Goal: Communication & Community: Answer question/provide support

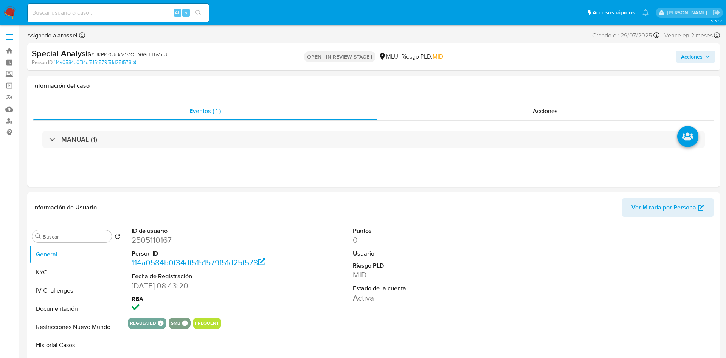
select select "10"
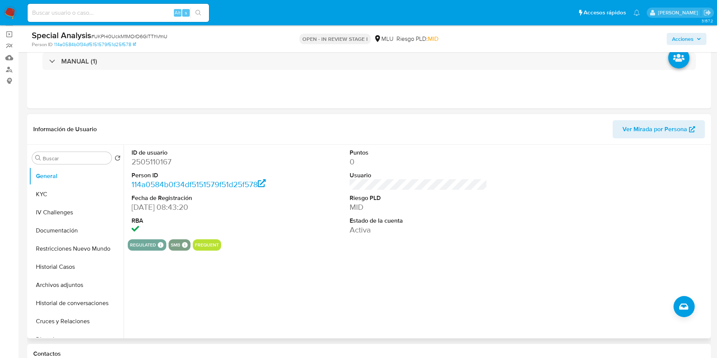
scroll to position [113, 0]
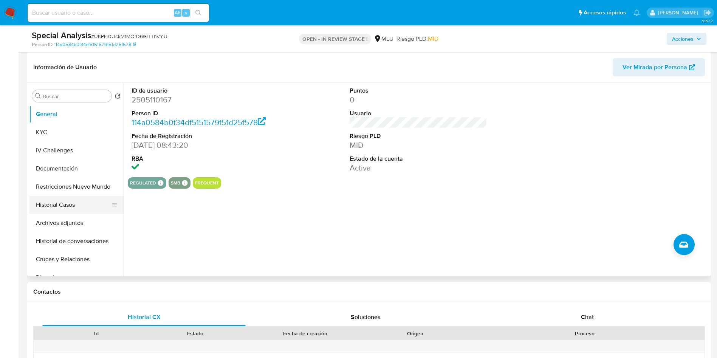
click at [68, 204] on button "Historial Casos" at bounding box center [73, 205] width 88 height 18
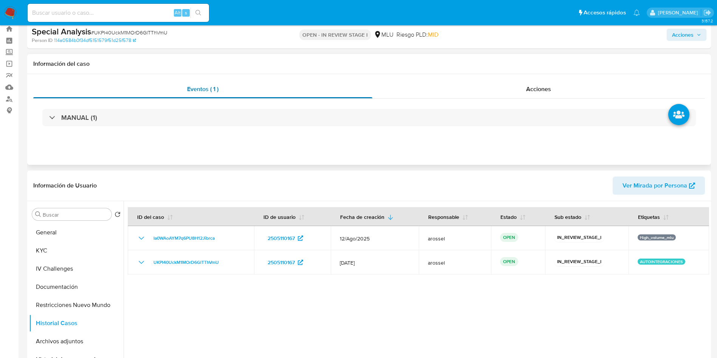
scroll to position [0, 0]
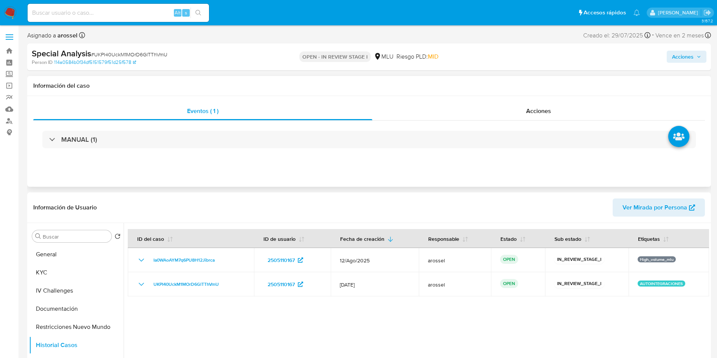
click at [185, 151] on div "MANUAL (1)" at bounding box center [369, 140] width 672 height 38
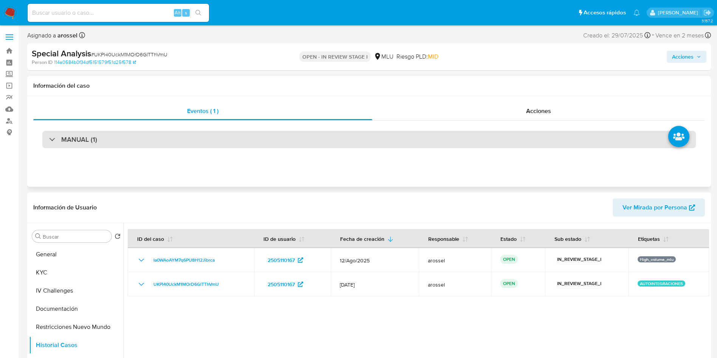
click at [181, 137] on div "MANUAL (1)" at bounding box center [369, 139] width 654 height 17
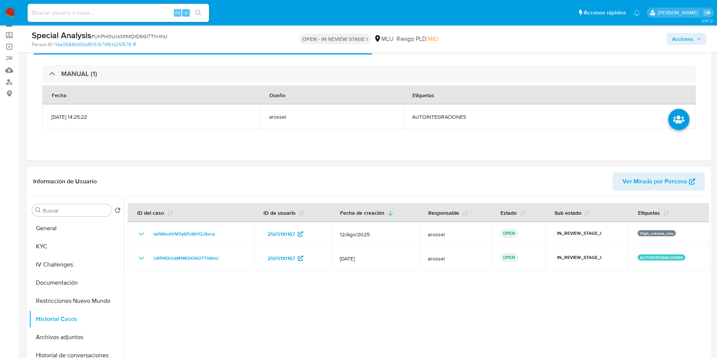
scroll to position [57, 0]
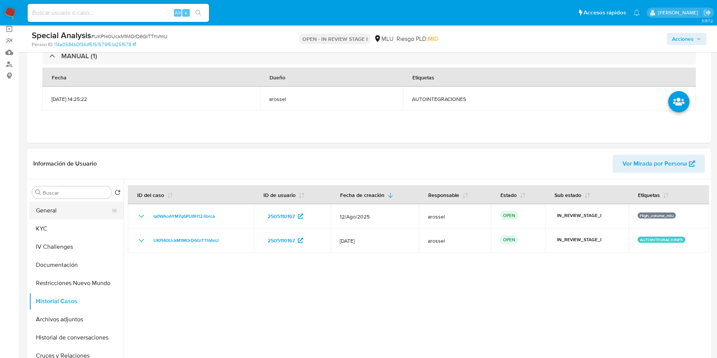
click at [57, 207] on button "General" at bounding box center [73, 211] width 88 height 18
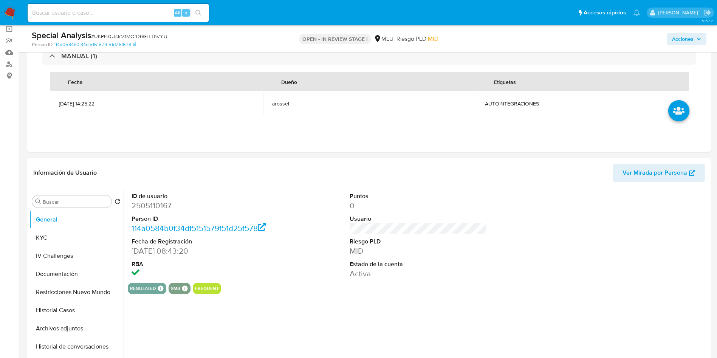
click at [152, 208] on dd "2505110167" at bounding box center [201, 205] width 138 height 11
copy dd "2505110167"
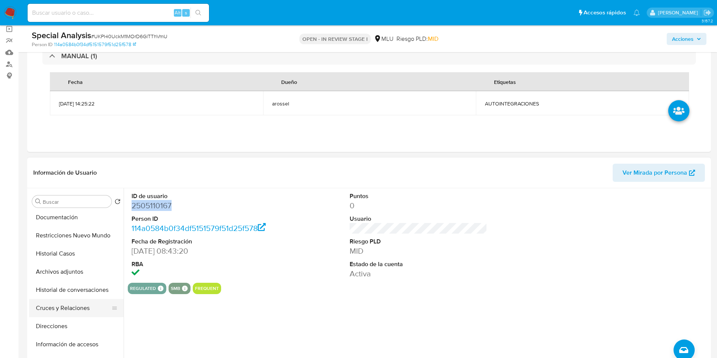
click at [79, 310] on button "Cruces y Relaciones" at bounding box center [73, 308] width 88 height 18
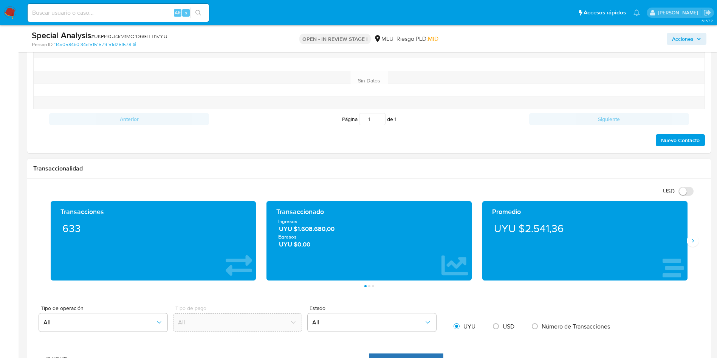
scroll to position [454, 0]
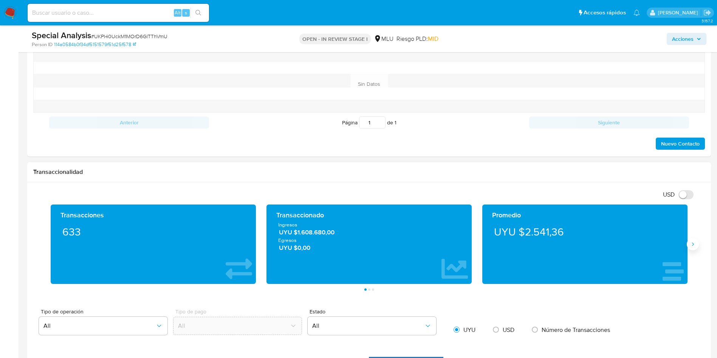
click at [695, 244] on icon "Siguiente" at bounding box center [693, 244] width 6 height 6
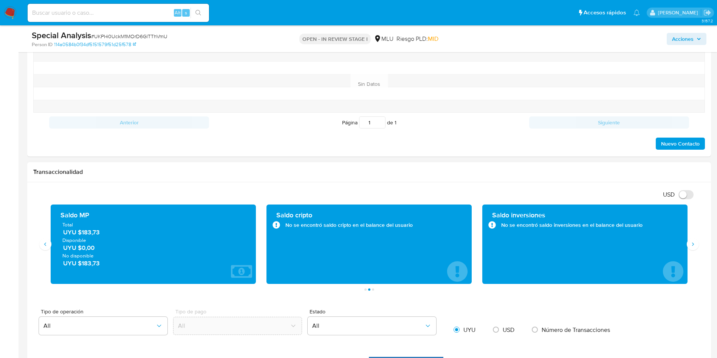
drag, startPoint x: 102, startPoint y: 236, endPoint x: 81, endPoint y: 236, distance: 21.2
click at [81, 237] on span "Disponible" at bounding box center [153, 240] width 182 height 7
click at [101, 230] on span "UYU $183,73" at bounding box center [153, 232] width 181 height 9
drag, startPoint x: 111, startPoint y: 232, endPoint x: 90, endPoint y: 241, distance: 22.5
click at [81, 232] on span "UYU $183,73" at bounding box center [153, 232] width 181 height 9
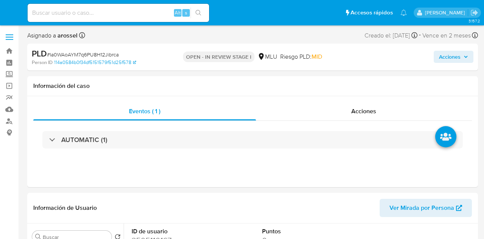
select select "10"
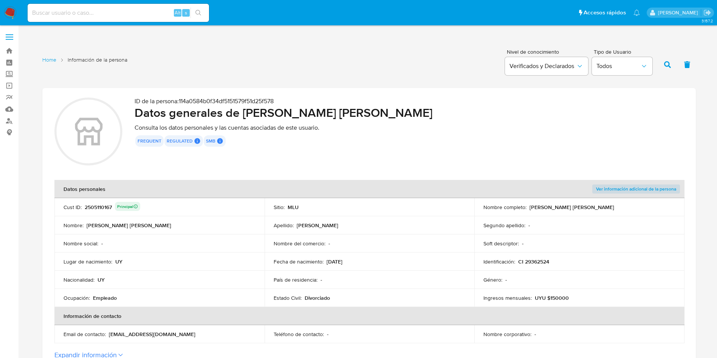
click at [484, 238] on p "CI 29362524" at bounding box center [533, 261] width 31 height 7
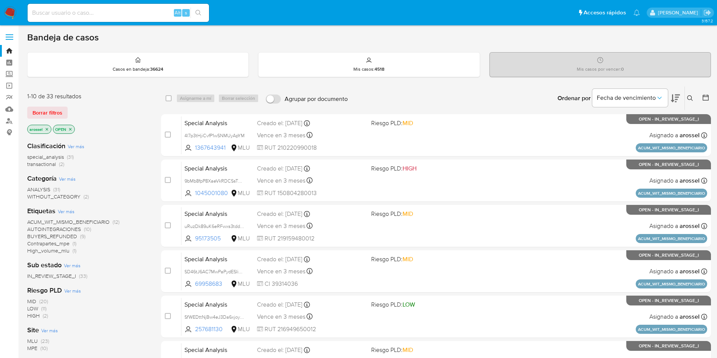
click at [136, 18] on div "Alt s" at bounding box center [119, 13] width 182 height 18
click at [135, 15] on input at bounding box center [119, 13] width 182 height 10
click at [138, 15] on input at bounding box center [119, 13] width 182 height 10
paste input "1012314676"
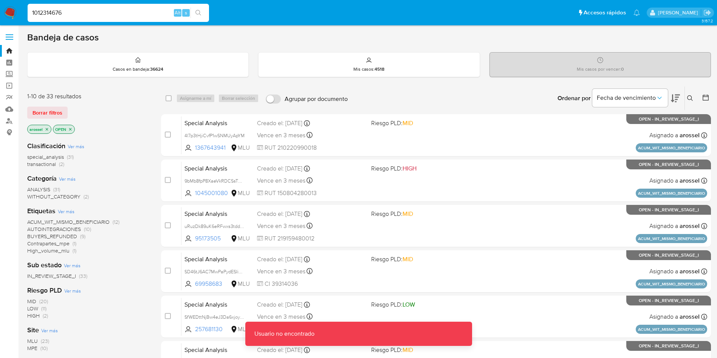
click at [138, 15] on input "1012314676" at bounding box center [119, 13] width 182 height 10
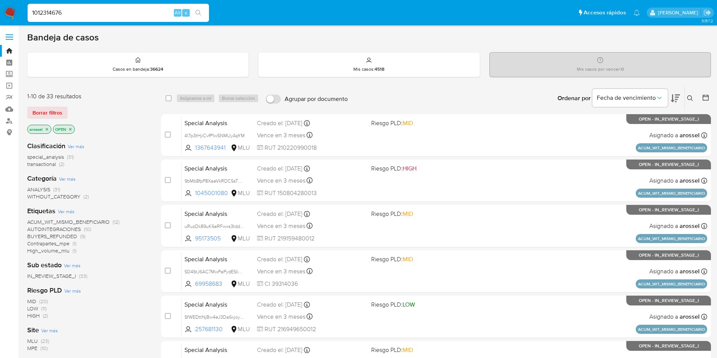
type input "1012314676"
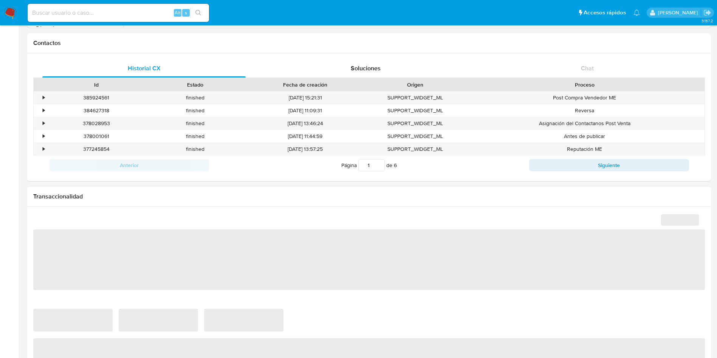
select select "10"
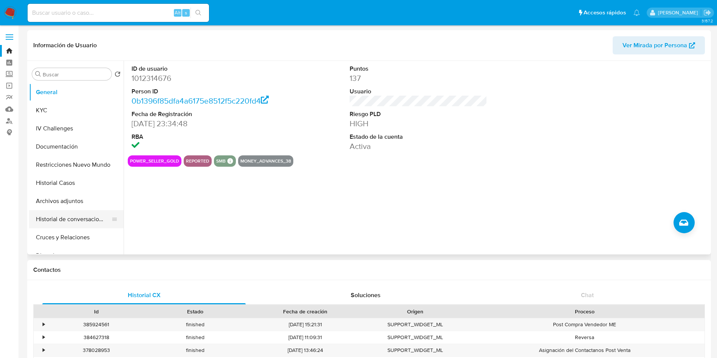
click at [74, 216] on button "Historial de conversaciones" at bounding box center [73, 219] width 88 height 18
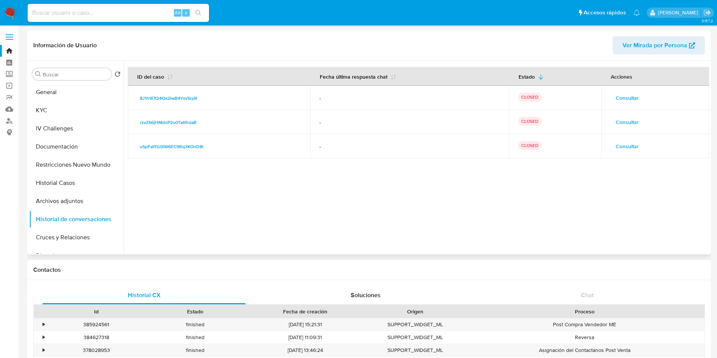
click at [621, 138] on td "Consultar" at bounding box center [656, 146] width 108 height 24
click at [623, 147] on span "Consultar" at bounding box center [627, 146] width 23 height 11
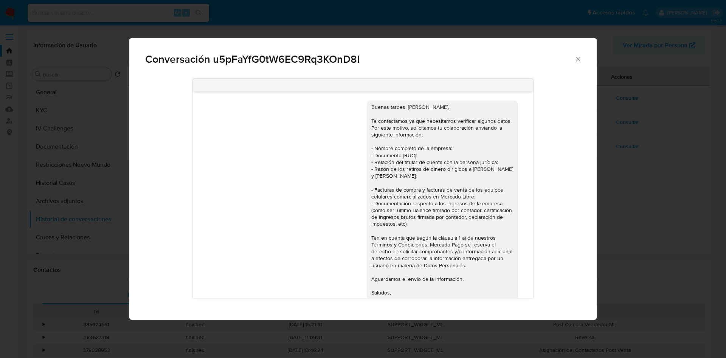
scroll to position [889, 0]
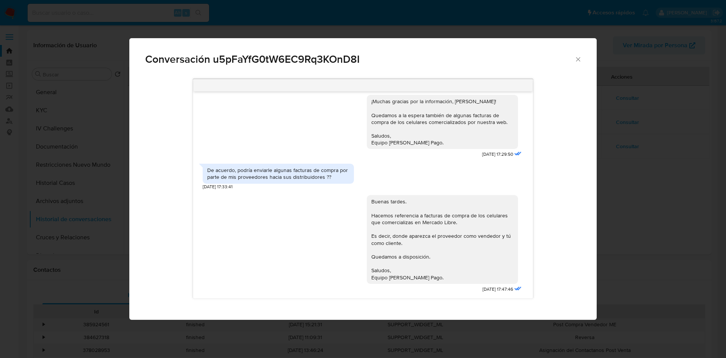
click at [628, 183] on div "Conversación u5pFaYfG0tW6EC9Rq3KOnD8I 20/09/2024 18:52:31 Hola, Álvaro. Te cont…" at bounding box center [363, 179] width 726 height 358
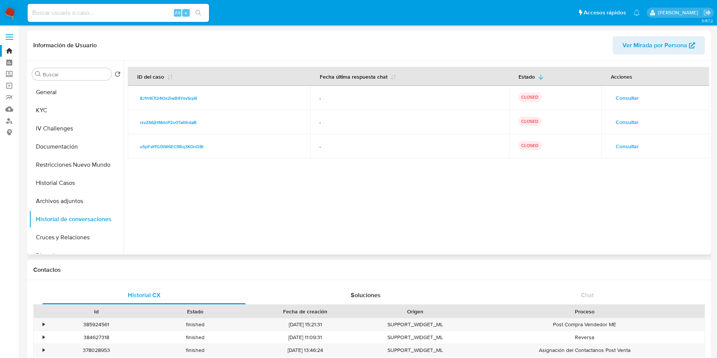
click at [632, 143] on span "Consultar" at bounding box center [627, 146] width 23 height 11
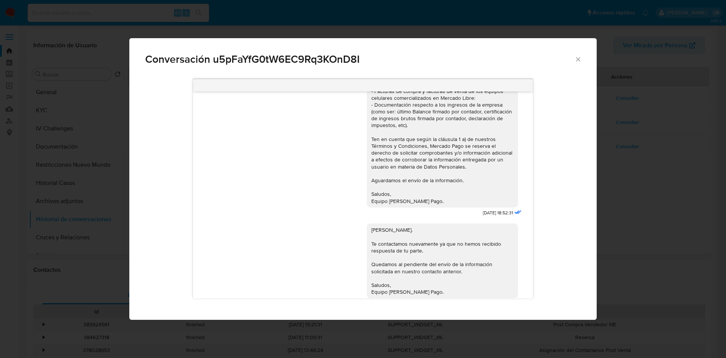
scroll to position [113, 0]
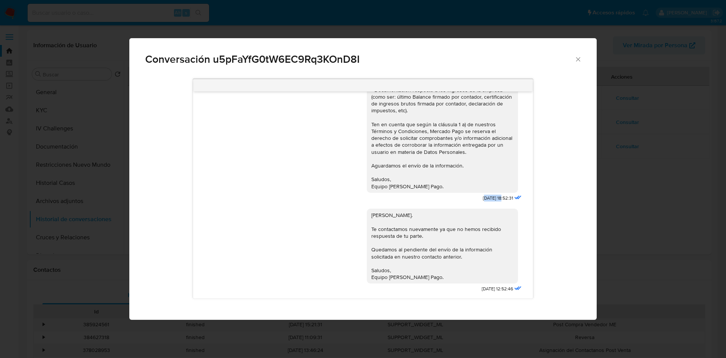
drag, startPoint x: 465, startPoint y: 196, endPoint x: 484, endPoint y: 197, distance: 19.7
click at [484, 197] on span "20/09/2024 18:52:31" at bounding box center [498, 198] width 30 height 6
drag, startPoint x: 461, startPoint y: 199, endPoint x: 487, endPoint y: 199, distance: 25.7
click at [487, 199] on div "Buenas tardes, Álvaro, Te contactamos ya que necesitamos verificar algunos dato…" at bounding box center [445, 93] width 157 height 222
copy span "20/09/2024"
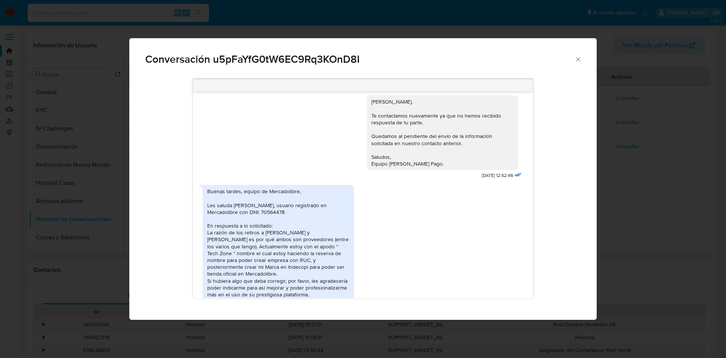
scroll to position [284, 0]
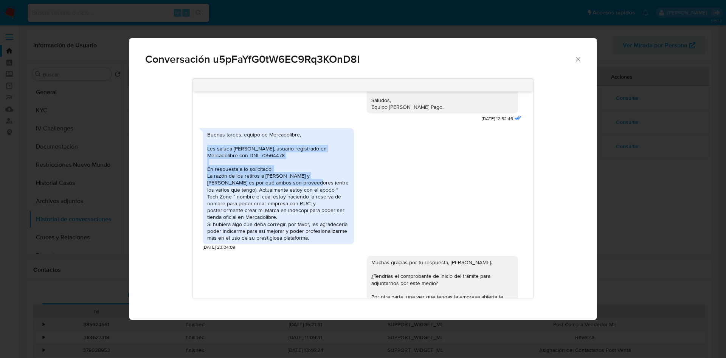
drag, startPoint x: 208, startPoint y: 149, endPoint x: 232, endPoint y: 186, distance: 44.6
click at [232, 186] on div "Buenas tardes, equipo de Mercadolibre, Les saluda Álvaro Sebastián Leon Acosta,…" at bounding box center [278, 186] width 142 height 110
click at [209, 156] on div "Buenas tardes, equipo de Mercadolibre, Les saluda Álvaro Sebastián Leon Acosta,…" at bounding box center [278, 186] width 142 height 110
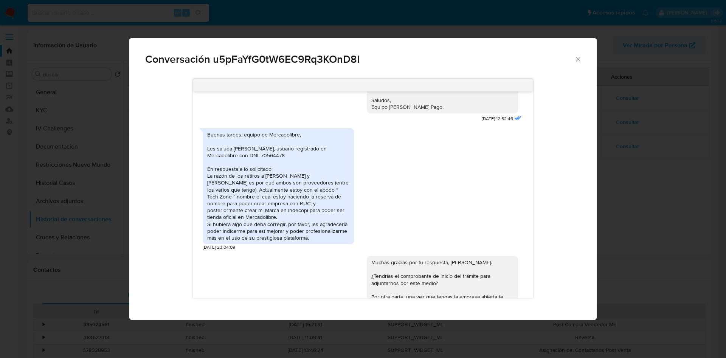
drag, startPoint x: 208, startPoint y: 152, endPoint x: 313, endPoint y: 236, distance: 134.5
click at [313, 236] on div "Buenas tardes, equipo de Mercadolibre, Les saluda Álvaro Sebastián Leon Acosta,…" at bounding box center [278, 186] width 142 height 110
copy div "Les saluda Álvaro Sebastián Leon Acosta, usuario registrado en Mercadolibre con…"
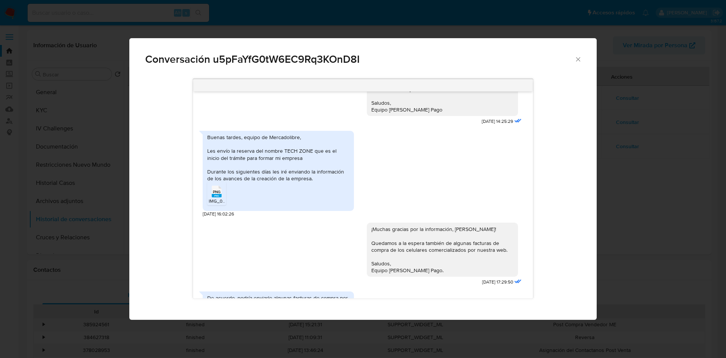
scroll to position [737, 0]
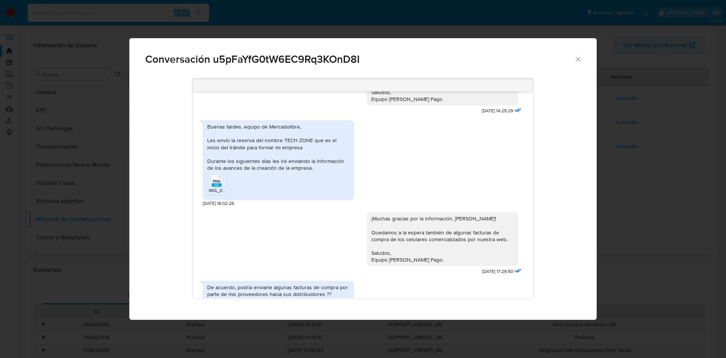
click at [222, 194] on span "IMG_0890.png" at bounding box center [224, 190] width 31 height 6
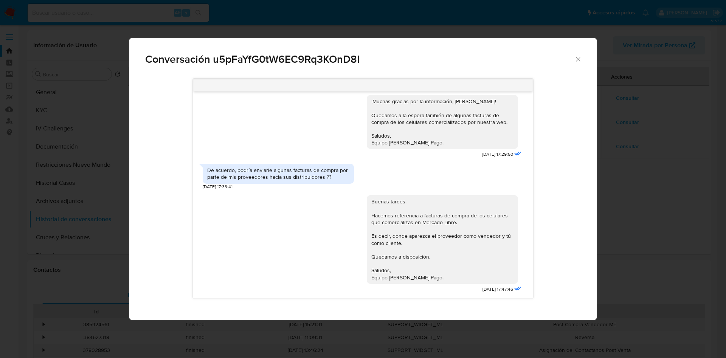
scroll to position [889, 0]
click at [308, 176] on div "De acuerdo, podría enviarle algunas facturas de compra por parte de mis proveed…" at bounding box center [278, 174] width 142 height 14
copy div "De acuerdo, podría enviarle algunas facturas de compra por parte de mis proveed…"
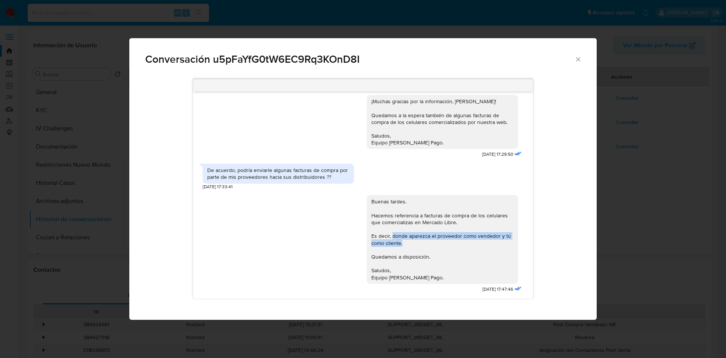
drag, startPoint x: 437, startPoint y: 245, endPoint x: 383, endPoint y: 237, distance: 54.7
click at [383, 237] on div "Buenas tardes. Hacemos referencia a facturas de compra de los celulares que com…" at bounding box center [442, 239] width 142 height 82
copy div "donde aparezca el proveedor como vendedor y tú como cliente."
click at [653, 144] on div "Conversación u5pFaYfG0tW6EC9Rq3KOnD8I 20/09/2024 18:52:31 Hola, Álvaro. Te cont…" at bounding box center [363, 179] width 726 height 358
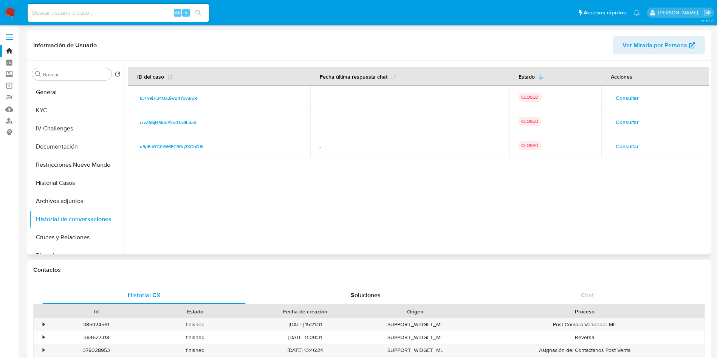
click at [635, 120] on span "Consultar" at bounding box center [627, 122] width 23 height 11
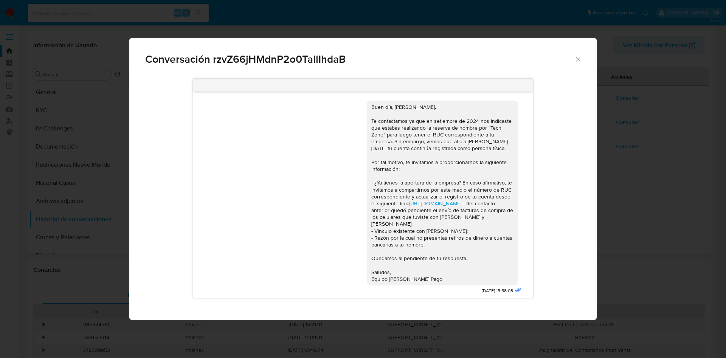
scroll to position [113, 0]
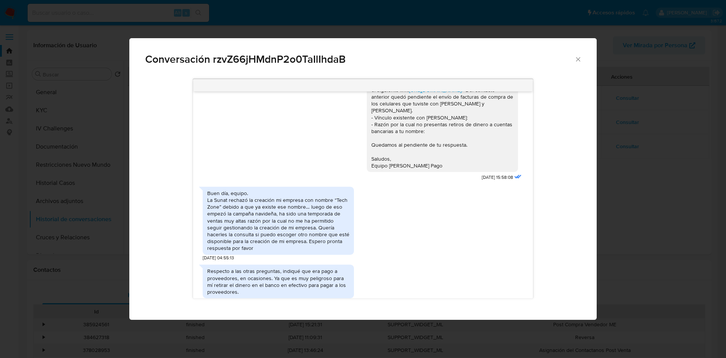
drag, startPoint x: 458, startPoint y: 191, endPoint x: 484, endPoint y: 191, distance: 26.1
click at [484, 183] on div "Buen día, Álvaro. Te contactamos ya que en setiembre de 2024 nos indicaste que …" at bounding box center [445, 82] width 157 height 201
drag, startPoint x: 465, startPoint y: 190, endPoint x: 488, endPoint y: 190, distance: 23.1
click at [488, 181] on span "13/01/2025 15:58:08" at bounding box center [497, 177] width 31 height 6
copy span "13/01/2025"
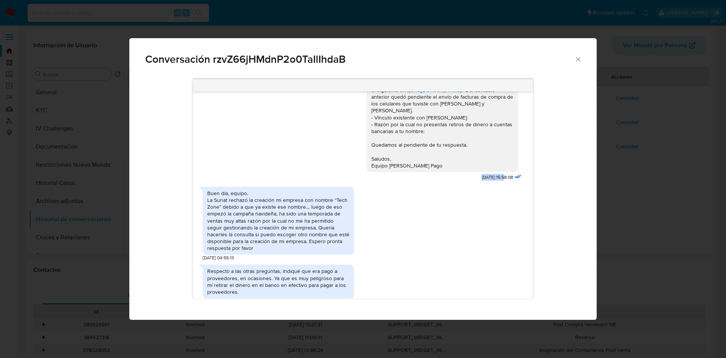
copy span "13/01/2025"
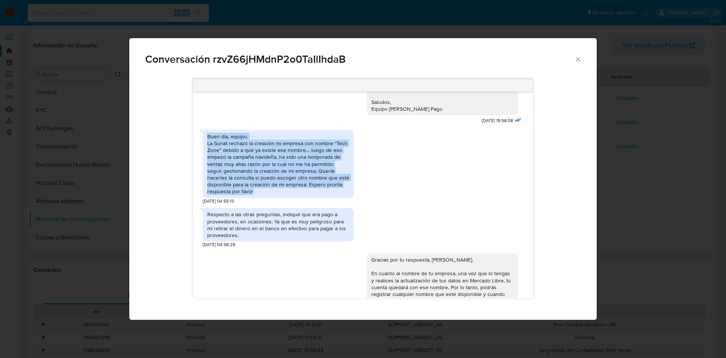
drag, startPoint x: 207, startPoint y: 151, endPoint x: 269, endPoint y: 207, distance: 83.0
click at [269, 195] on div "Buen día, equipo. La Sunat rechazó la creación mi empresa con nombre “Tech Zone…" at bounding box center [278, 164] width 142 height 62
copy div "Buen día, equipo. La Sunat rechazó la creación mi empresa con nombre “Tech Zone…"
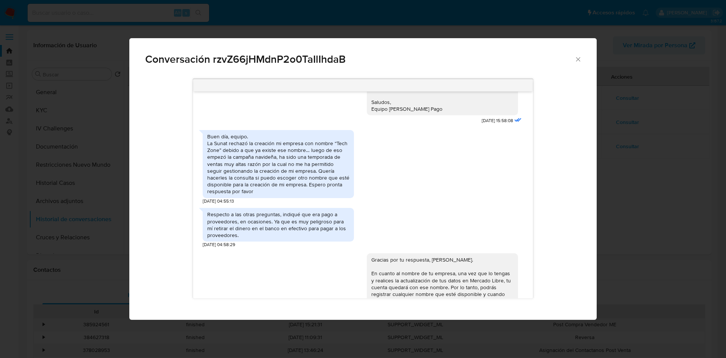
click at [239, 238] on div "Respecto a las otras preguntas, indiqué que era pago a proveedores, en ocasione…" at bounding box center [278, 225] width 142 height 28
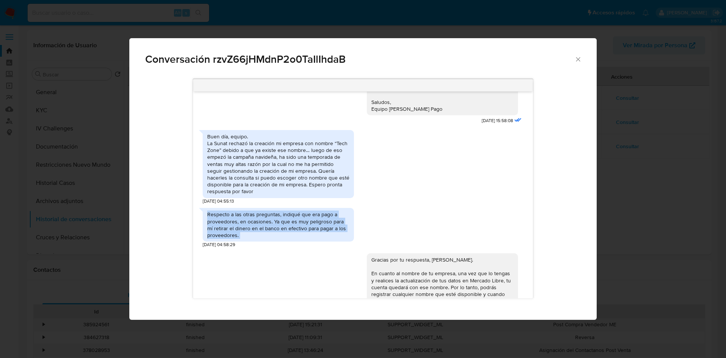
click at [240, 238] on div "Respecto a las otras preguntas, indiqué que era pago a proveedores, en ocasione…" at bounding box center [278, 225] width 142 height 28
copy div "Respecto a las otras preguntas, indiqué que era pago a proveedores, en ocasione…"
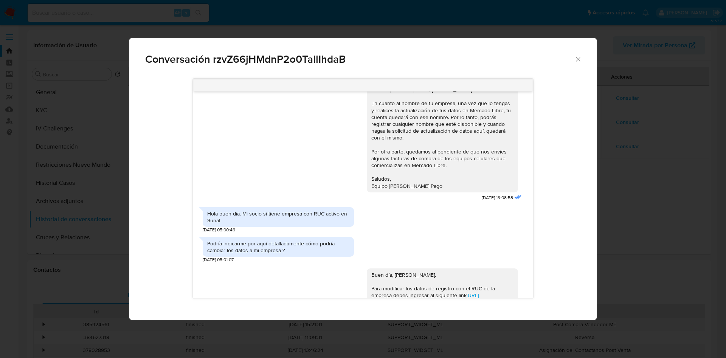
scroll to position [284, 0]
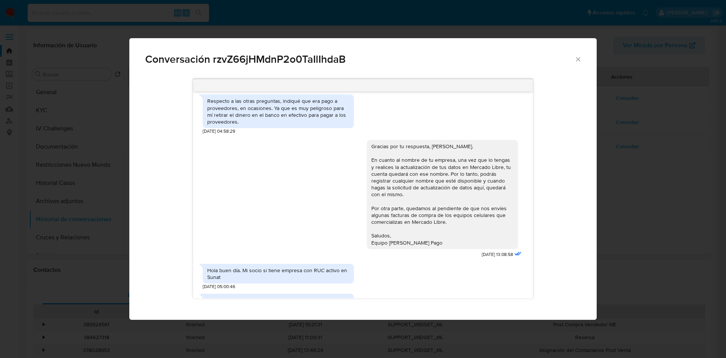
click at [415, 203] on div "Gracias por tu respuesta, Álvaro. En cuanto al nombre de tu empresa, una vez qu…" at bounding box center [442, 194] width 142 height 103
click at [401, 189] on div "Gracias por tu respuesta, Álvaro. En cuanto al nombre de tu empresa, una vez qu…" at bounding box center [442, 194] width 142 height 103
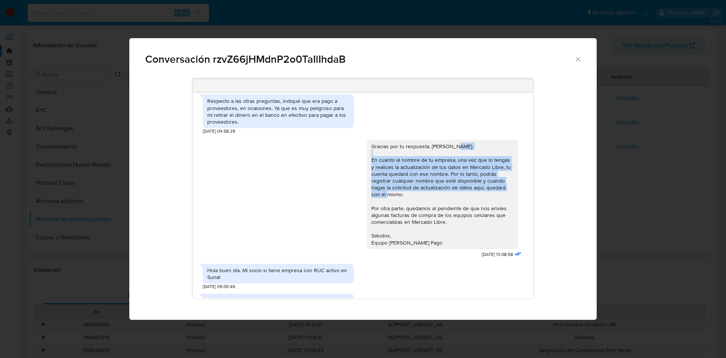
click at [401, 189] on div "Gracias por tu respuesta, Álvaro. En cuanto al nombre de tu empresa, una vez qu…" at bounding box center [442, 194] width 142 height 103
copy div "En cuanto al nombre de tu empresa, una vez que lo tengas y realices la actualiz…"
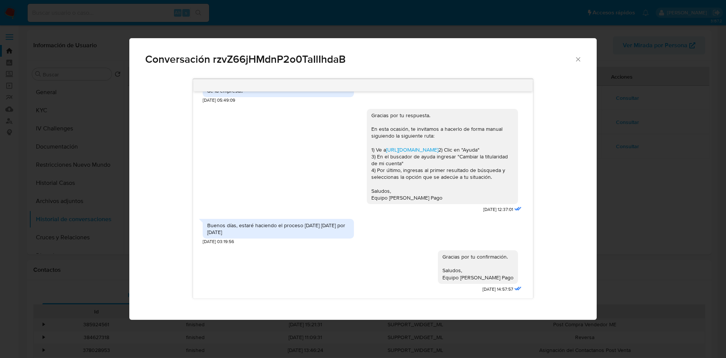
scroll to position [744, 0]
click at [622, 153] on div "Conversación rzvZ66jHMdnP2o0TaIlIhdaB Buen día, Álvaro. Te contactamos ya que e…" at bounding box center [363, 179] width 726 height 358
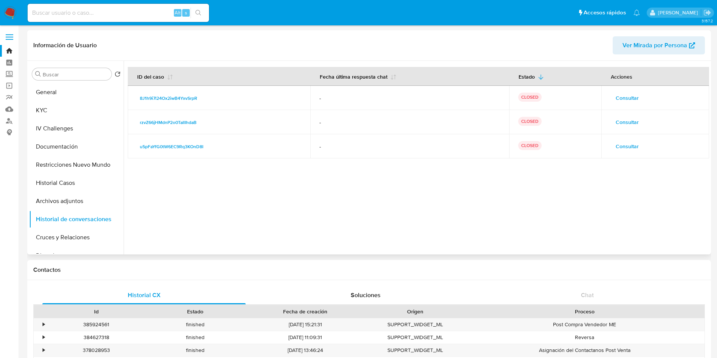
click at [631, 93] on span "Consultar" at bounding box center [627, 98] width 23 height 11
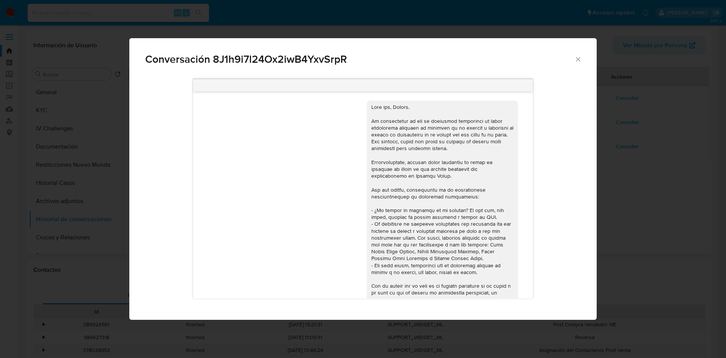
scroll to position [64, 0]
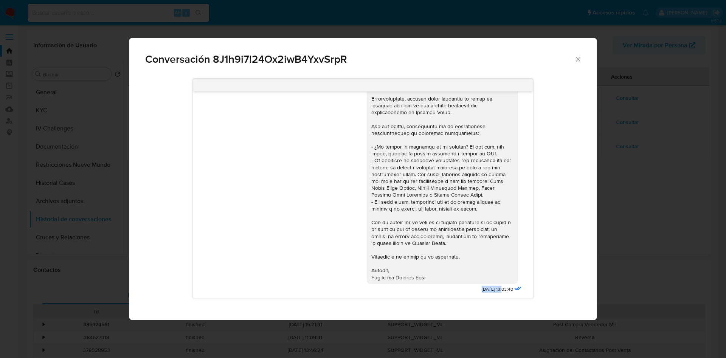
drag, startPoint x: 461, startPoint y: 286, endPoint x: 485, endPoint y: 289, distance: 24.8
click at [485, 289] on div "27/08/2025 13:03:40" at bounding box center [445, 163] width 157 height 263
copy span "27/08/2025"
click at [435, 264] on div "Comunicación" at bounding box center [442, 160] width 142 height 241
click at [623, 116] on div "Conversación 8J1h9i7l24Ox2iwB4YxvSrpR 27/08/2025 13:03:40" at bounding box center [363, 179] width 726 height 358
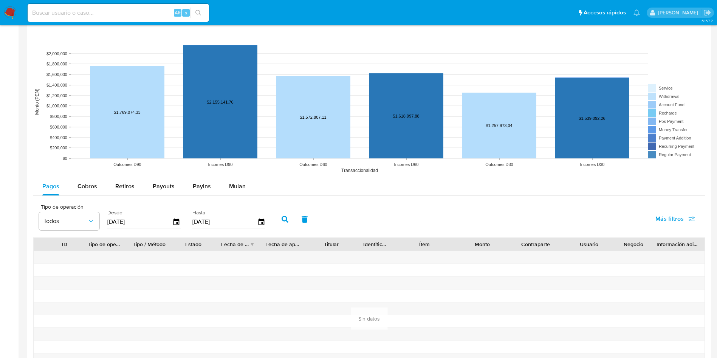
scroll to position [624, 0]
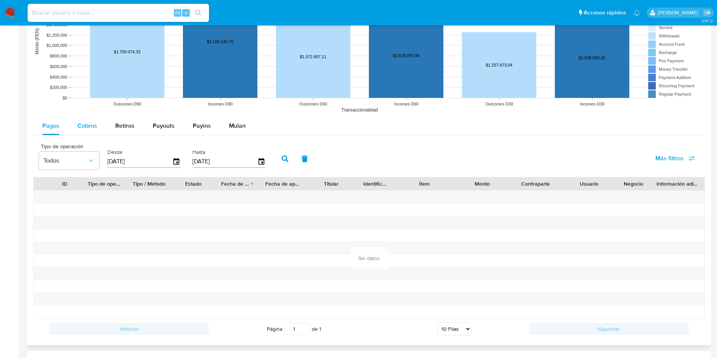
click at [95, 127] on span "Cobros" at bounding box center [88, 125] width 20 height 9
select select "10"
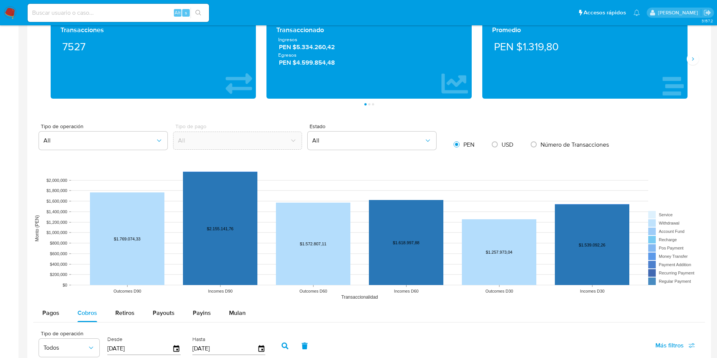
scroll to position [567, 0]
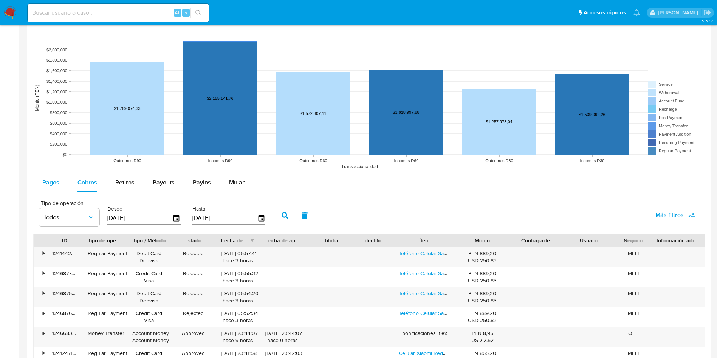
click at [56, 179] on span "Pagos" at bounding box center [50, 182] width 17 height 9
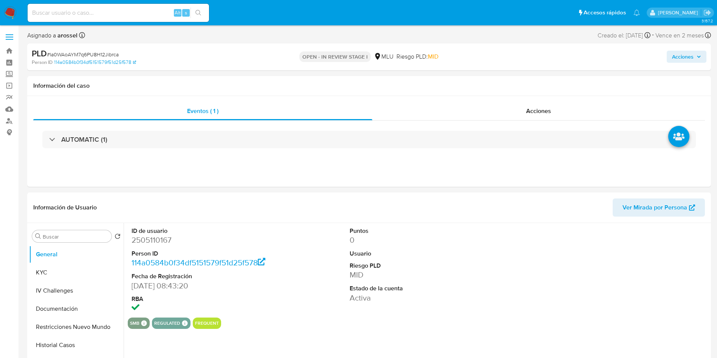
select select "10"
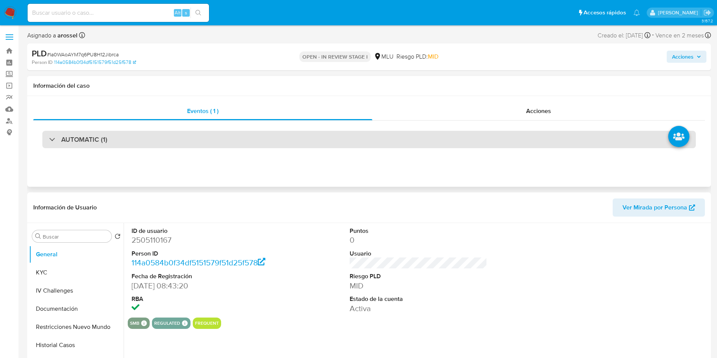
click at [185, 144] on div "AUTOMATIC (1)" at bounding box center [369, 139] width 654 height 17
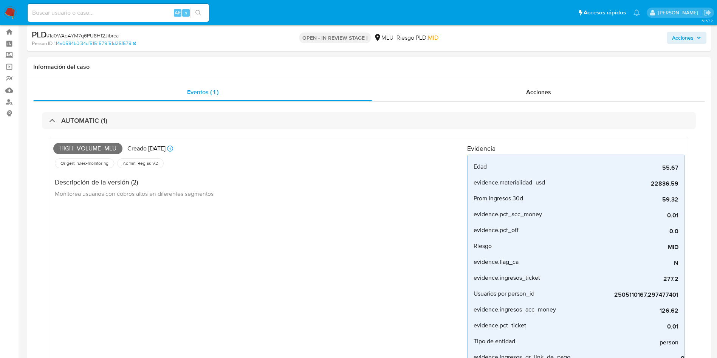
scroll to position [284, 0]
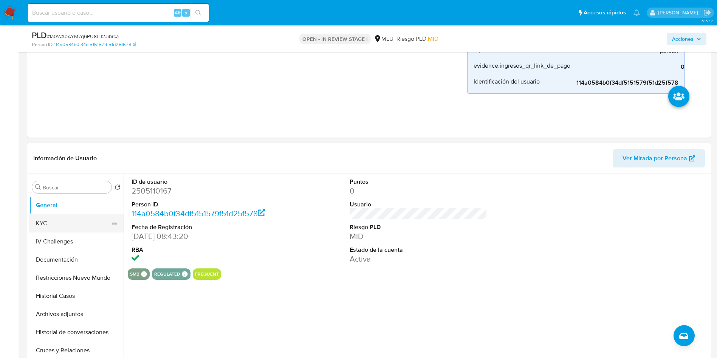
click at [75, 224] on button "KYC" at bounding box center [73, 223] width 88 height 18
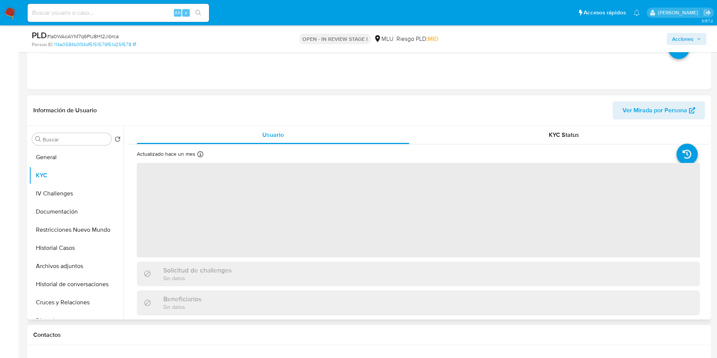
scroll to position [340, 0]
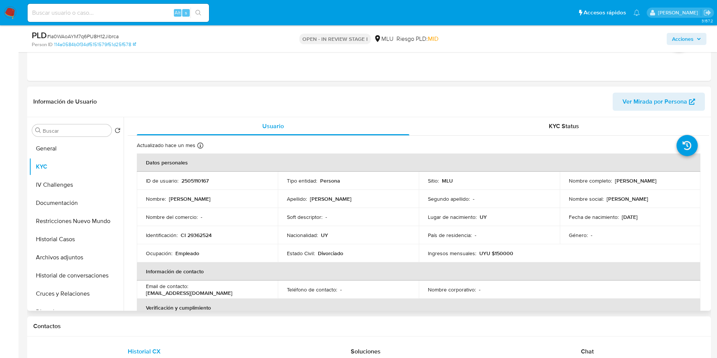
drag, startPoint x: 612, startPoint y: 183, endPoint x: 688, endPoint y: 177, distance: 76.2
click at [688, 177] on div "Nombre completo : Sandra Isabel Gonzalez Borba" at bounding box center [630, 180] width 123 height 7
copy div "Sandra Isabel Gonzalez Borba"
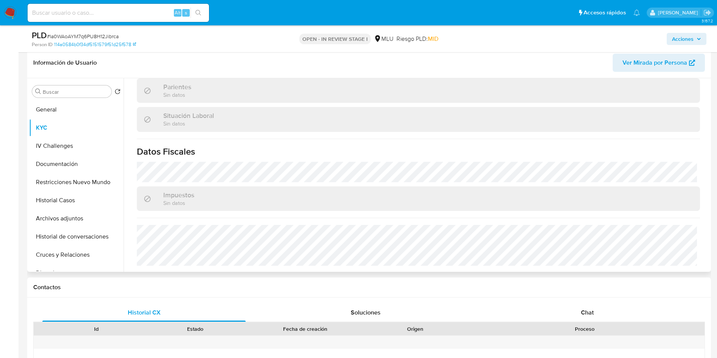
scroll to position [397, 0]
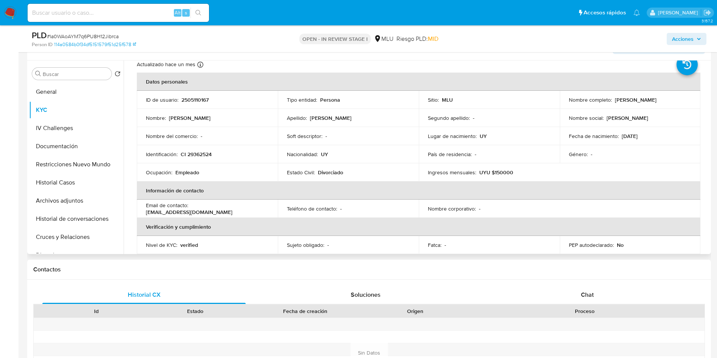
click at [372, 143] on tbody "ID de usuario : 2505110167 Tipo entidad : Persona Sitio : MLU Nombre completo :…" at bounding box center [419, 136] width 564 height 91
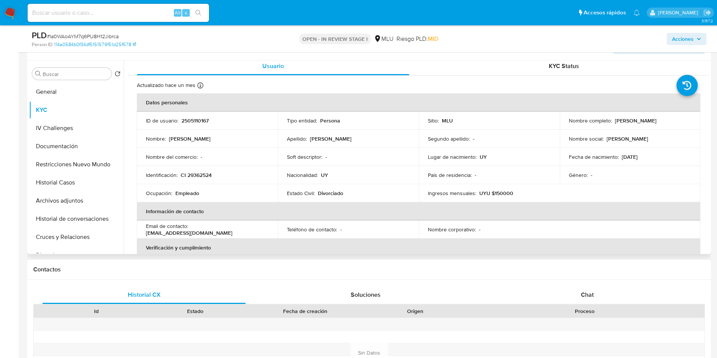
scroll to position [0, 0]
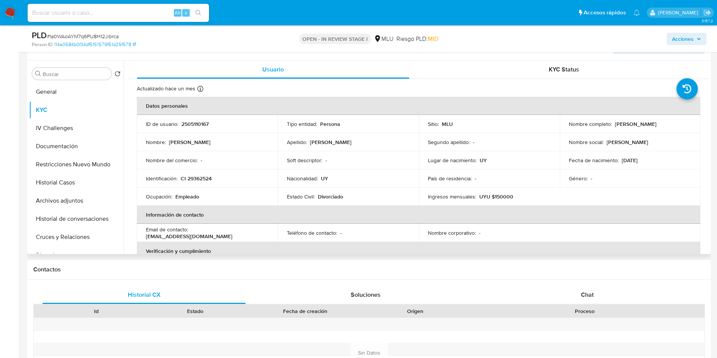
click at [376, 163] on div "Soft descriptor : -" at bounding box center [348, 160] width 123 height 7
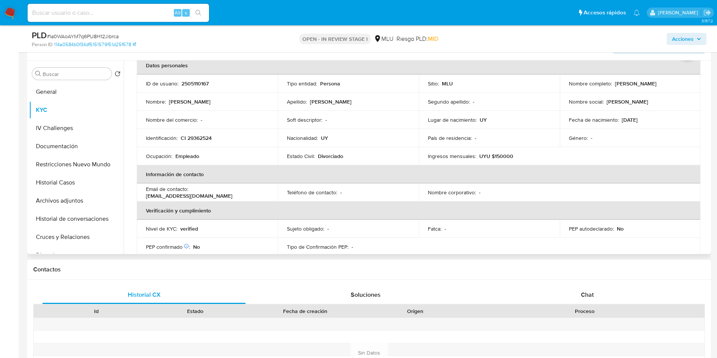
scroll to position [57, 0]
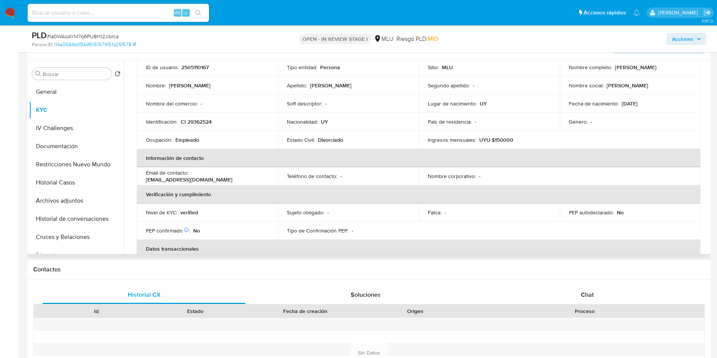
click at [497, 140] on p "UYU $150000" at bounding box center [497, 140] width 34 height 7
copy p "150000"
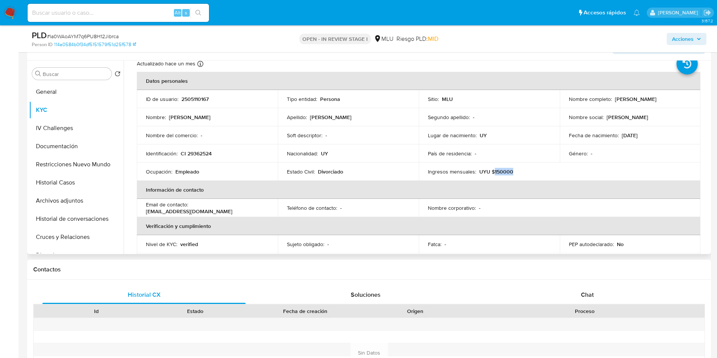
scroll to position [0, 0]
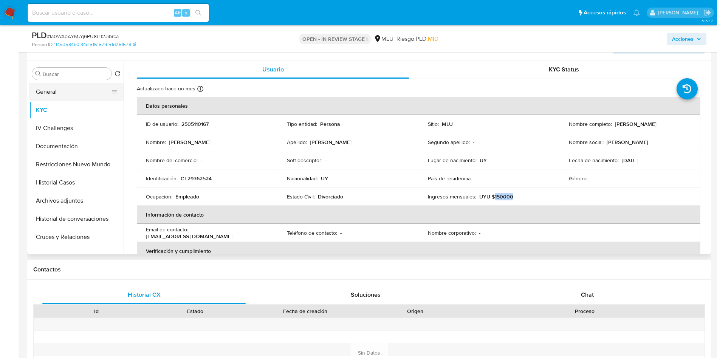
click at [84, 94] on button "General" at bounding box center [73, 92] width 88 height 18
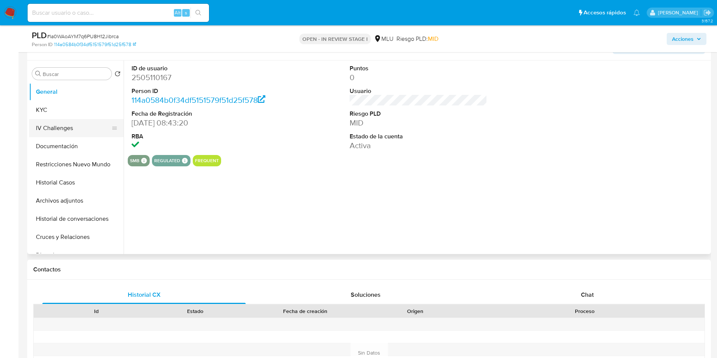
drag, startPoint x: 71, startPoint y: 112, endPoint x: 74, endPoint y: 115, distance: 4.1
click at [71, 112] on button "KYC" at bounding box center [76, 110] width 95 height 18
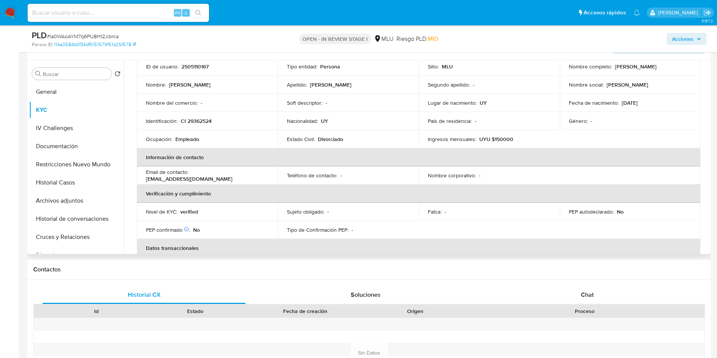
scroll to position [32, 0]
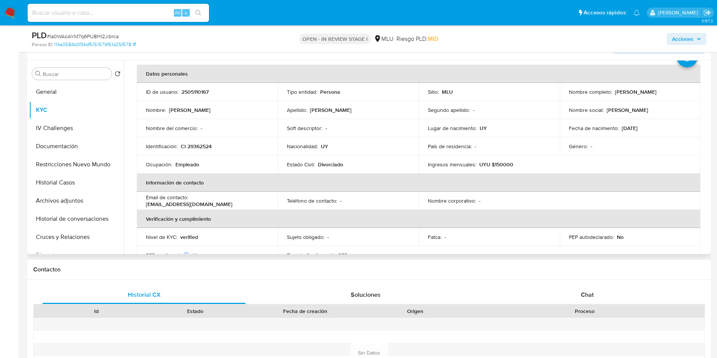
click at [193, 166] on p "Empleado" at bounding box center [187, 164] width 24 height 7
copy p "Empleado"
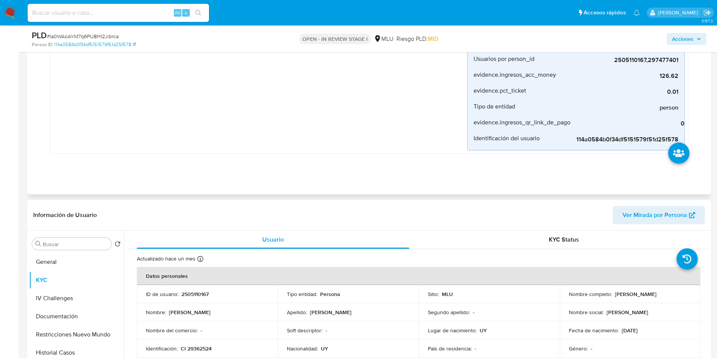
scroll to position [0, 0]
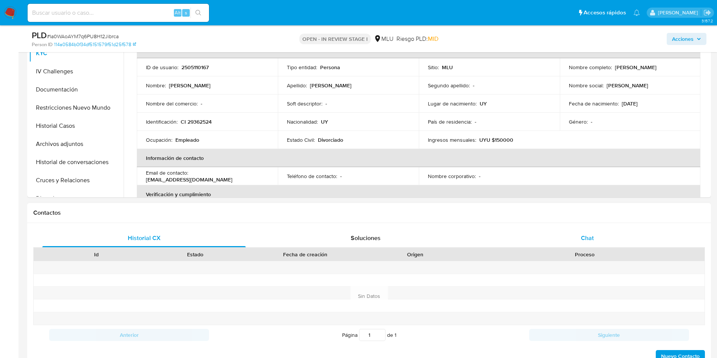
click at [587, 232] on div "Chat" at bounding box center [587, 238] width 203 height 18
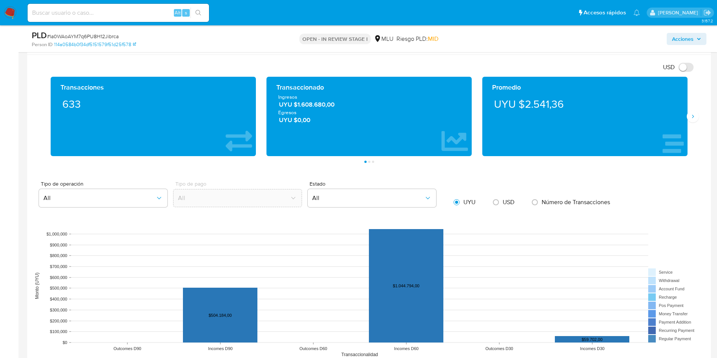
scroll to position [1078, 0]
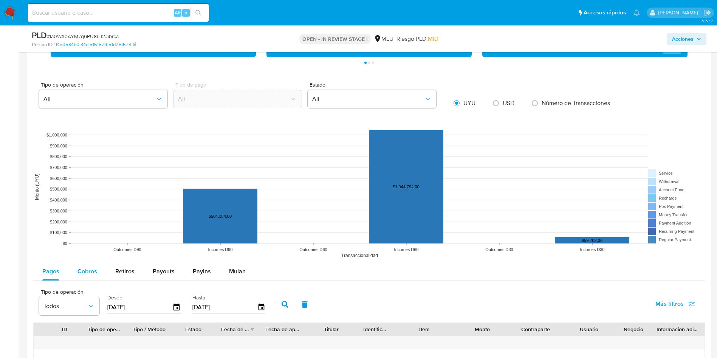
click at [94, 278] on div "Cobros" at bounding box center [88, 271] width 20 height 18
select select "10"
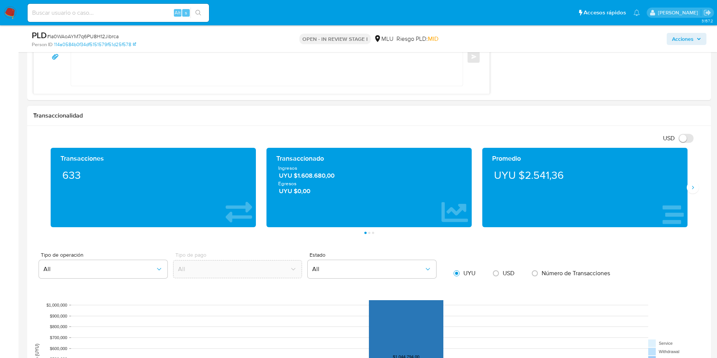
scroll to position [794, 0]
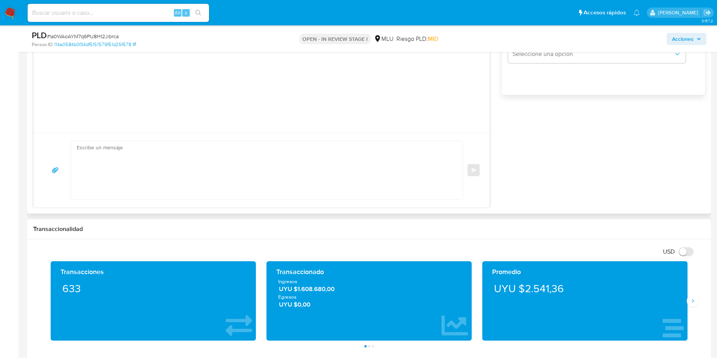
click at [275, 174] on textarea at bounding box center [265, 170] width 377 height 58
paste textarea "Hola, XXX. Te contactamos ya que necesitamos verificar algunos datos. Por este …"
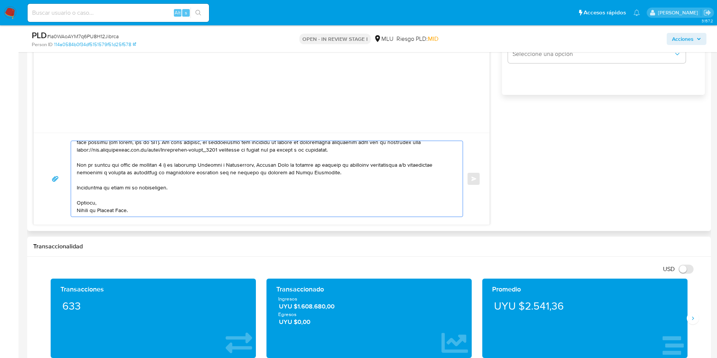
scroll to position [0, 0]
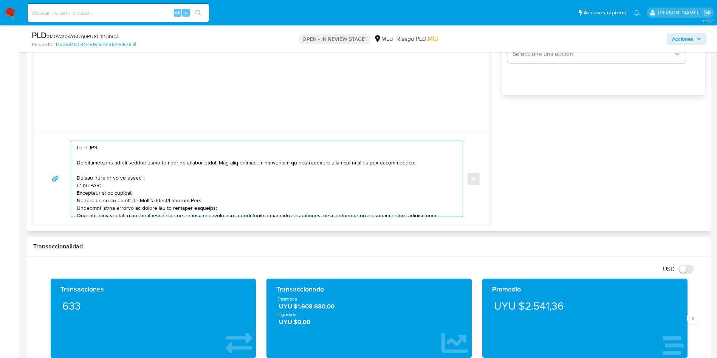
click at [96, 147] on textarea at bounding box center [265, 179] width 377 height 76
click at [77, 177] on textarea at bounding box center [265, 179] width 377 height 76
click at [76, 187] on div at bounding box center [265, 179] width 388 height 76
click at [78, 187] on textarea at bounding box center [265, 179] width 377 height 76
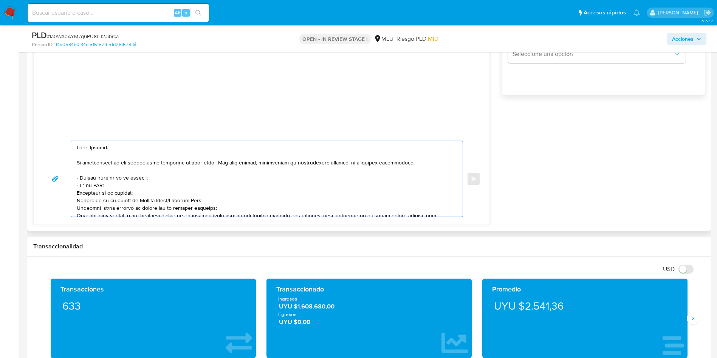
drag, startPoint x: 209, startPoint y: 199, endPoint x: 63, endPoint y: 193, distance: 145.7
click at [63, 193] on div "Enviar" at bounding box center [262, 179] width 438 height 76
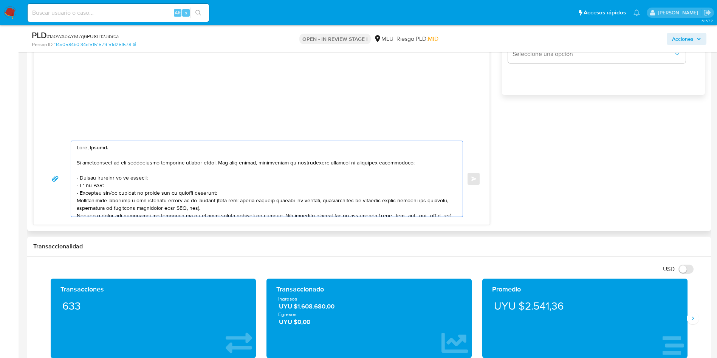
click at [112, 191] on textarea at bounding box center [265, 179] width 377 height 76
drag, startPoint x: 78, startPoint y: 199, endPoint x: 92, endPoint y: 221, distance: 26.1
click at [78, 205] on textarea at bounding box center [265, 179] width 377 height 76
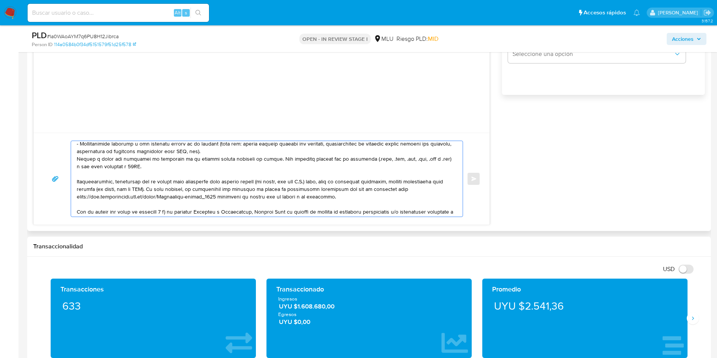
drag, startPoint x: 230, startPoint y: 207, endPoint x: 342, endPoint y: 194, distance: 113.0
click at [342, 194] on textarea at bounding box center [265, 179] width 377 height 76
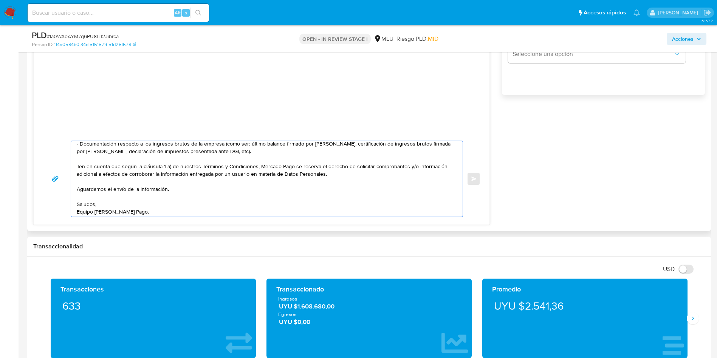
scroll to position [11, 0]
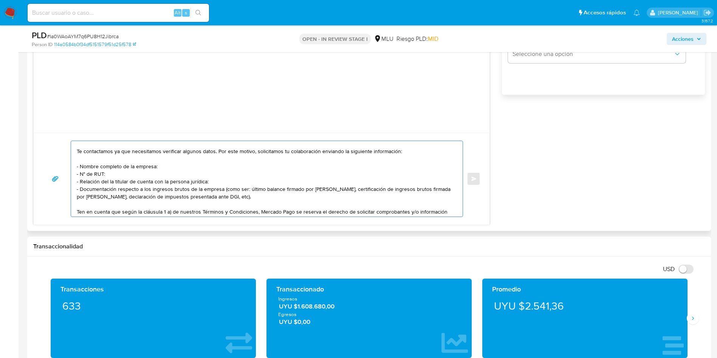
click at [106, 183] on textarea "Hola, Sandra. Te contactamos ya que necesitamos verificar algunos datos. Por es…" at bounding box center [265, 179] width 377 height 76
click at [171, 195] on textarea "Hola, Sandra. Te contactamos ya que necesitamos verificar algunos datos. Por es…" at bounding box center [265, 179] width 377 height 76
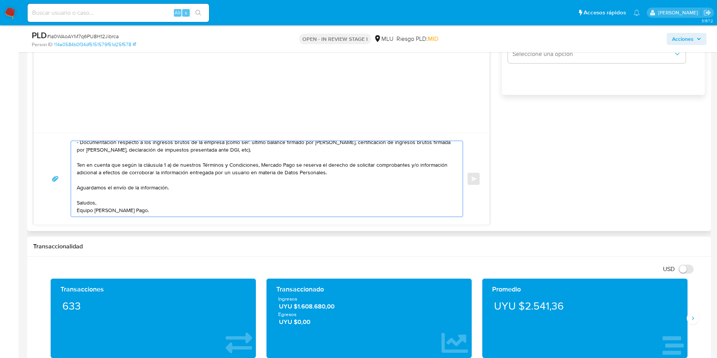
click at [205, 192] on textarea "Hola, Sandra. Te contactamos ya que necesitamos verificar algunos datos. Por es…" at bounding box center [265, 179] width 377 height 76
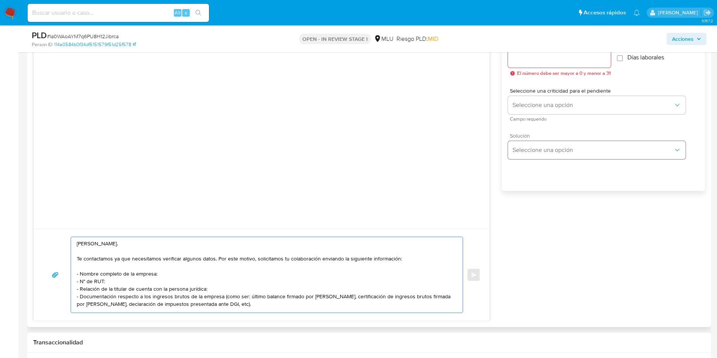
scroll to position [681, 0]
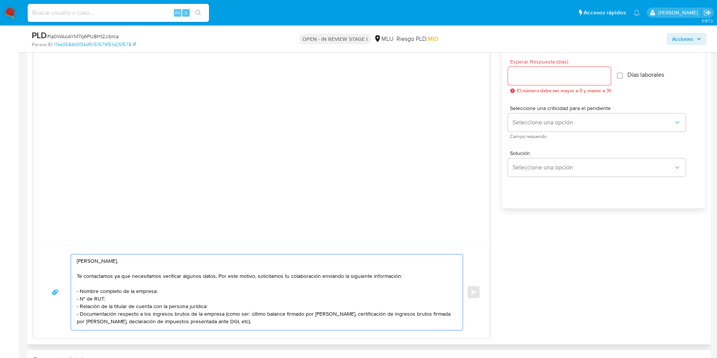
type textarea "Hola, Sandra. Te contactamos ya que necesitamos verificar algunos datos. Por es…"
click at [546, 77] on input "Esperar Respuesta (días)" at bounding box center [559, 76] width 103 height 10
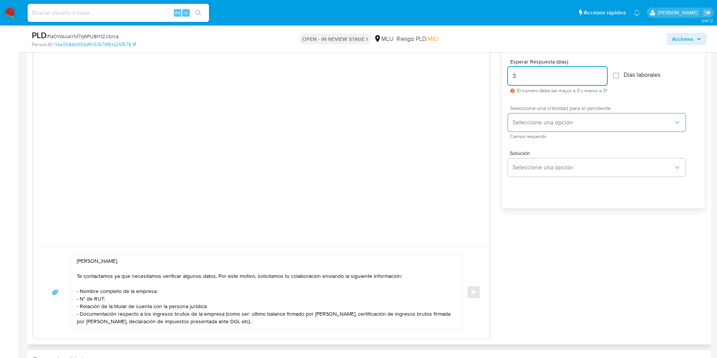
type input "3"
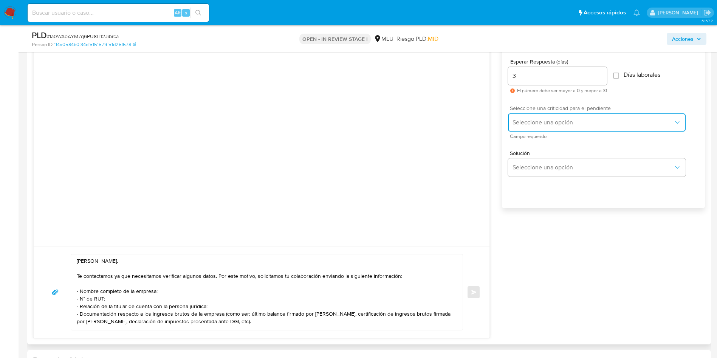
click at [535, 119] on span "Seleccione una opción" at bounding box center [593, 123] width 161 height 8
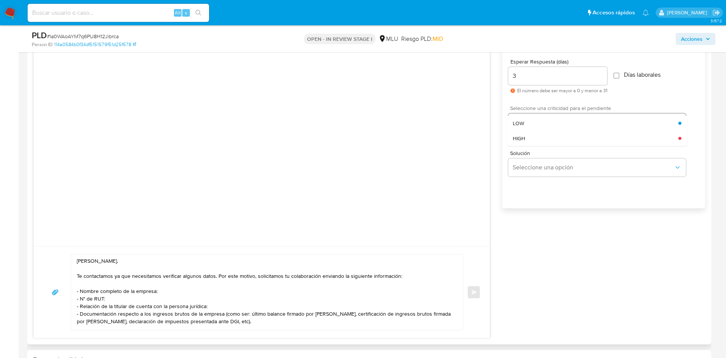
click at [535, 119] on div "LOW" at bounding box center [596, 123] width 166 height 15
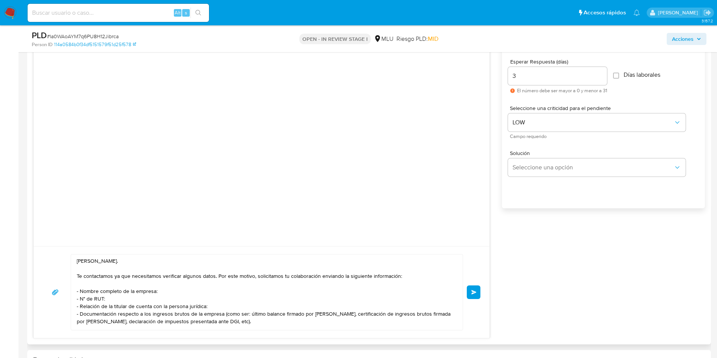
click at [474, 292] on span "Enviar" at bounding box center [474, 292] width 5 height 5
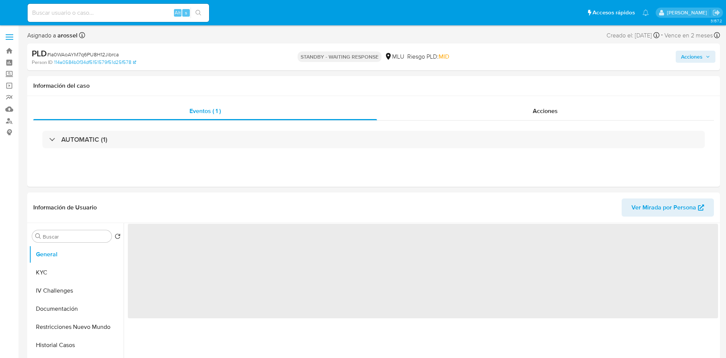
select select "10"
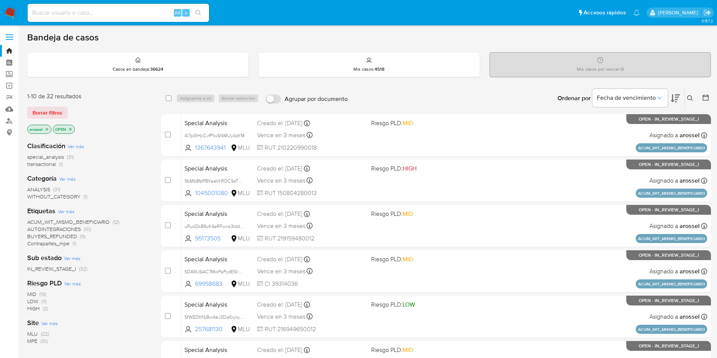
click at [125, 18] on div "Alt s" at bounding box center [119, 13] width 182 height 18
click at [125, 11] on input at bounding box center [119, 13] width 182 height 10
paste input "2ALK42hqIs4c5C4qxxey1owQ"
type input "2ALK42hqIs4c5C4qxxey1owQ"
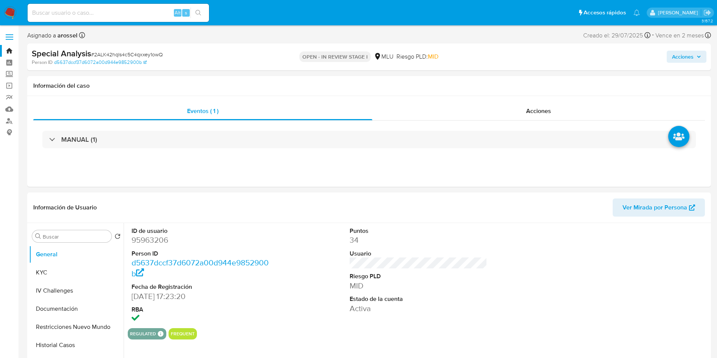
select select "10"
click at [408, 282] on dd "MID" at bounding box center [419, 286] width 138 height 11
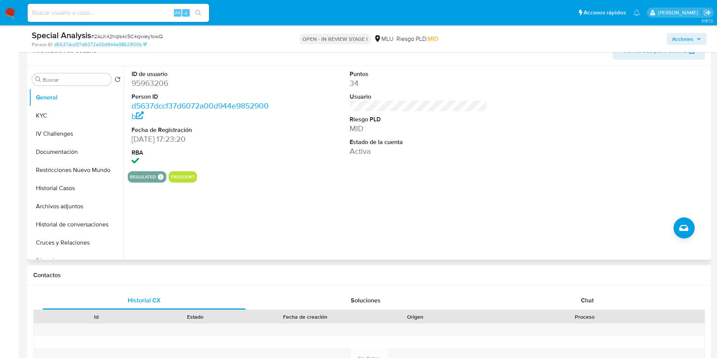
scroll to position [113, 0]
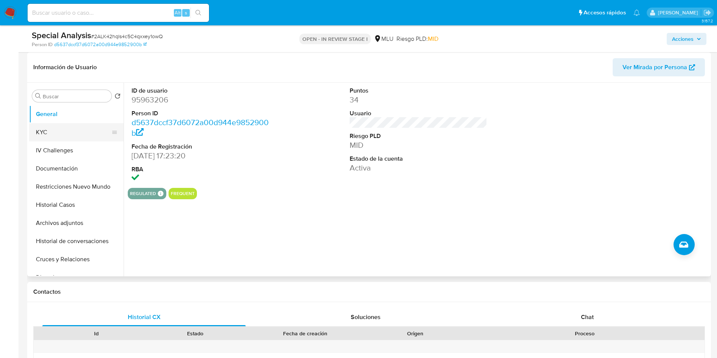
click at [49, 132] on button "KYC" at bounding box center [73, 132] width 88 height 18
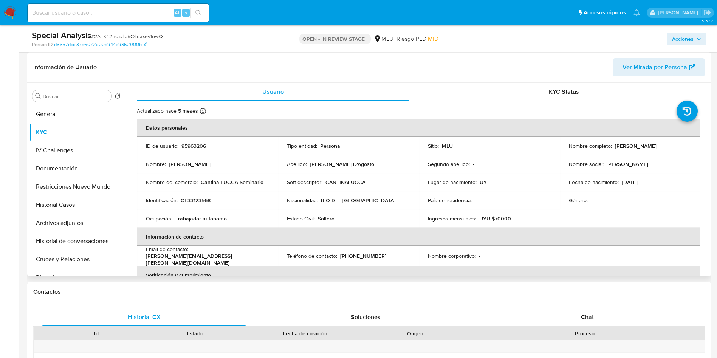
click at [635, 71] on span "Ver Mirada por Persona" at bounding box center [655, 67] width 65 height 18
click at [89, 201] on button "Historial Casos" at bounding box center [73, 205] width 88 height 18
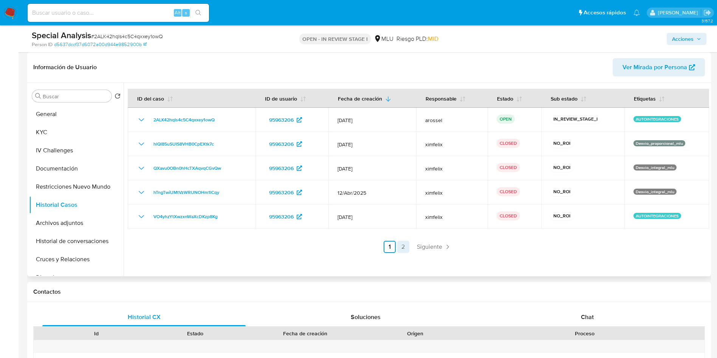
click at [402, 244] on link "2" at bounding box center [403, 247] width 12 height 12
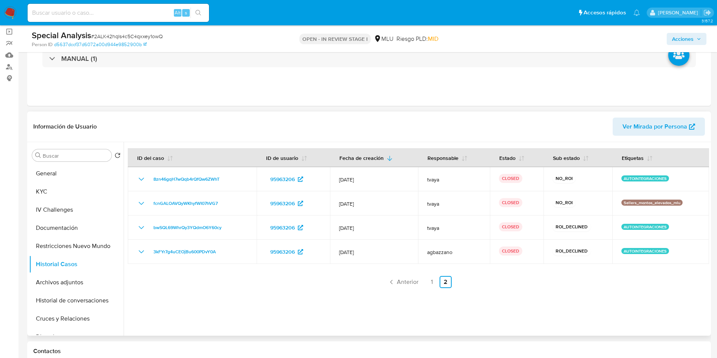
scroll to position [0, 0]
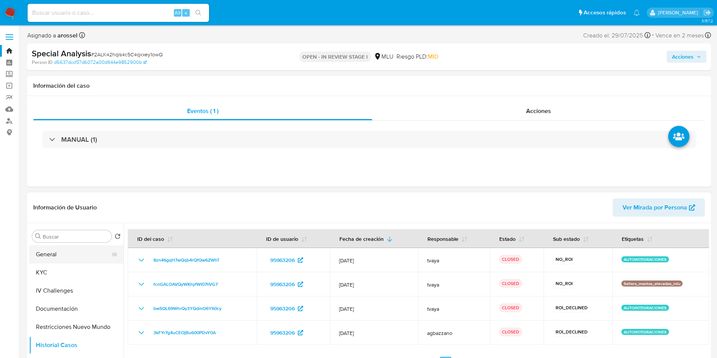
click at [61, 255] on button "General" at bounding box center [73, 254] width 88 height 18
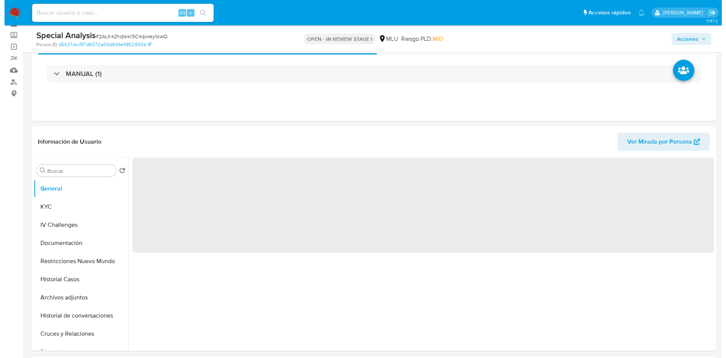
scroll to position [57, 0]
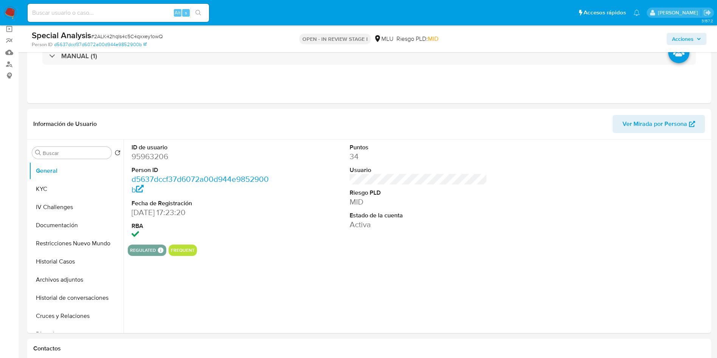
drag, startPoint x: 97, startPoint y: 255, endPoint x: 163, endPoint y: 253, distance: 65.8
click at [96, 255] on button "Historial Casos" at bounding box center [76, 262] width 95 height 18
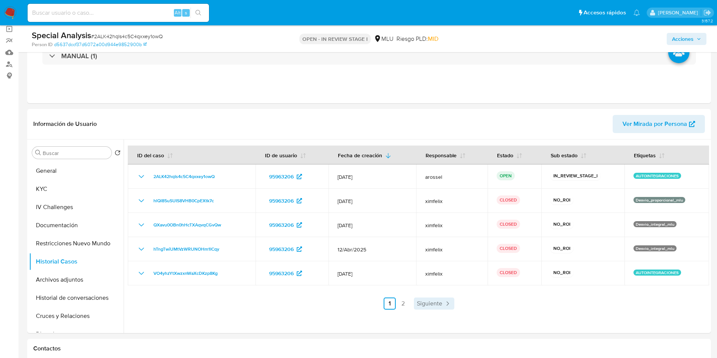
click at [423, 298] on link "Siguiente" at bounding box center [434, 304] width 40 height 12
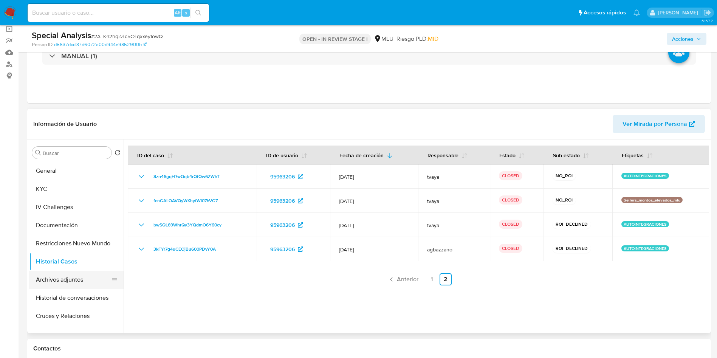
click at [70, 287] on button "Archivos adjuntos" at bounding box center [73, 280] width 88 height 18
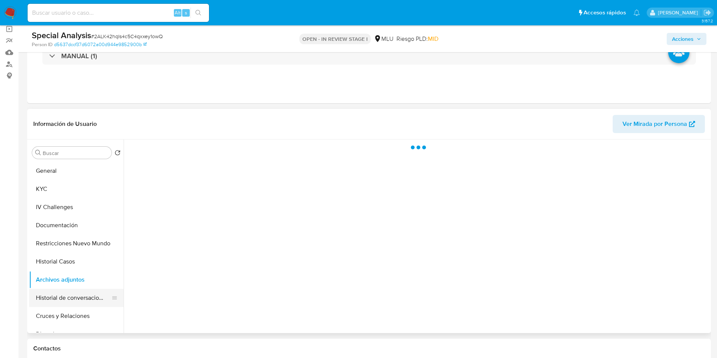
click at [70, 290] on button "Historial de conversaciones" at bounding box center [73, 298] width 88 height 18
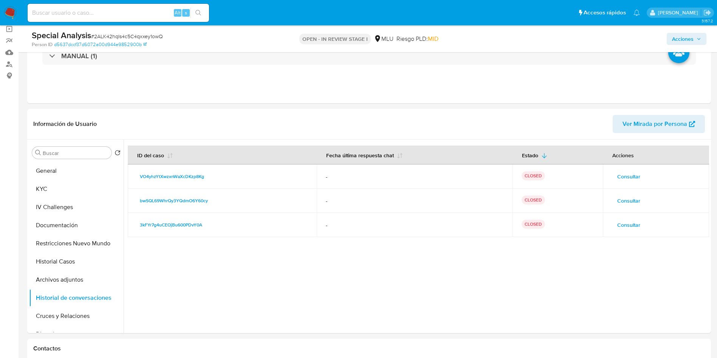
click at [631, 225] on span "Consultar" at bounding box center [629, 225] width 23 height 11
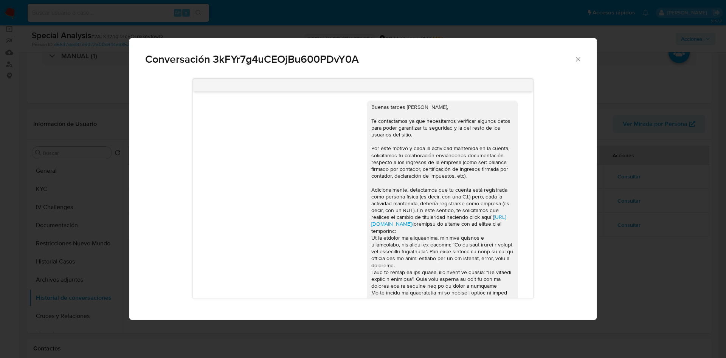
scroll to position [251, 0]
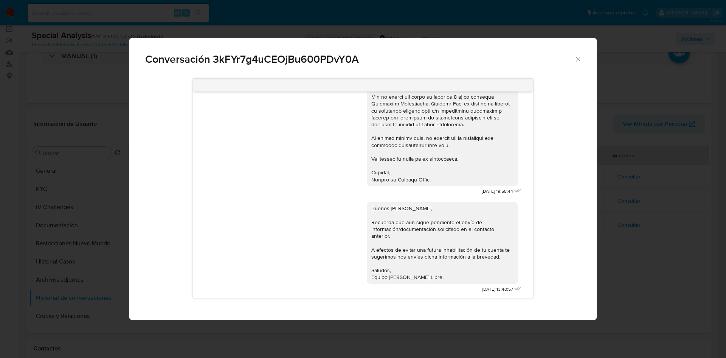
click at [583, 51] on div "Conversación 3kFYr7g4uCEOjBu600PDvY0A" at bounding box center [362, 56] width 467 height 36
drag, startPoint x: 577, startPoint y: 58, endPoint x: 576, endPoint y: 64, distance: 6.2
click at [576, 61] on div "Conversación 3kFYr7g4uCEOjBu600PDvY0A" at bounding box center [362, 56] width 467 height 36
click at [578, 61] on icon "Cerrar" at bounding box center [578, 60] width 8 height 8
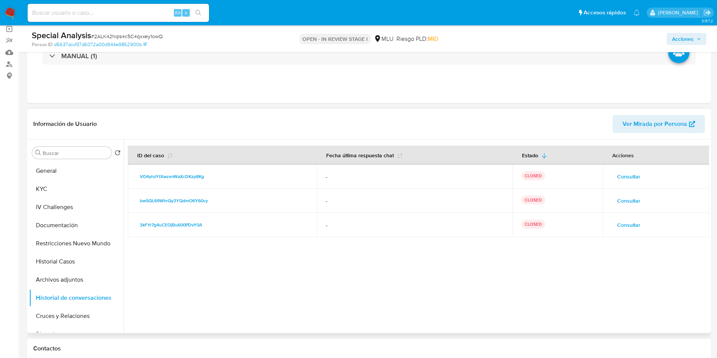
click at [628, 197] on span "Consultar" at bounding box center [629, 201] width 23 height 11
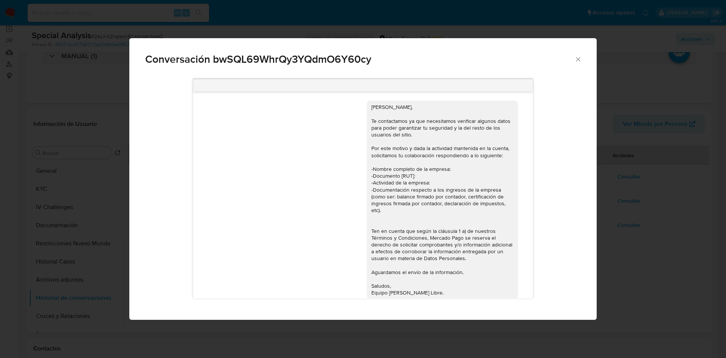
scroll to position [113, 0]
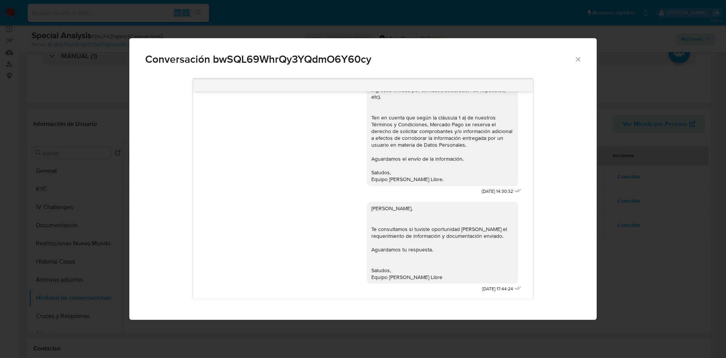
click at [579, 62] on icon "Cerrar" at bounding box center [578, 60] width 8 height 8
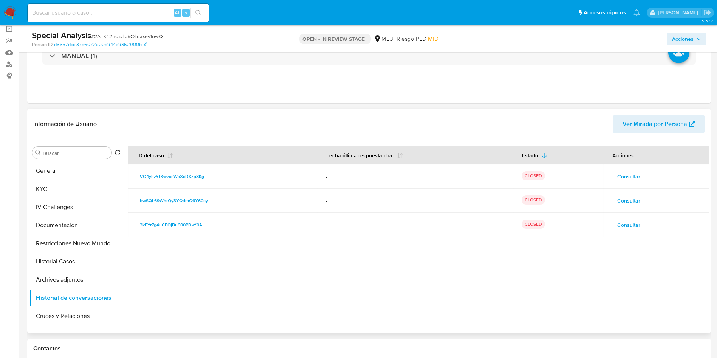
drag, startPoint x: 626, startPoint y: 165, endPoint x: 627, endPoint y: 189, distance: 23.9
click at [626, 166] on td "Consultar" at bounding box center [656, 176] width 106 height 24
click at [627, 188] on td "Consultar" at bounding box center [656, 176] width 106 height 24
click at [625, 180] on span "Consultar" at bounding box center [629, 176] width 23 height 11
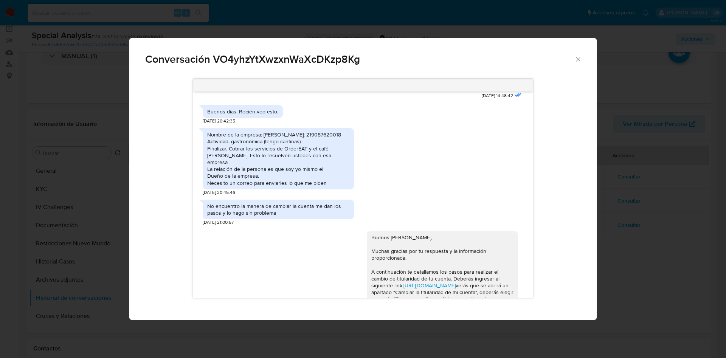
scroll to position [325, 0]
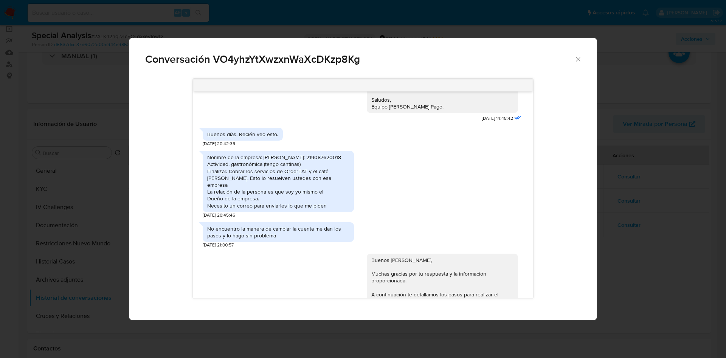
click at [272, 200] on div "Nombre de la empresa: Ignacio Gamio Rut: 219087620018 Actividad. gastronómica (…" at bounding box center [278, 181] width 142 height 55
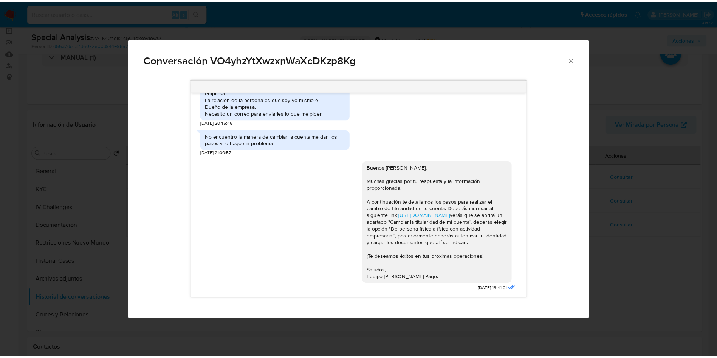
scroll to position [439, 0]
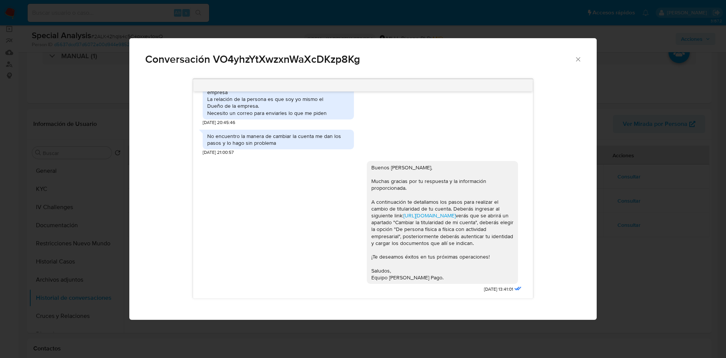
click at [617, 232] on div "Conversación VO4yhzYtXwzxnWaXcDKzp8Kg Buenas tardes Ignacio, Te contactamos ya …" at bounding box center [363, 179] width 726 height 358
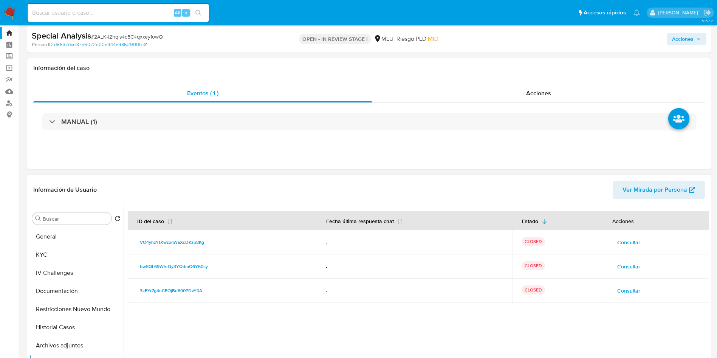
scroll to position [0, 0]
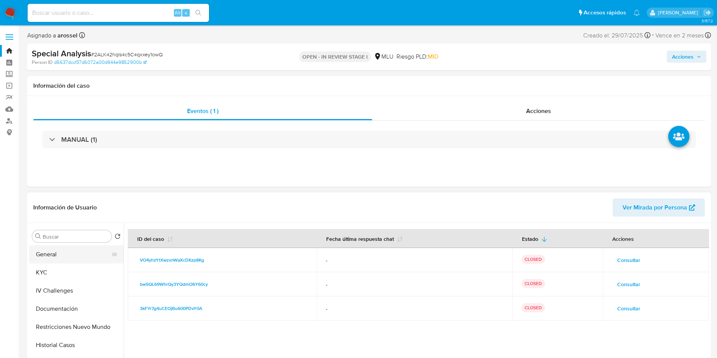
drag, startPoint x: 72, startPoint y: 253, endPoint x: 76, endPoint y: 245, distance: 8.3
click at [72, 252] on button "General" at bounding box center [73, 254] width 88 height 18
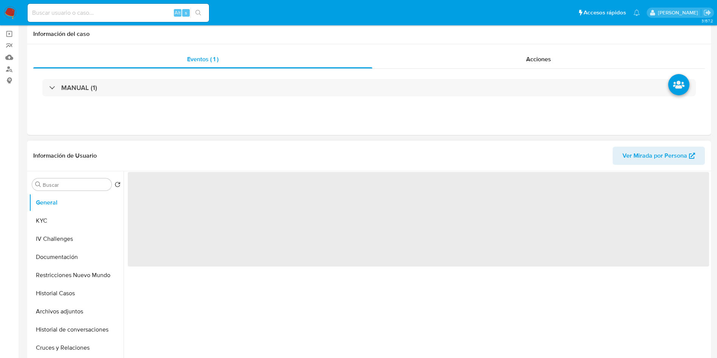
scroll to position [113, 0]
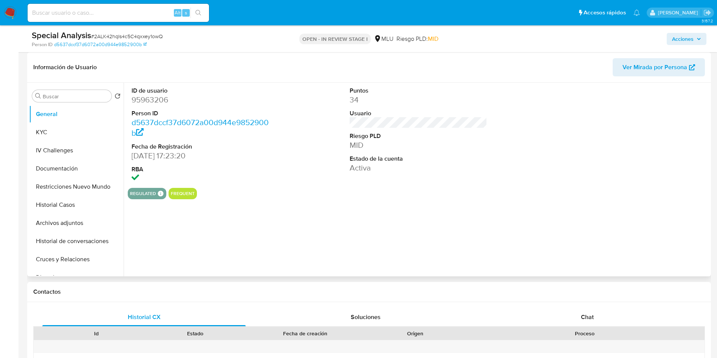
click at [149, 106] on dl "ID de usuario 95963206 Person ID d5637dccf37d6072a00d944e9852900b Fecha de Regi…" at bounding box center [201, 136] width 138 height 98
click at [149, 98] on dd "95963206" at bounding box center [201, 100] width 138 height 11
copy dd "95963206"
click at [61, 126] on button "KYC" at bounding box center [73, 132] width 88 height 18
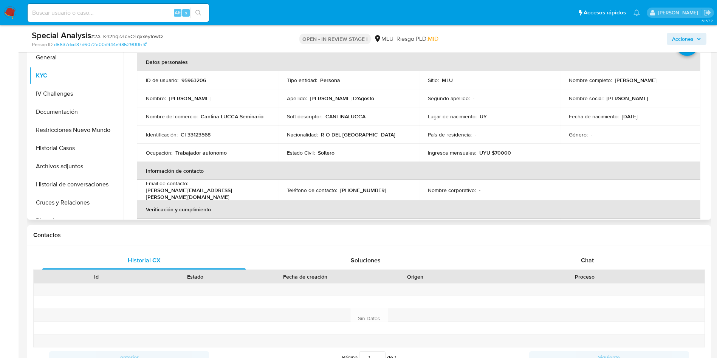
scroll to position [12, 0]
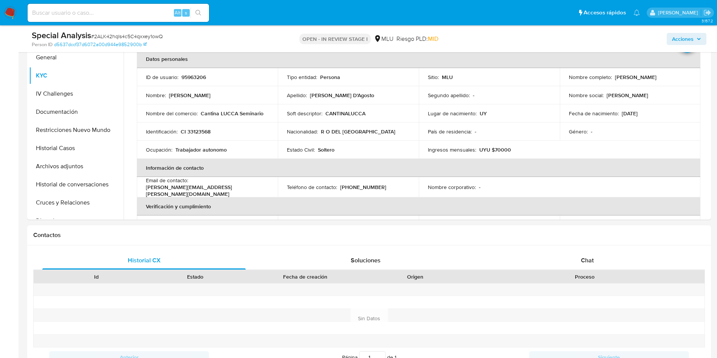
click at [133, 34] on span "# 2ALK42hqIs4c5C4qxxey1owQ" at bounding box center [127, 37] width 72 height 8
copy span "2ALK42hqIs4c5C4qxxey1owQ"
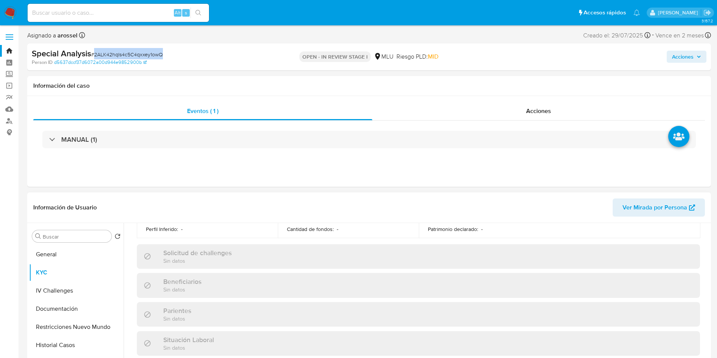
scroll to position [113, 0]
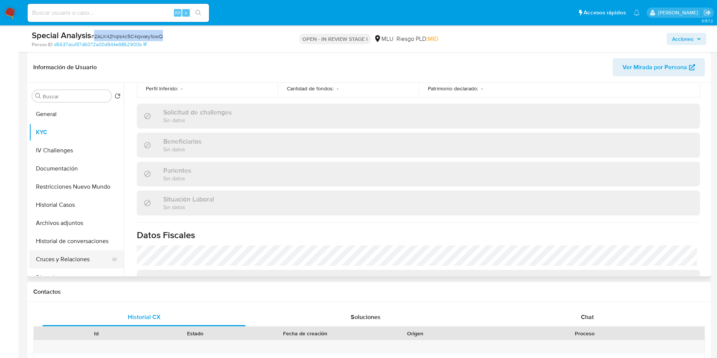
click at [81, 266] on button "Cruces y Relaciones" at bounding box center [73, 259] width 88 height 18
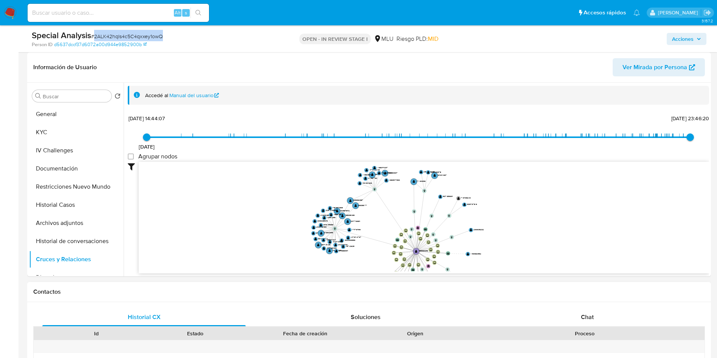
scroll to position [1, 0]
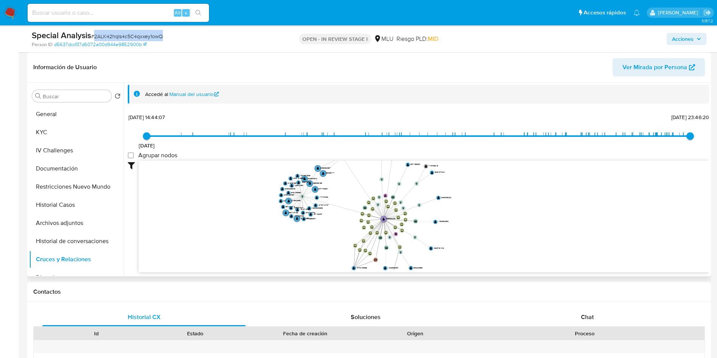
drag, startPoint x: 366, startPoint y: 213, endPoint x: 333, endPoint y: 171, distance: 53.1
click at [333, 171] on icon "device-647d499008813b001839fd1e  user-95963206  95963206 device-655b2e6737d44…" at bounding box center [424, 216] width 571 height 110
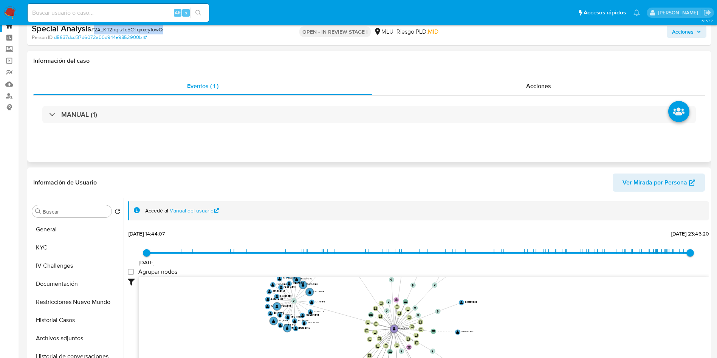
scroll to position [0, 0]
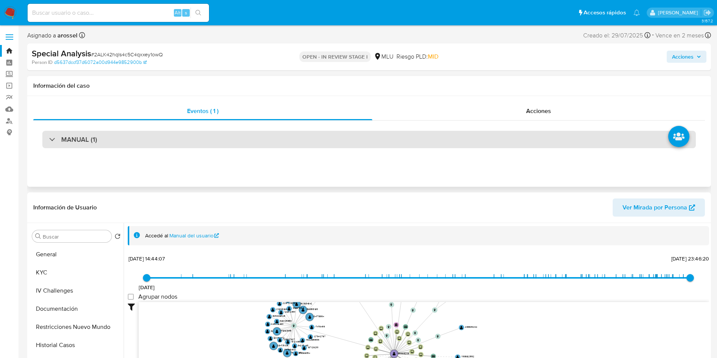
click at [148, 141] on div "MANUAL (1)" at bounding box center [369, 139] width 654 height 17
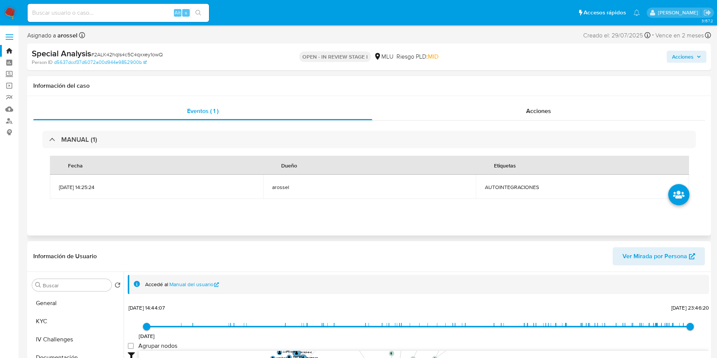
click at [498, 188] on span "AUTOINTEGRACIONES" at bounding box center [582, 187] width 195 height 7
copy span "AUTOINTEGRACIONES"
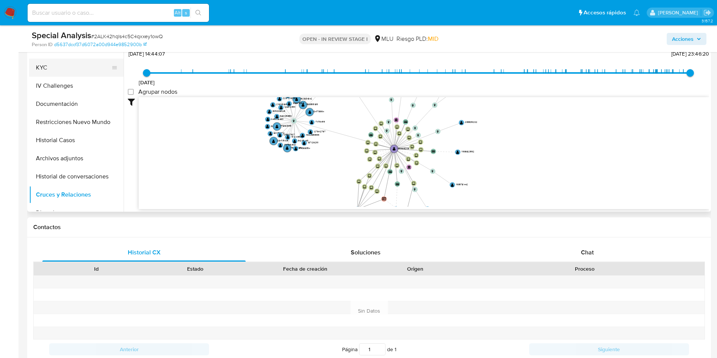
click at [62, 64] on button "KYC" at bounding box center [73, 68] width 88 height 18
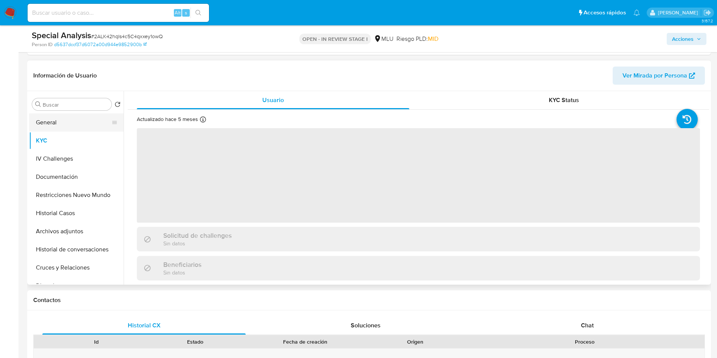
scroll to position [113, 0]
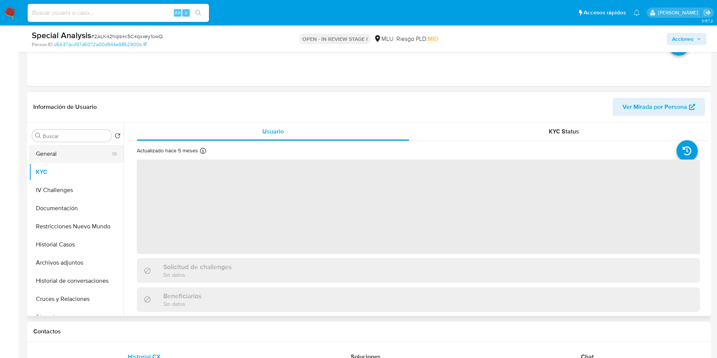
click at [69, 155] on button "General" at bounding box center [73, 154] width 88 height 18
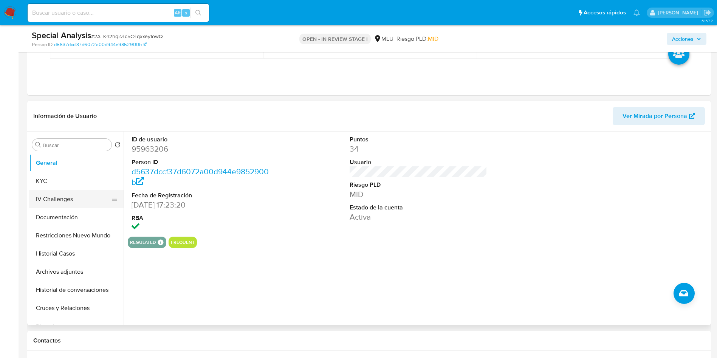
click at [91, 189] on button "KYC" at bounding box center [76, 181] width 95 height 18
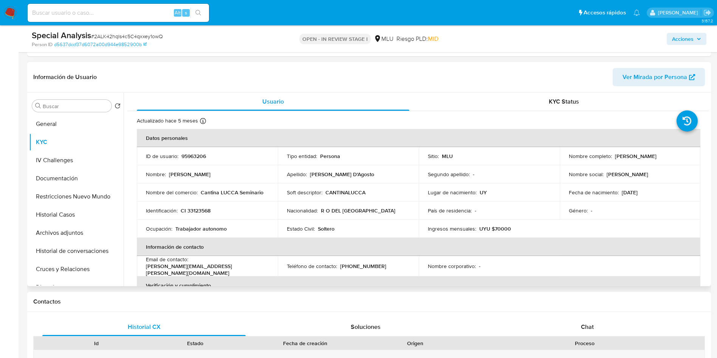
scroll to position [170, 0]
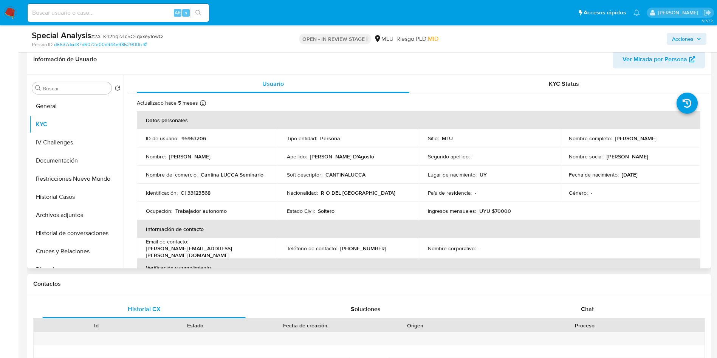
click at [414, 175] on td "Soft descriptor : CANTINALUCCA" at bounding box center [348, 175] width 141 height 18
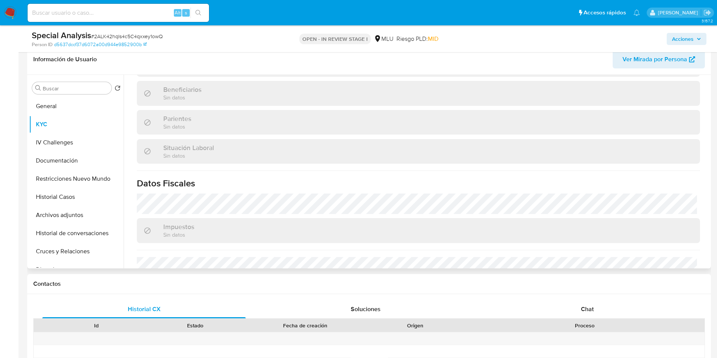
scroll to position [372, 0]
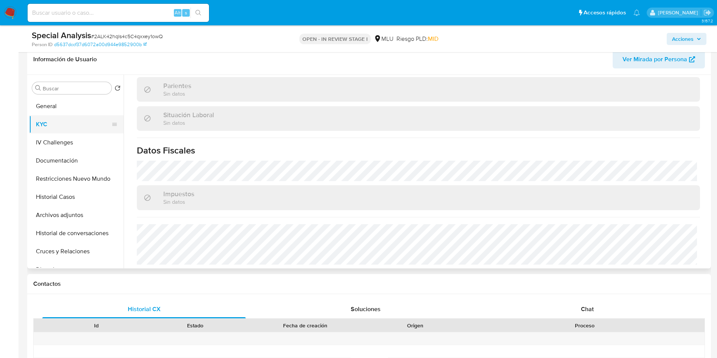
drag, startPoint x: 69, startPoint y: 114, endPoint x: 74, endPoint y: 116, distance: 5.8
click at [69, 114] on button "General" at bounding box center [76, 106] width 95 height 18
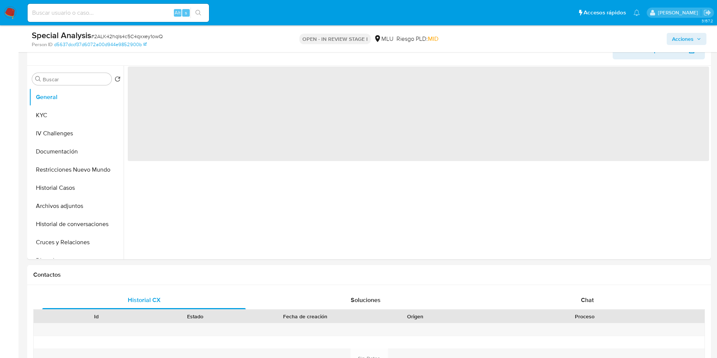
scroll to position [0, 0]
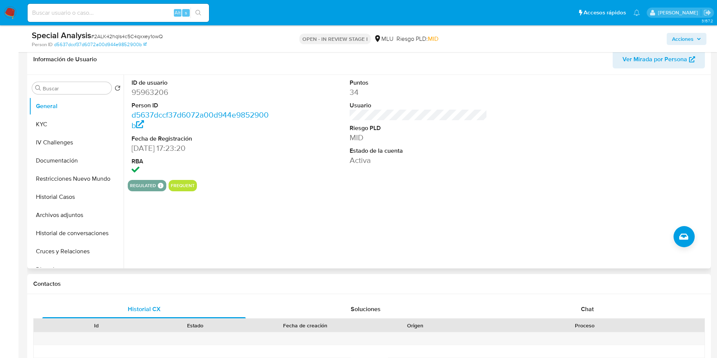
click at [146, 92] on dd "95963206" at bounding box center [201, 92] width 138 height 11
copy dd "95963206"
click at [86, 126] on button "KYC" at bounding box center [73, 124] width 88 height 18
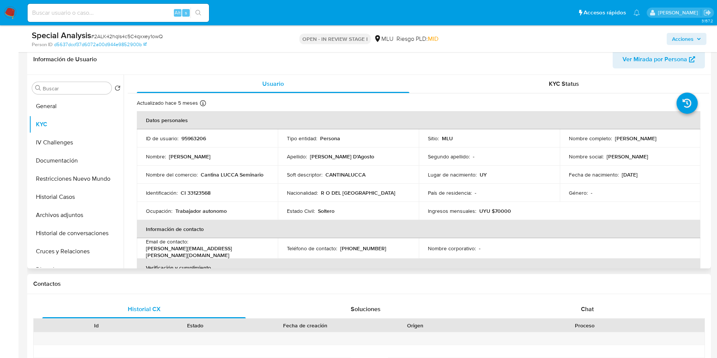
drag, startPoint x: 611, startPoint y: 139, endPoint x: 677, endPoint y: 135, distance: 65.9
click at [677, 135] on div "Nombre completo : Ignacio Gamio D'Agosto" at bounding box center [630, 138] width 123 height 7
copy div "Ignacio Gamio D'Agosto"
click at [229, 183] on td "Nombre del comercio : Cantina LUCCA Seminario" at bounding box center [207, 175] width 141 height 18
click at [187, 198] on td "Identificación : CI 33123568" at bounding box center [207, 193] width 141 height 18
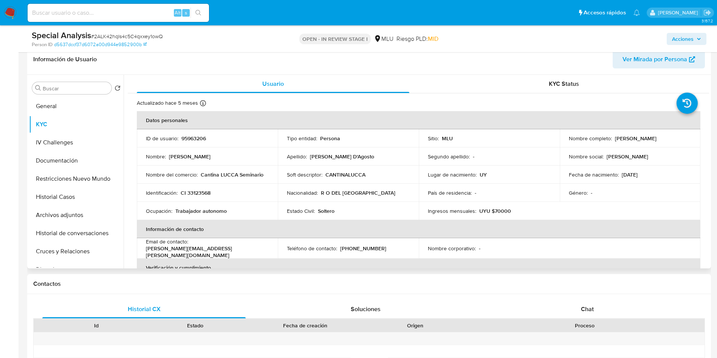
click at [193, 192] on p "CI 33123568" at bounding box center [196, 192] width 30 height 7
click at [203, 188] on td "Identificación : CI 33123568" at bounding box center [207, 193] width 141 height 18
click at [202, 191] on p "CI 33123568" at bounding box center [196, 192] width 30 height 7
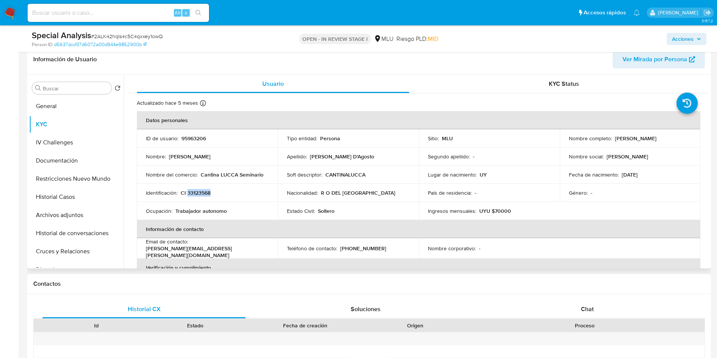
click at [202, 191] on p "CI 33123568" at bounding box center [196, 192] width 30 height 7
copy p "33123568"
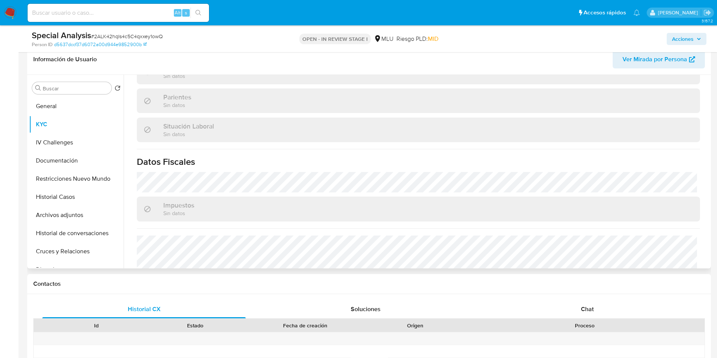
scroll to position [372, 0]
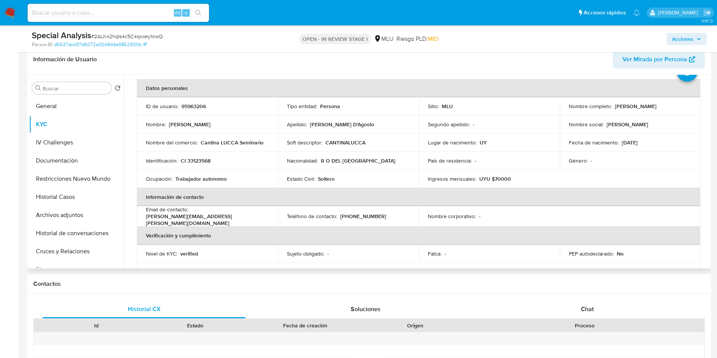
click at [500, 178] on p "UYU $70000" at bounding box center [496, 178] width 32 height 7
copy p "70000"
drag, startPoint x: 232, startPoint y: 180, endPoint x: 175, endPoint y: 175, distance: 57.3
click at [175, 175] on div "Ocupación : Trabajador autonomo" at bounding box center [207, 178] width 123 height 7
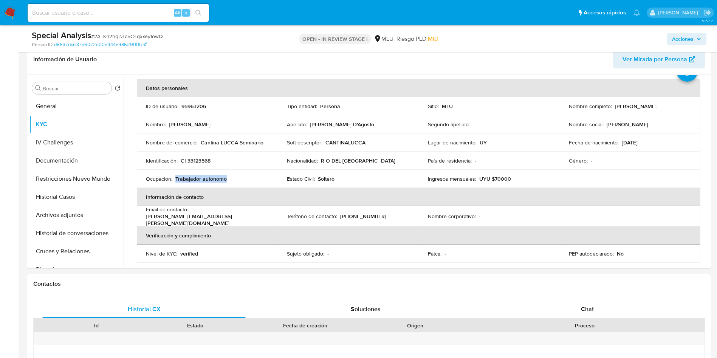
copy p "Trabajador autonomo"
click at [338, 142] on p "CANTINALUCCA" at bounding box center [346, 142] width 40 height 7
drag, startPoint x: 238, startPoint y: 141, endPoint x: 201, endPoint y: 143, distance: 37.2
click at [201, 143] on div "Nombre del comercio : Cantina LUCCA Seminario" at bounding box center [207, 142] width 123 height 7
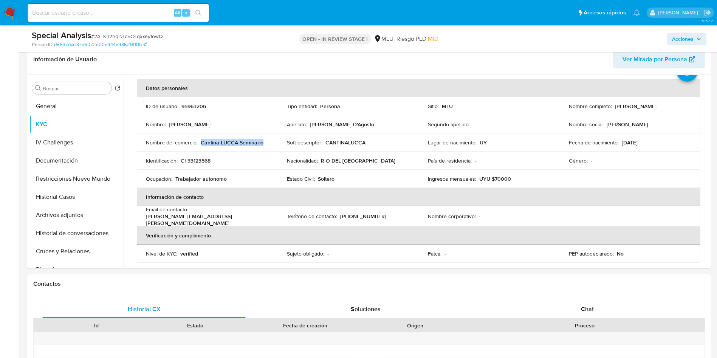
copy p "Cantina LUCCA Seminario"
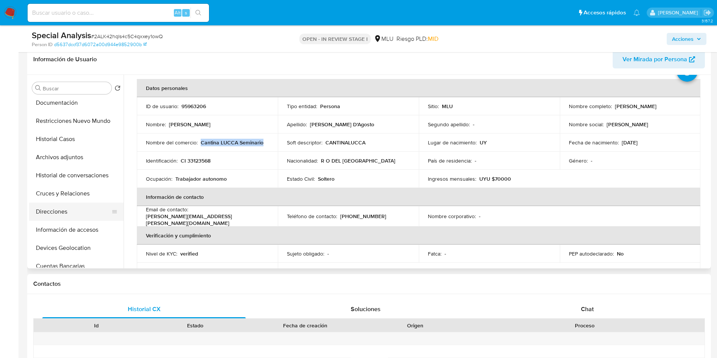
scroll to position [0, 0]
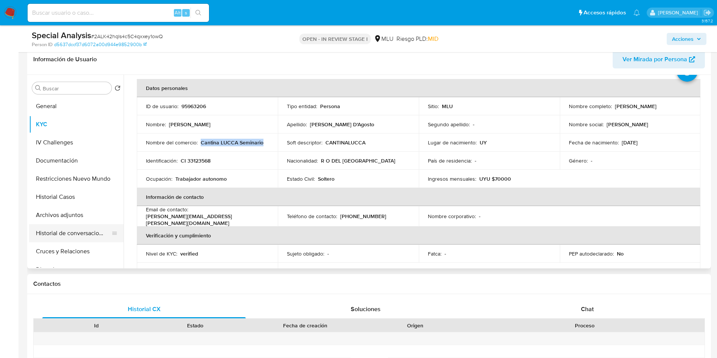
click at [79, 236] on button "Historial de conversaciones" at bounding box center [73, 233] width 88 height 18
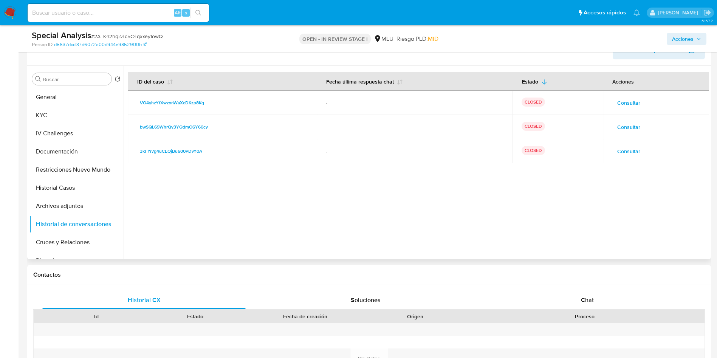
click at [629, 125] on span "Consultar" at bounding box center [629, 127] width 23 height 11
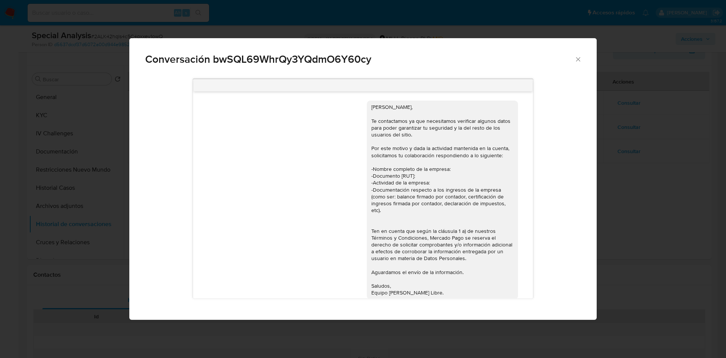
click at [654, 133] on div "Conversación bwSQL69WhrQy3YQdmO6Y60cy Hola Ignacio, Te contactamos ya que neces…" at bounding box center [363, 179] width 726 height 358
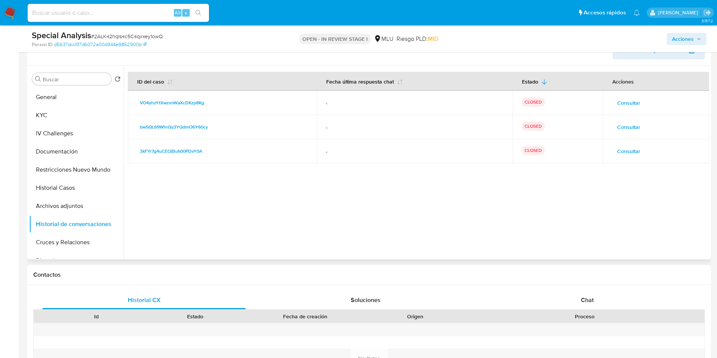
click at [639, 101] on button "Consultar" at bounding box center [629, 103] width 34 height 12
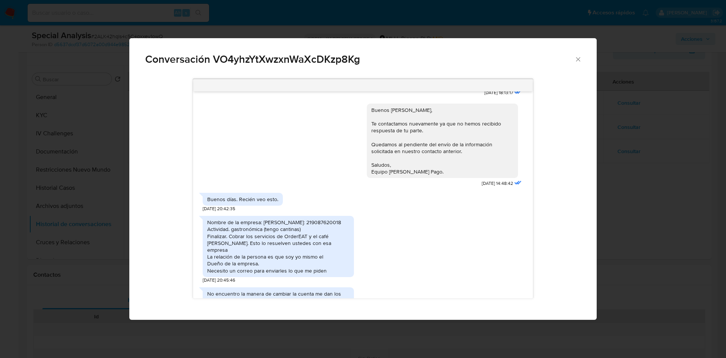
scroll to position [325, 0]
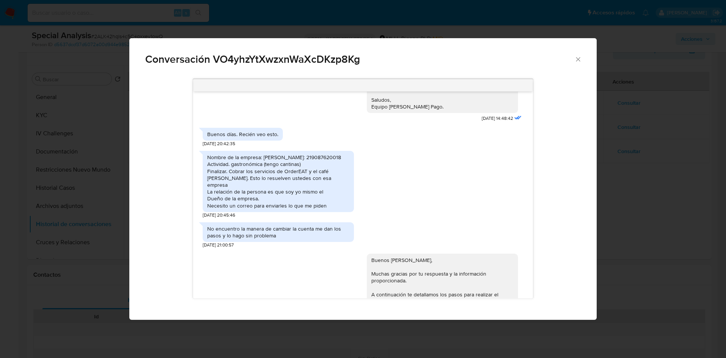
click at [390, 189] on div "Nombre de la empresa: Ignacio Gamio Rut: 219087620018 Actividad. gastronómica (…" at bounding box center [363, 182] width 320 height 71
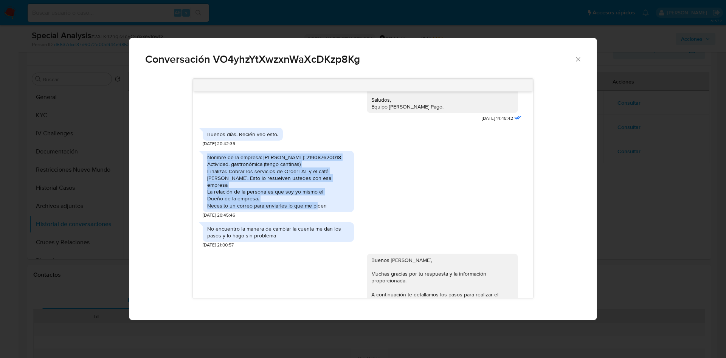
drag, startPoint x: 334, startPoint y: 211, endPoint x: 202, endPoint y: 165, distance: 139.3
click at [202, 165] on div "Buenas tardes Ignacio, Te contactamos ya que necesitamos verificar algunos dato…" at bounding box center [362, 195] width 339 height 207
click at [493, 197] on div "Nombre de la empresa: Ignacio Gamio Rut: 219087620018 Actividad. gastronómica (…" at bounding box center [363, 182] width 320 height 71
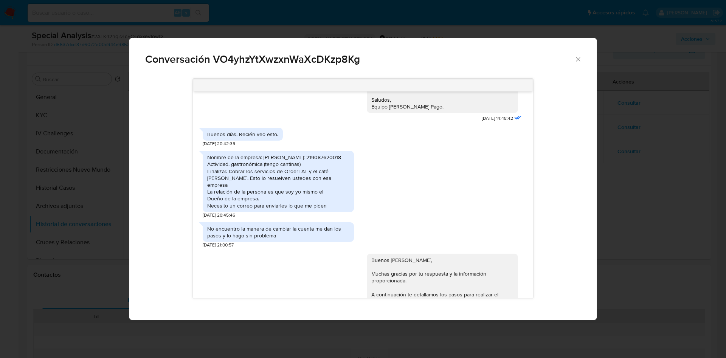
click at [703, 171] on div "Conversación VO4yhzYtXwzxnWaXcDKzp8Kg Buenas tardes Ignacio, Te contactamos ya …" at bounding box center [363, 179] width 726 height 358
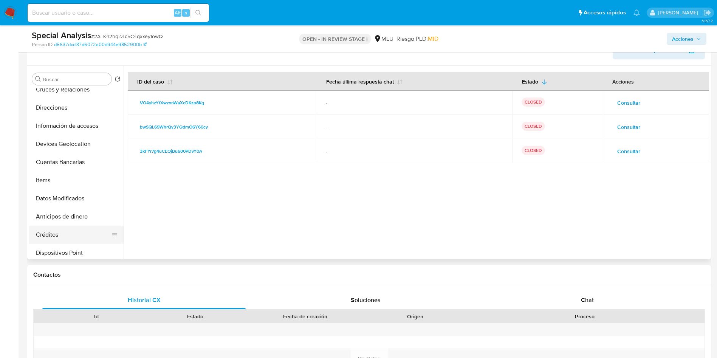
scroll to position [170, 0]
click at [69, 142] on button "Cuentas Bancarias" at bounding box center [73, 145] width 88 height 18
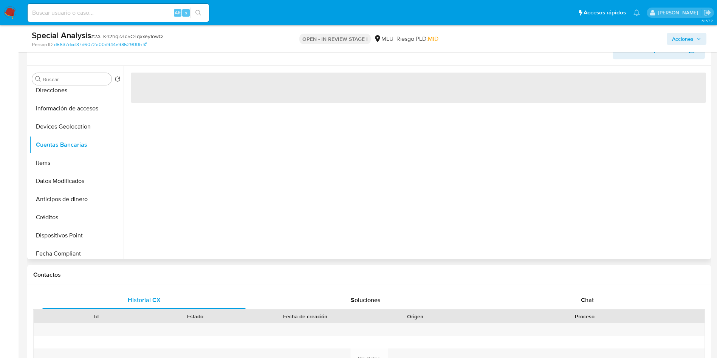
scroll to position [113, 0]
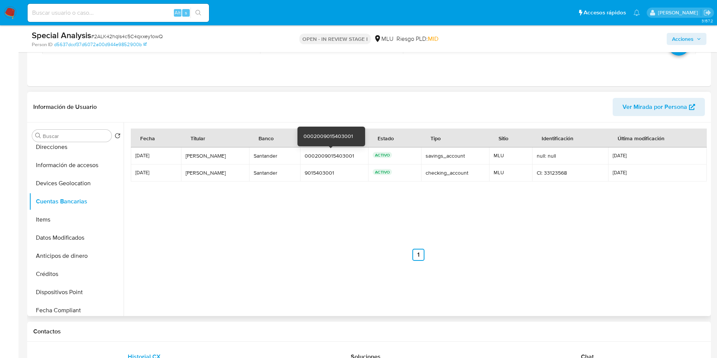
click at [325, 155] on div "0002009015403001" at bounding box center [334, 155] width 59 height 7
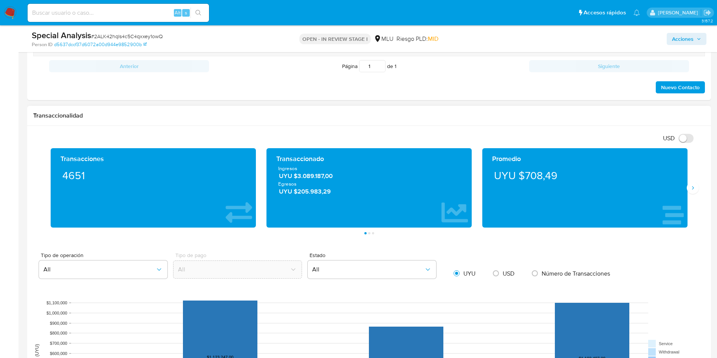
scroll to position [511, 0]
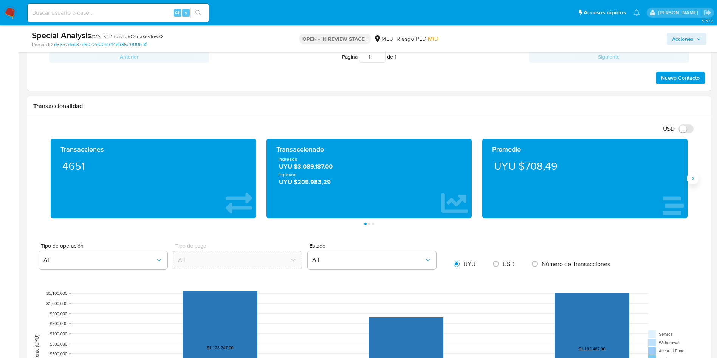
click at [694, 183] on button "Siguiente" at bounding box center [693, 178] width 12 height 12
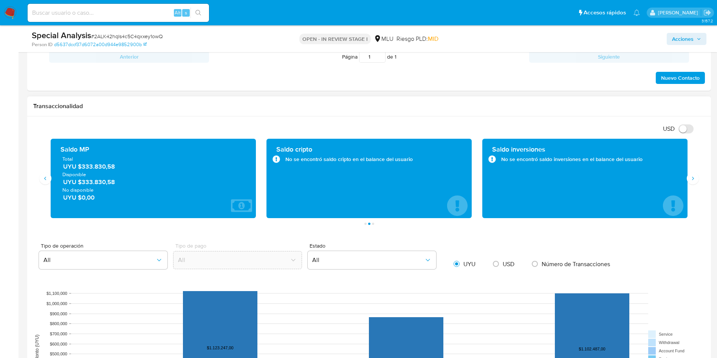
drag, startPoint x: 127, startPoint y: 163, endPoint x: 82, endPoint y: 173, distance: 46.4
click at [82, 171] on div "Total UYU $333.830,58 Disponible UYU $333.830,58 No disponible UYU $0,00" at bounding box center [153, 178] width 193 height 46
drag, startPoint x: 79, startPoint y: 168, endPoint x: 124, endPoint y: 164, distance: 44.8
click at [124, 164] on span "UYU $333.830,58" at bounding box center [153, 166] width 181 height 9
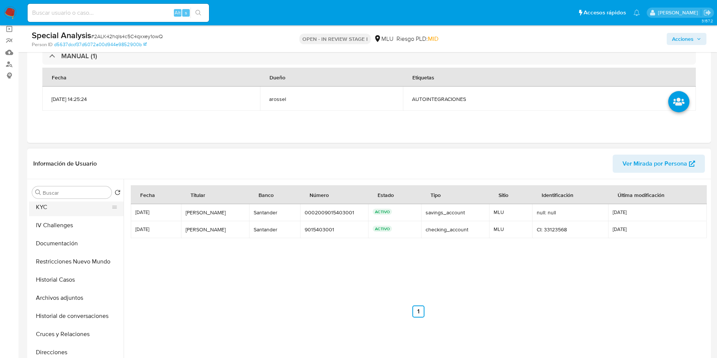
scroll to position [0, 0]
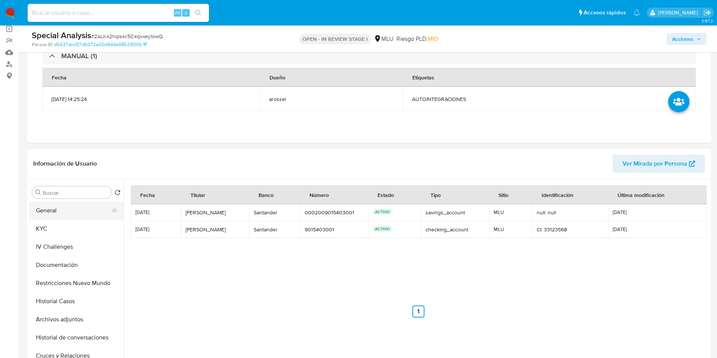
click at [63, 205] on button "General" at bounding box center [73, 211] width 88 height 18
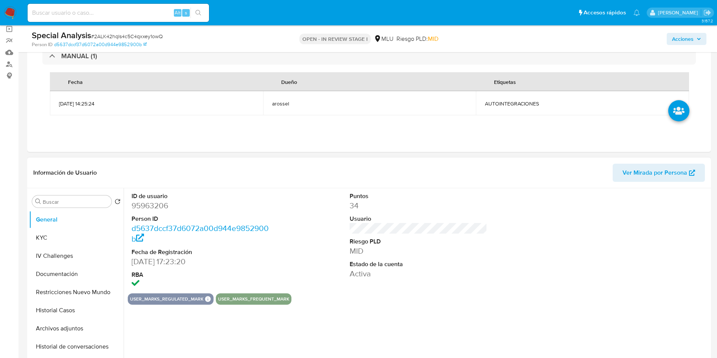
click at [159, 204] on dd "95963206" at bounding box center [201, 205] width 138 height 11
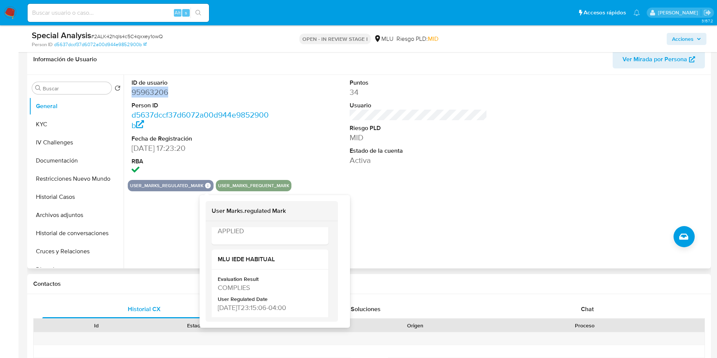
scroll to position [170, 0]
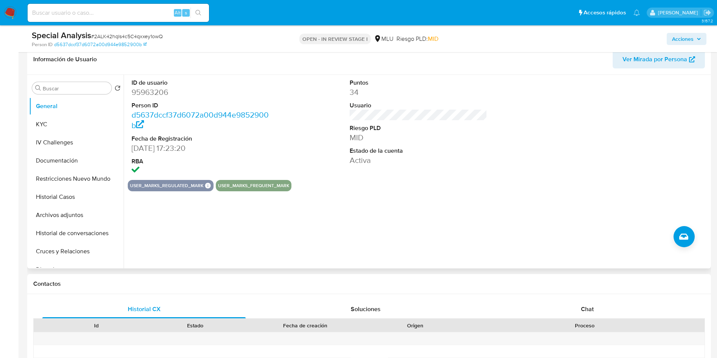
click at [436, 172] on div "Puntos 34 Usuario Riesgo PLD MID Estado de la cuenta Activa" at bounding box center [419, 127] width 146 height 105
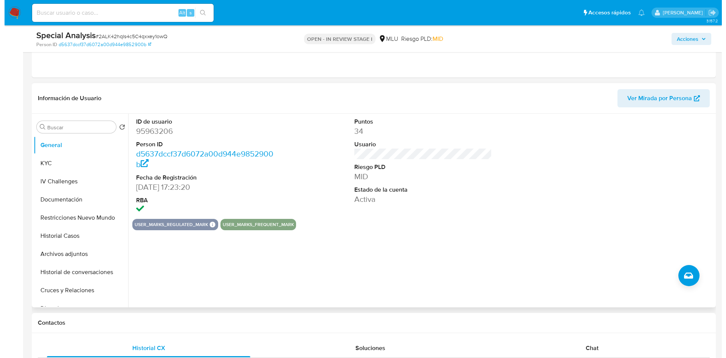
scroll to position [113, 0]
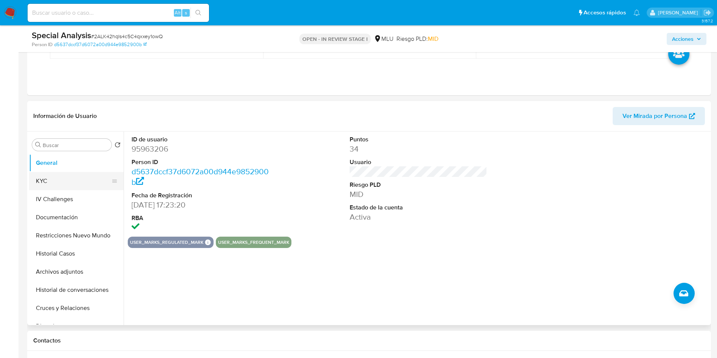
click at [74, 176] on button "KYC" at bounding box center [73, 181] width 88 height 18
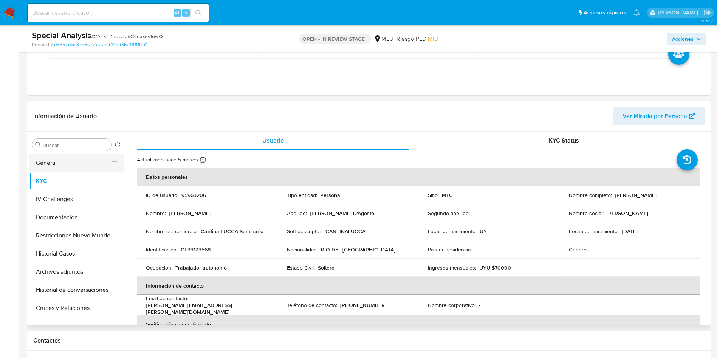
click at [75, 151] on div "Buscar" at bounding box center [71, 145] width 79 height 12
click at [51, 160] on button "General" at bounding box center [73, 163] width 88 height 18
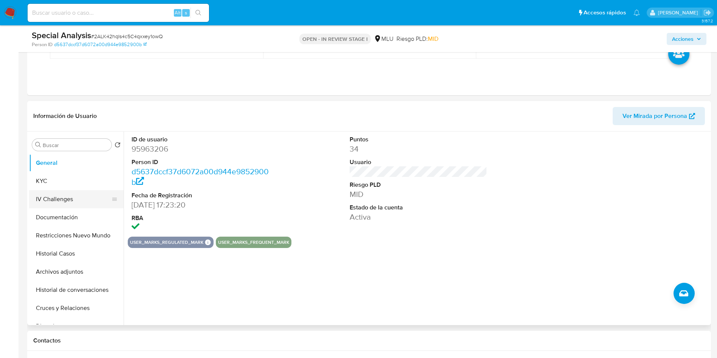
click at [71, 180] on button "KYC" at bounding box center [76, 181] width 95 height 18
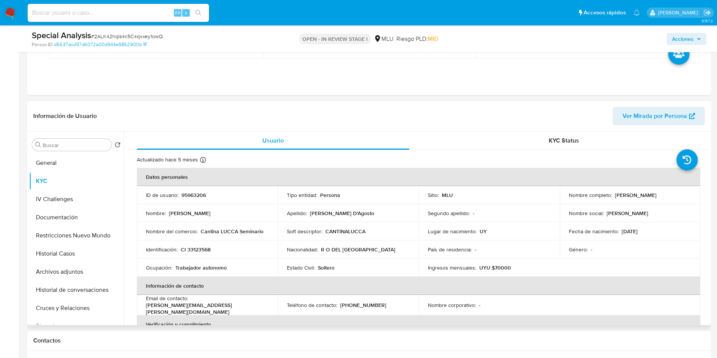
drag, startPoint x: 611, startPoint y: 195, endPoint x: 675, endPoint y: 194, distance: 64.7
click at [675, 194] on div "Nombre completo : Ignacio Gamio D'Agosto" at bounding box center [630, 195] width 123 height 7
click at [80, 265] on button "Archivos adjuntos" at bounding box center [73, 272] width 88 height 18
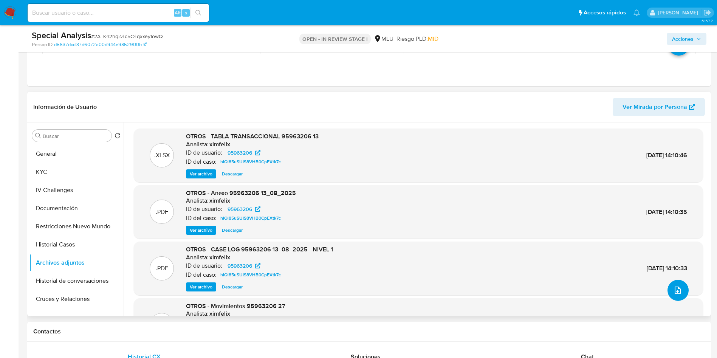
click at [677, 291] on icon "upload-file" at bounding box center [677, 290] width 9 height 9
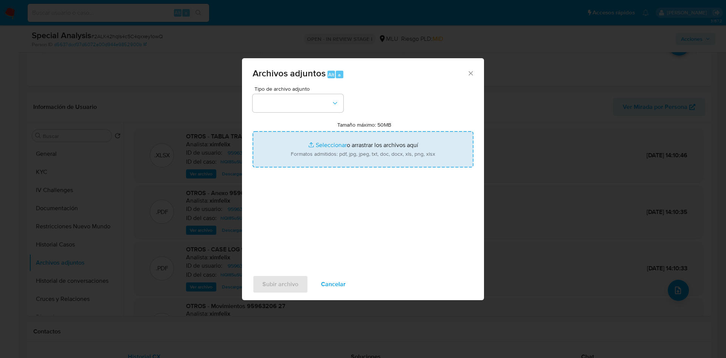
click at [417, 154] on input "Tamaño máximo: 50MB Seleccionar archivos" at bounding box center [363, 149] width 221 height 36
click at [416, 153] on input "Tamaño máximo: 50MB Seleccionar archivos" at bounding box center [363, 149] width 221 height 36
type input "C:\fakepath\Anexos 95963206 - 03_09_2025.pdf"
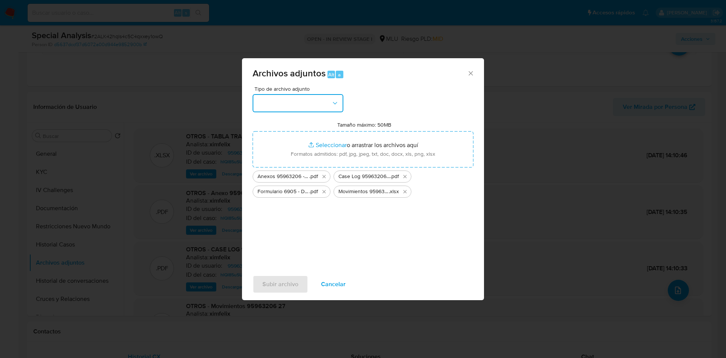
click at [307, 109] on button "button" at bounding box center [298, 103] width 91 height 18
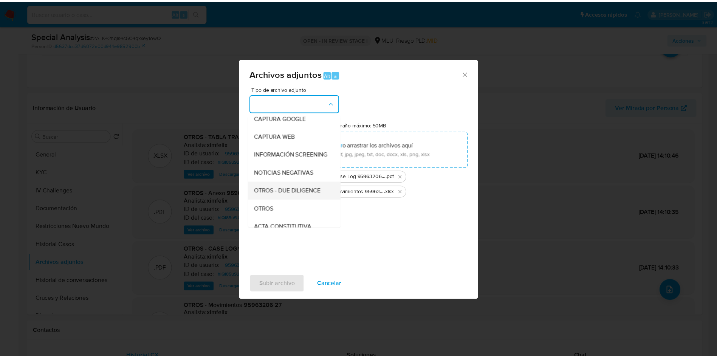
scroll to position [57, 0]
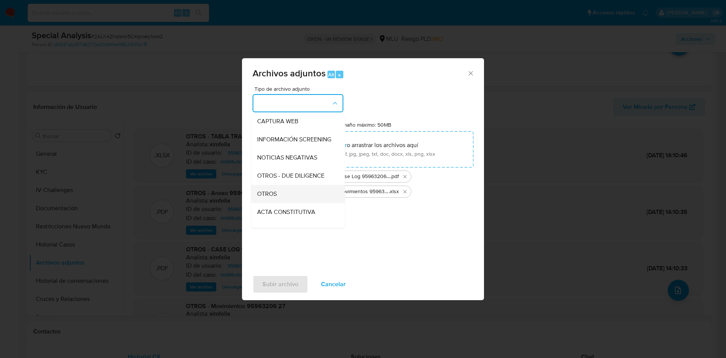
click at [292, 200] on div "OTROS" at bounding box center [295, 194] width 77 height 18
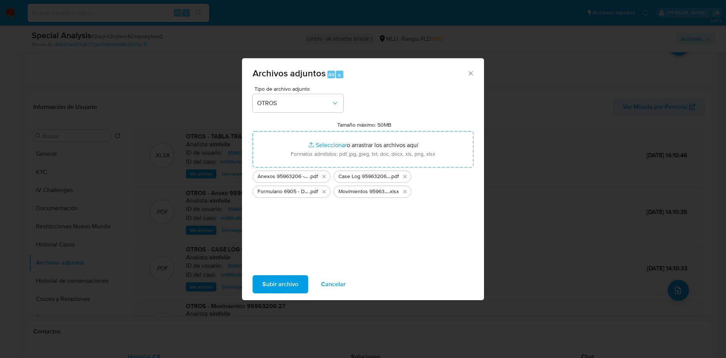
click at [279, 289] on span "Subir archivo" at bounding box center [280, 284] width 36 height 17
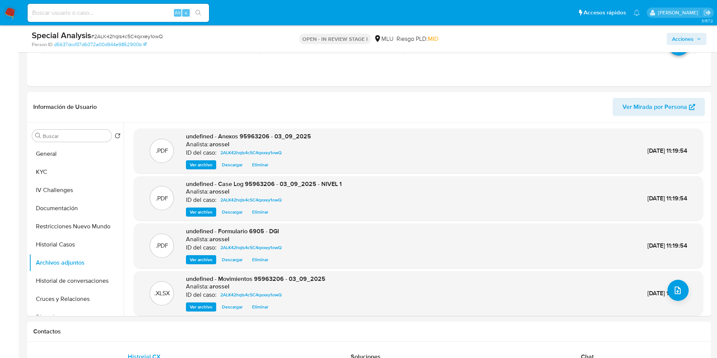
click at [685, 37] on span "Acciones" at bounding box center [683, 39] width 22 height 12
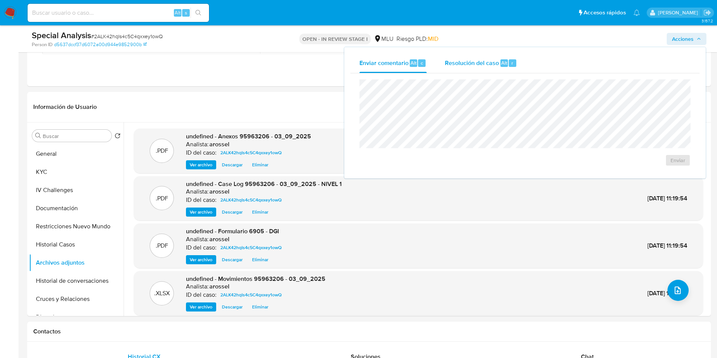
click at [476, 60] on span "Resolución del caso" at bounding box center [472, 62] width 54 height 9
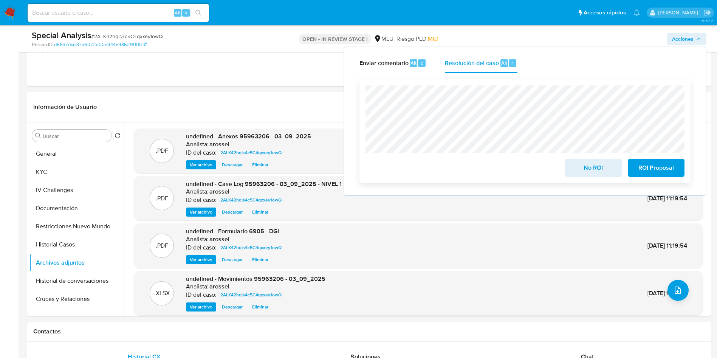
click at [587, 181] on div "No ROI ROI Proposal" at bounding box center [525, 131] width 331 height 104
drag, startPoint x: 582, startPoint y: 178, endPoint x: 582, endPoint y: 189, distance: 10.6
click at [583, 178] on div "No ROI ROI Proposal" at bounding box center [525, 131] width 331 height 104
click at [586, 168] on span "No ROI" at bounding box center [593, 168] width 37 height 17
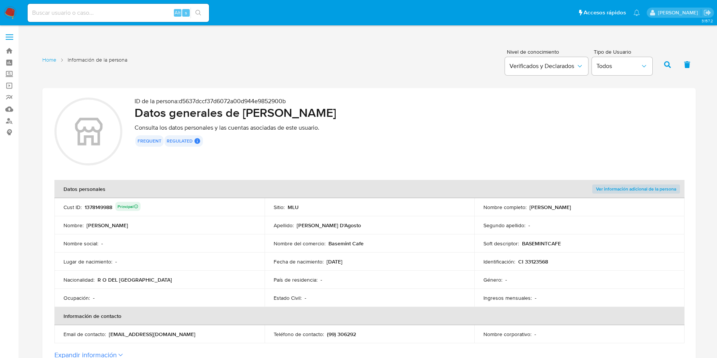
click at [442, 231] on td "Apellido : [PERSON_NAME] D'Agosto" at bounding box center [370, 225] width 210 height 18
click at [416, 212] on td "Sitio : MLU" at bounding box center [370, 207] width 210 height 18
click at [95, 206] on div "1378149988 Principal" at bounding box center [113, 207] width 56 height 11
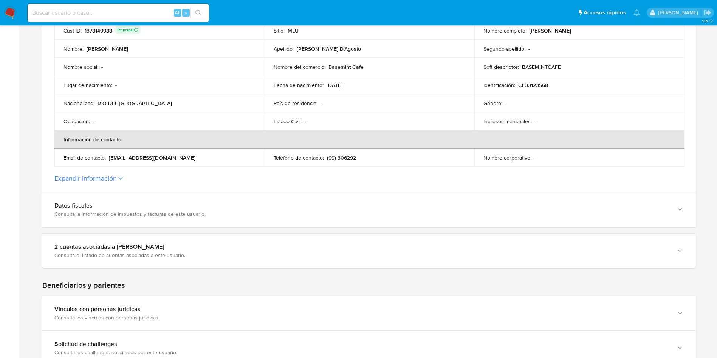
scroll to position [227, 0]
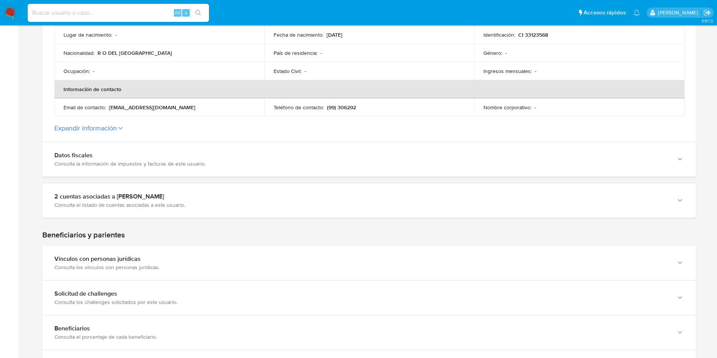
drag, startPoint x: 162, startPoint y: 201, endPoint x: 146, endPoint y: 96, distance: 106.1
click at [161, 202] on div "Consulta el listado de cuentas asociadas a este usuario." at bounding box center [361, 205] width 615 height 7
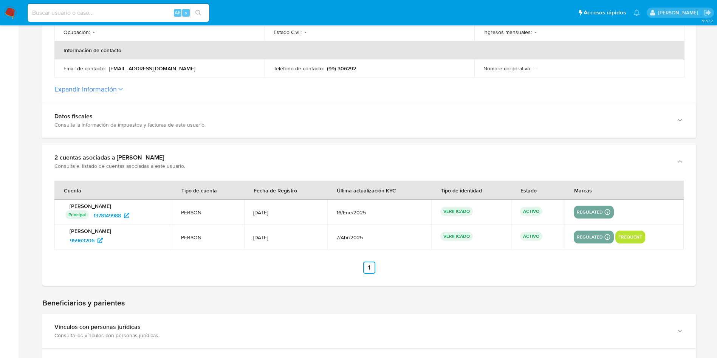
scroll to position [284, 0]
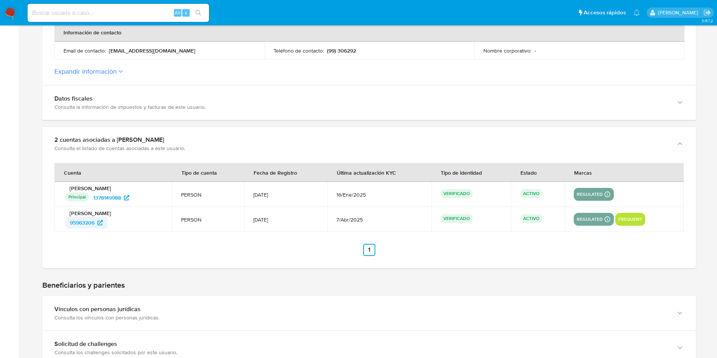
drag, startPoint x: 127, startPoint y: 224, endPoint x: 68, endPoint y: 222, distance: 58.6
click at [68, 222] on div "95963206" at bounding box center [114, 223] width 98 height 12
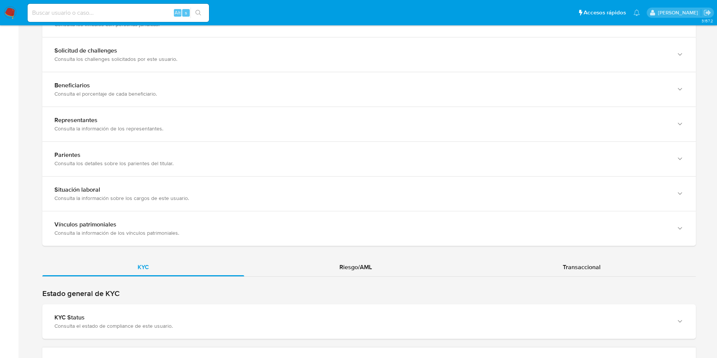
scroll to position [624, 0]
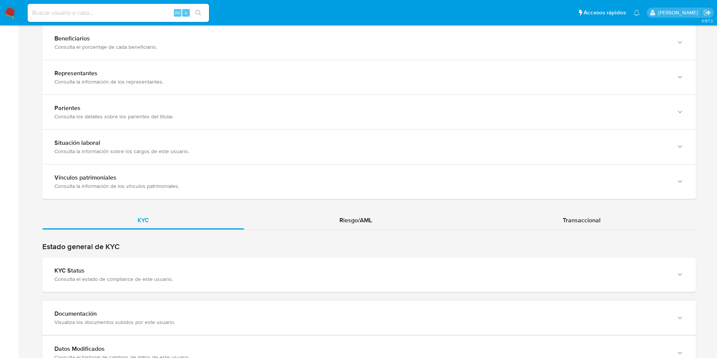
click at [179, 241] on div "KYC Riesgo/AML Transaccional" at bounding box center [369, 326] width 654 height 230
click at [185, 251] on h2 "Estado general de KYC" at bounding box center [369, 246] width 654 height 9
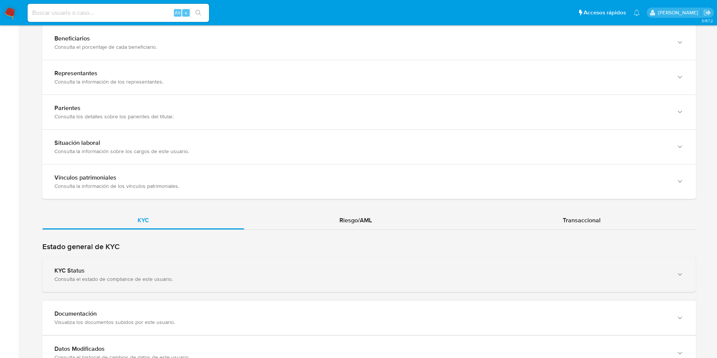
click at [186, 265] on div "KYC Status Consulta el estado de compliance de este usuario." at bounding box center [369, 275] width 654 height 34
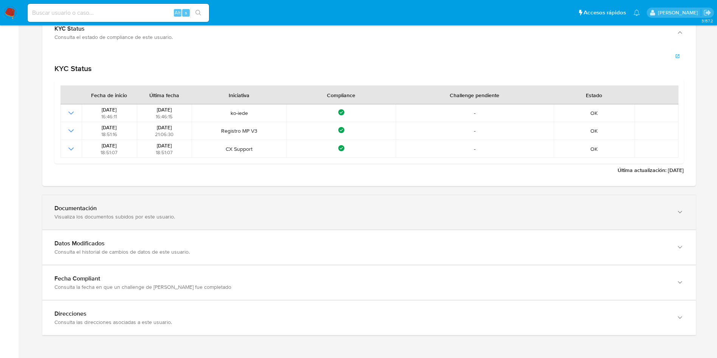
click at [183, 207] on div "Documentación" at bounding box center [361, 209] width 615 height 8
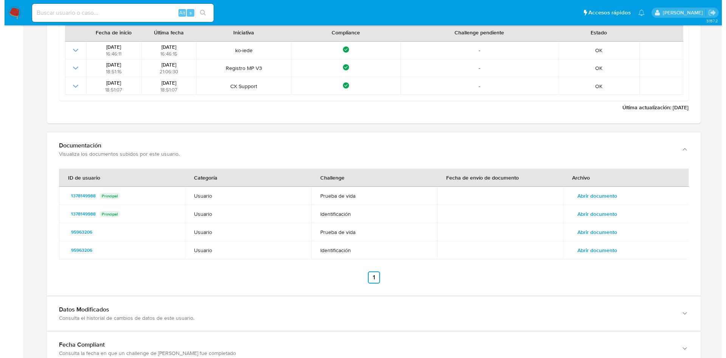
scroll to position [965, 0]
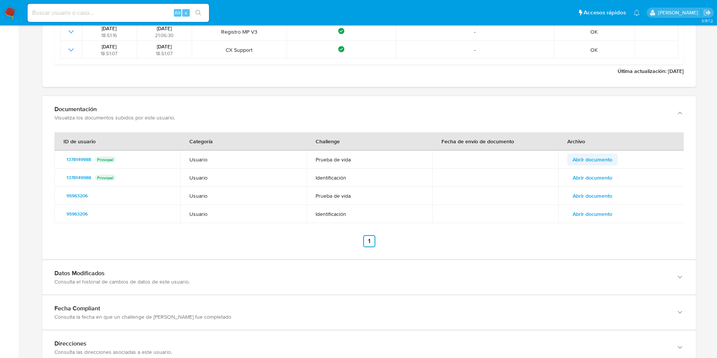
click at [593, 163] on span "Abrir documento" at bounding box center [593, 159] width 40 height 11
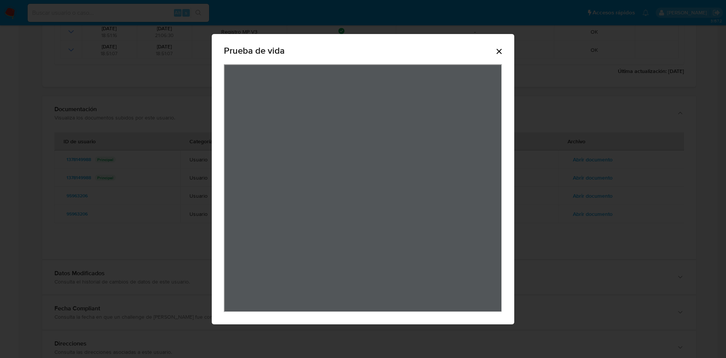
click at [592, 159] on div "Prueba de vida" at bounding box center [363, 179] width 726 height 358
click at [498, 50] on icon "Cerrar" at bounding box center [499, 51] width 5 height 5
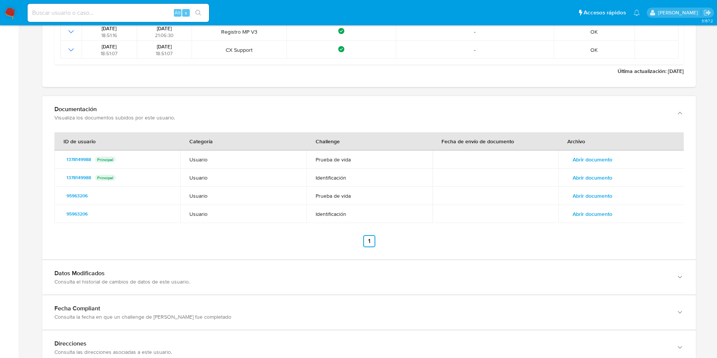
click at [594, 177] on span "Abrir documento" at bounding box center [593, 177] width 40 height 11
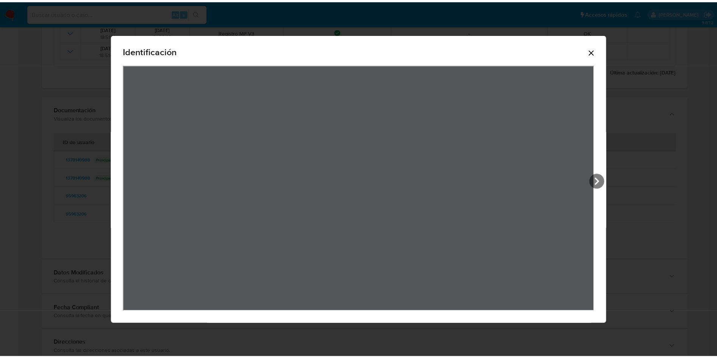
scroll to position [0, 0]
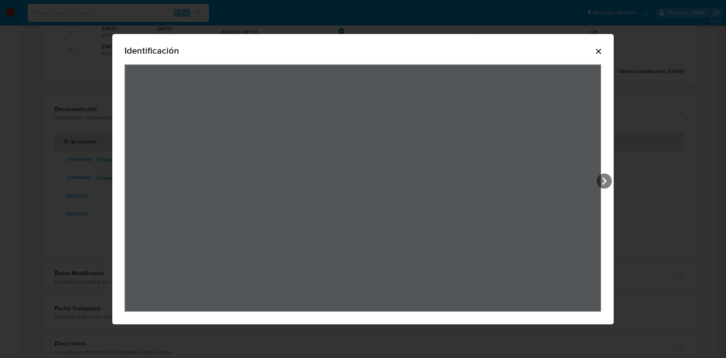
click at [603, 53] on icon "Cerrar" at bounding box center [598, 51] width 9 height 9
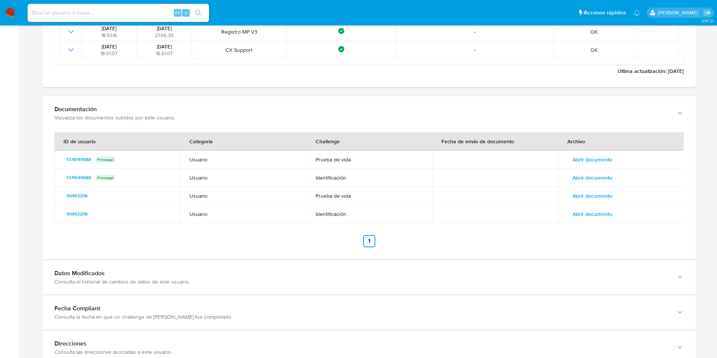
click at [601, 196] on span "Abrir documento" at bounding box center [593, 196] width 40 height 11
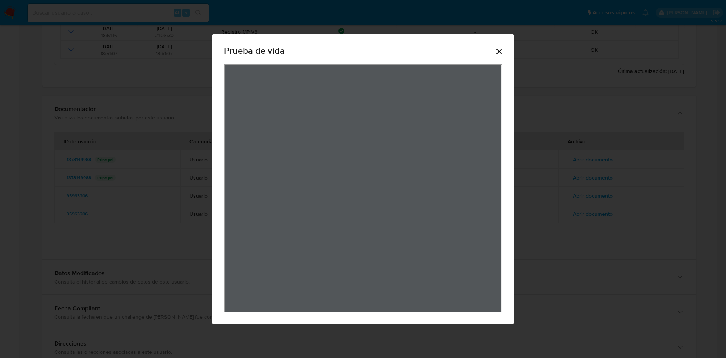
click at [498, 52] on icon "Cerrar" at bounding box center [499, 51] width 5 height 5
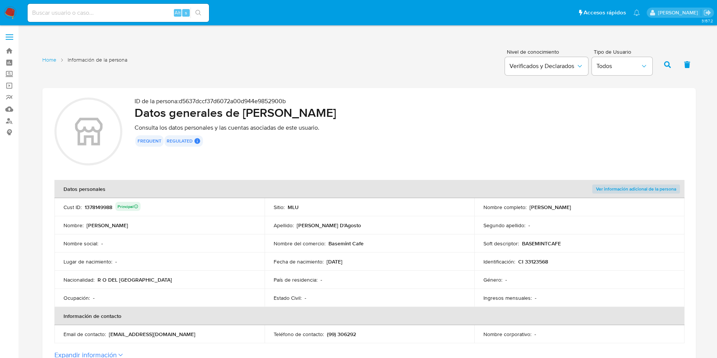
drag, startPoint x: 242, startPoint y: 114, endPoint x: 371, endPoint y: 115, distance: 129.7
click at [371, 115] on h2 "Datos generales de [PERSON_NAME]" at bounding box center [409, 112] width 549 height 15
click at [531, 262] on p "CI 33123568" at bounding box center [533, 261] width 30 height 7
click at [532, 260] on p "CI 33123568" at bounding box center [533, 261] width 30 height 7
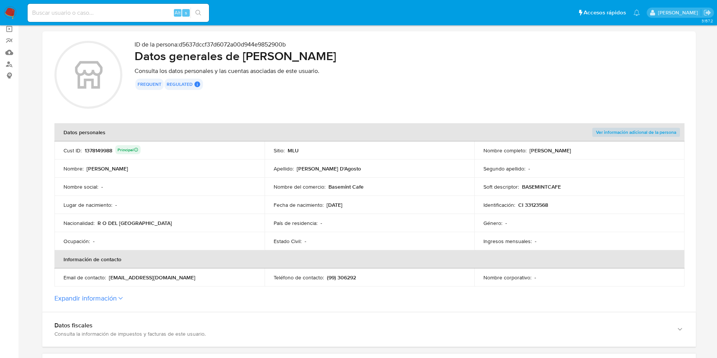
scroll to position [227, 0]
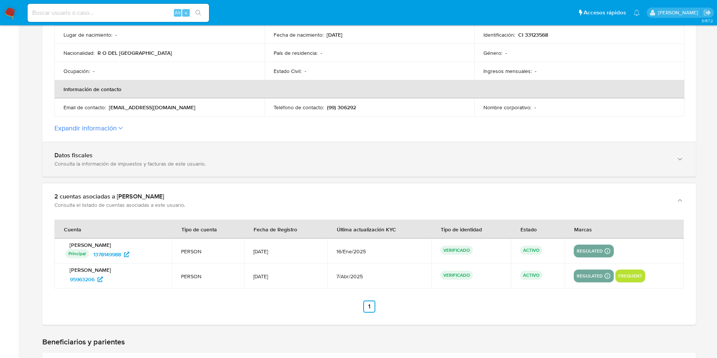
click at [132, 159] on div "Datos fiscales" at bounding box center [361, 156] width 615 height 8
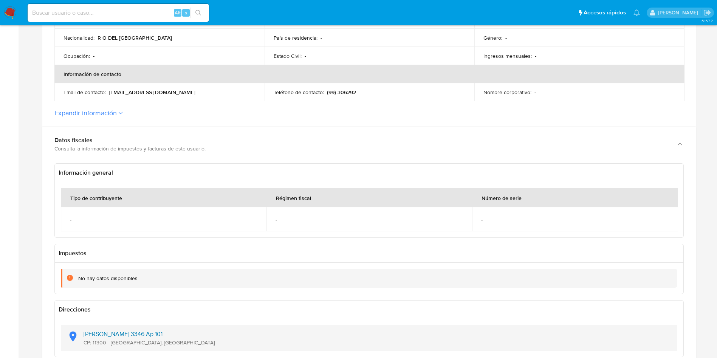
scroll to position [340, 0]
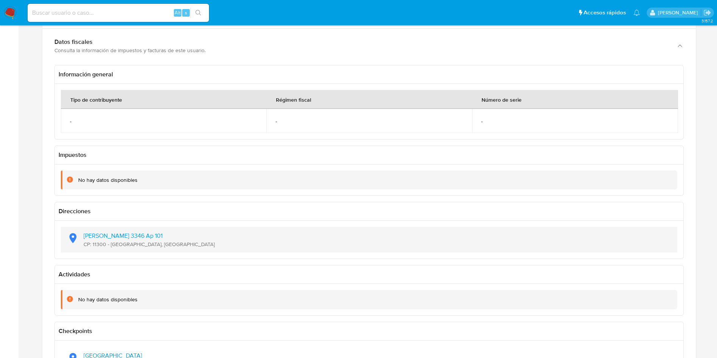
drag, startPoint x: 171, startPoint y: 249, endPoint x: 95, endPoint y: 245, distance: 76.9
click at [95, 245] on div "Gabriel A [STREET_ADDRESS]" at bounding box center [369, 240] width 605 height 26
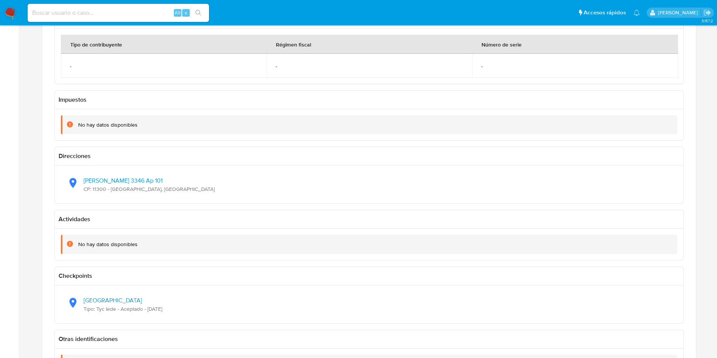
scroll to position [397, 0]
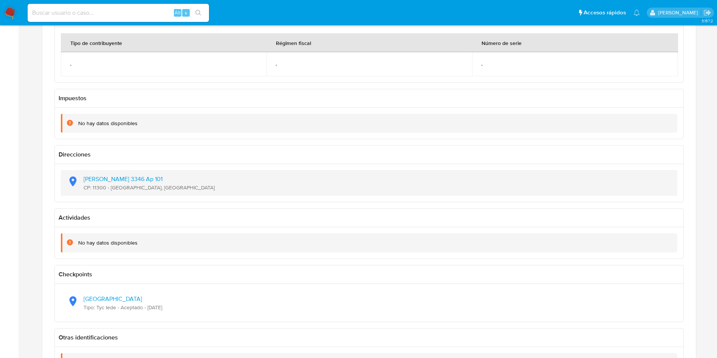
click at [187, 189] on div "Gabriel A [STREET_ADDRESS]" at bounding box center [369, 183] width 605 height 26
drag, startPoint x: 182, startPoint y: 189, endPoint x: 83, endPoint y: 178, distance: 100.1
click at [83, 178] on div "Gabriel A [STREET_ADDRESS]" at bounding box center [369, 183] width 605 height 26
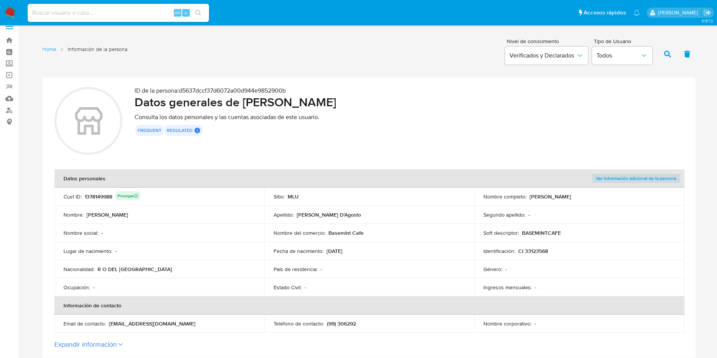
scroll to position [0, 0]
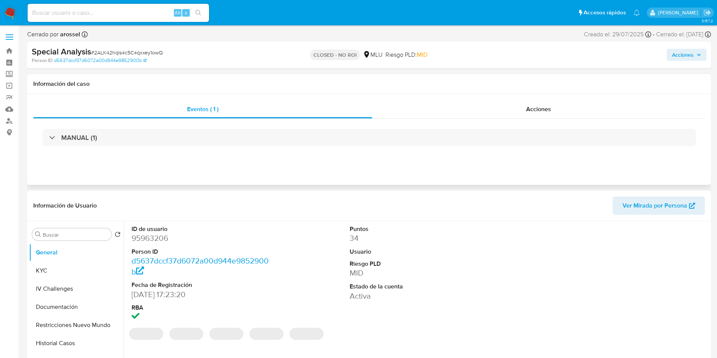
select select "10"
click at [74, 267] on button "KYC" at bounding box center [73, 271] width 88 height 18
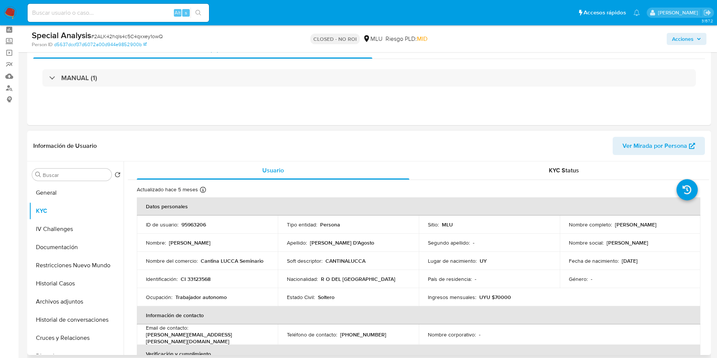
scroll to position [57, 0]
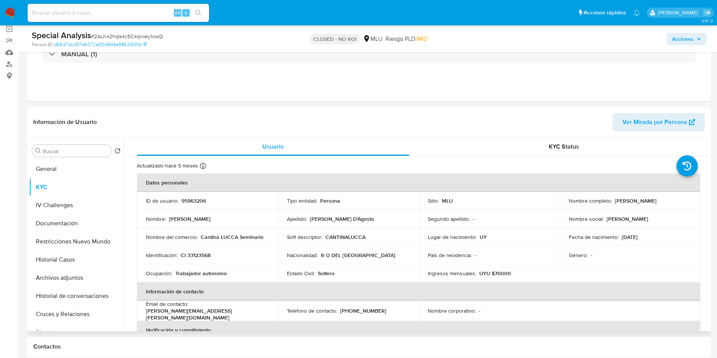
drag, startPoint x: 612, startPoint y: 200, endPoint x: 678, endPoint y: 197, distance: 66.2
click at [678, 197] on div "Nombre completo : [PERSON_NAME]" at bounding box center [630, 200] width 123 height 7
copy div "[PERSON_NAME]"
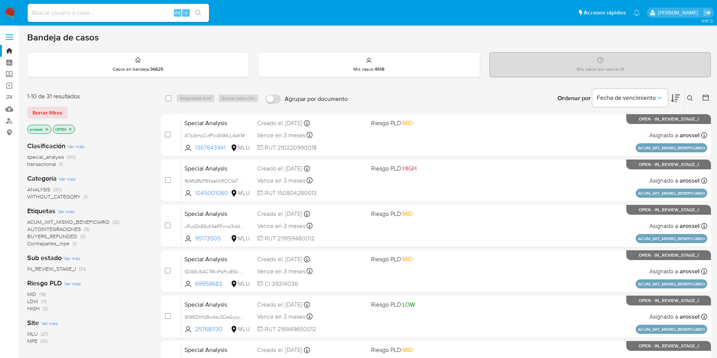
click at [119, 15] on input at bounding box center [119, 13] width 182 height 10
paste input "TsUJE9AKeSdG1mUsiPewwmpG"
type input "TsUJE9AKeSdG1mUsiPewwmpG"
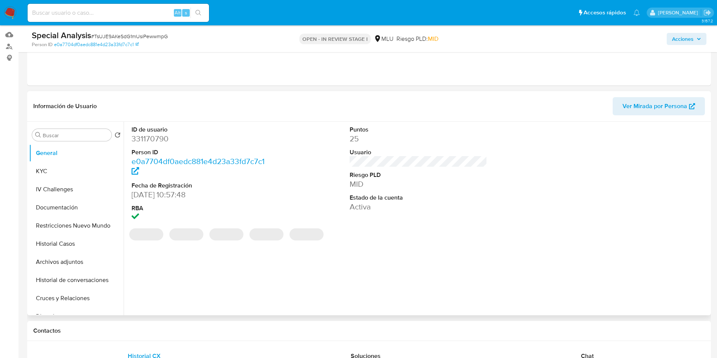
scroll to position [57, 0]
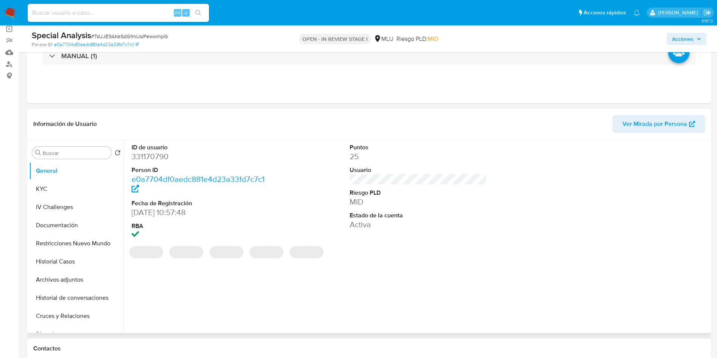
select select "10"
drag, startPoint x: 610, startPoint y: 116, endPoint x: 652, endPoint y: 124, distance: 43.0
click at [613, 116] on header "Información de Usuario Ver Mirada por Persona" at bounding box center [369, 124] width 672 height 18
click at [652, 124] on span "Ver Mirada por Persona" at bounding box center [655, 124] width 65 height 18
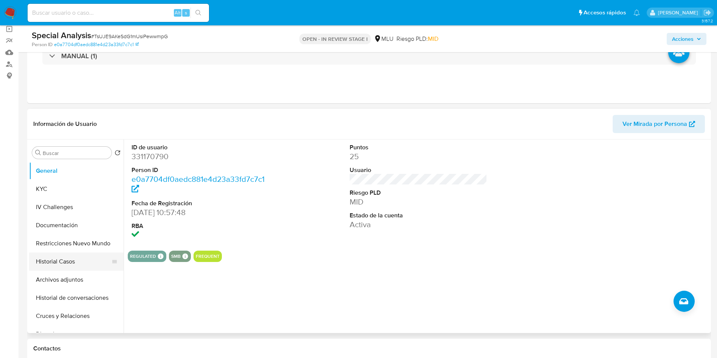
click at [80, 265] on button "Historial Casos" at bounding box center [73, 262] width 88 height 18
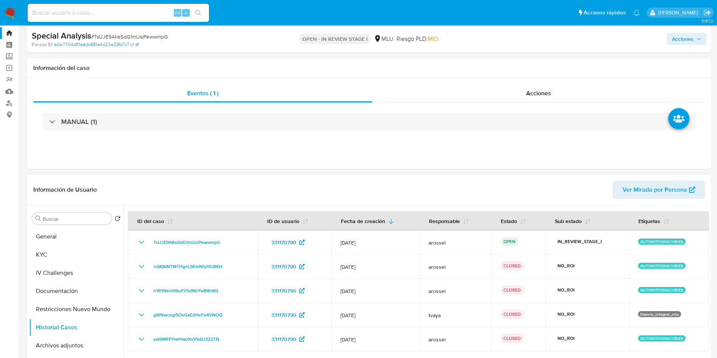
scroll to position [0, 0]
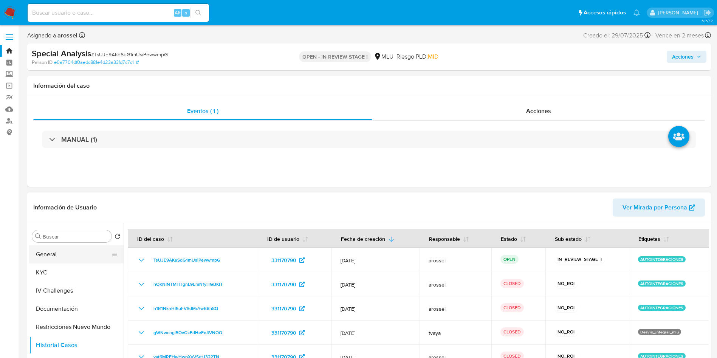
click at [69, 258] on button "General" at bounding box center [73, 254] width 88 height 18
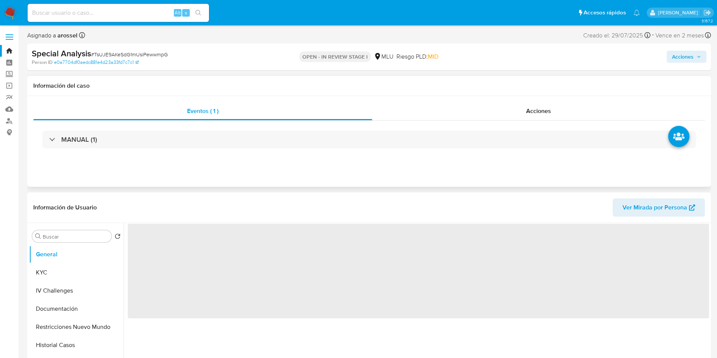
scroll to position [57, 0]
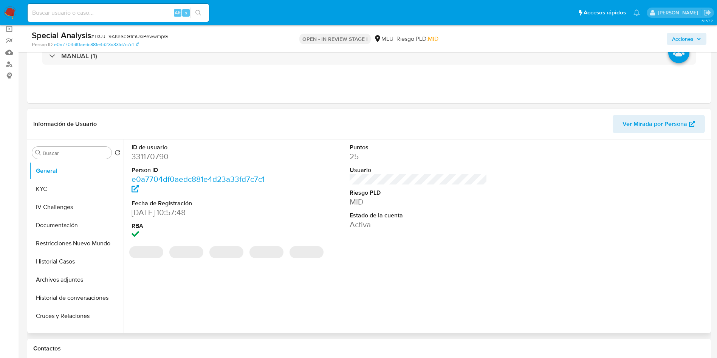
click at [151, 157] on dd "331170790" at bounding box center [201, 156] width 138 height 11
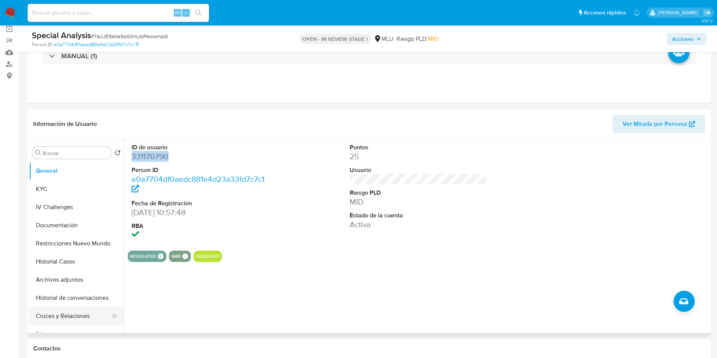
copy dd "331170790"
click at [54, 311] on button "Cruces y Relaciones" at bounding box center [73, 316] width 88 height 18
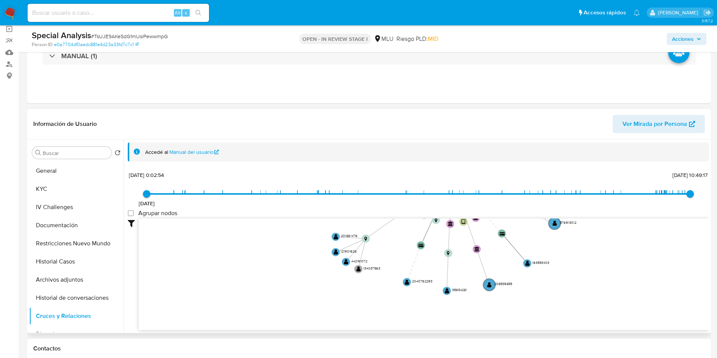
drag, startPoint x: 325, startPoint y: 240, endPoint x: 333, endPoint y: 163, distance: 77.2
click at [333, 163] on div "Accedé al Manual del usuario 31/8/2021 31/8/2021, 0:02:54 18/8/2025, 10:49:17 A…" at bounding box center [419, 237] width 582 height 188
click at [73, 188] on button "KYC" at bounding box center [73, 189] width 88 height 18
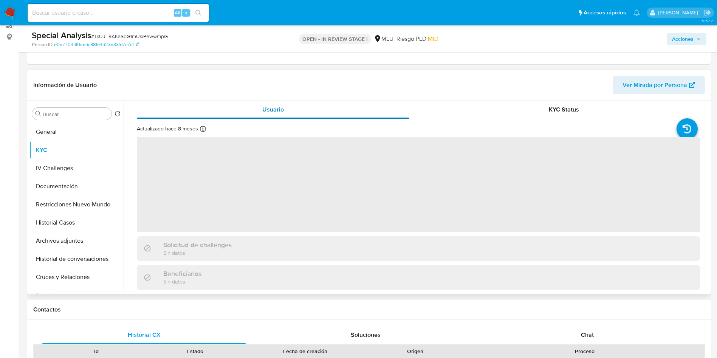
scroll to position [113, 0]
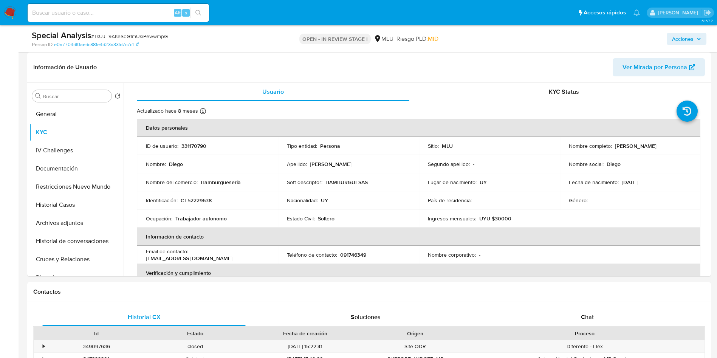
click at [125, 38] on span "# TsUJE9AKeSdG1mUsiPewwmpG" at bounding box center [129, 37] width 77 height 8
copy span "TsUJE9AKeSdG1mUsiPewwmpG"
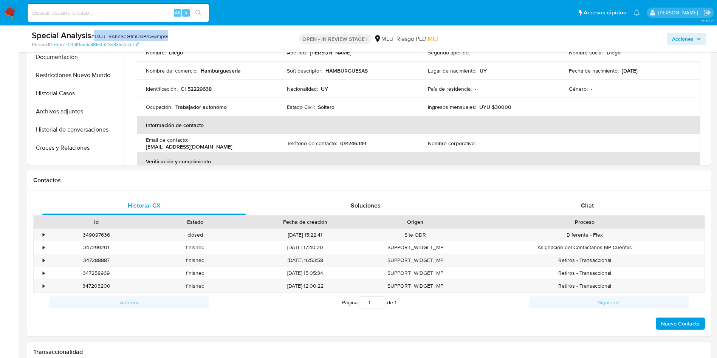
scroll to position [397, 0]
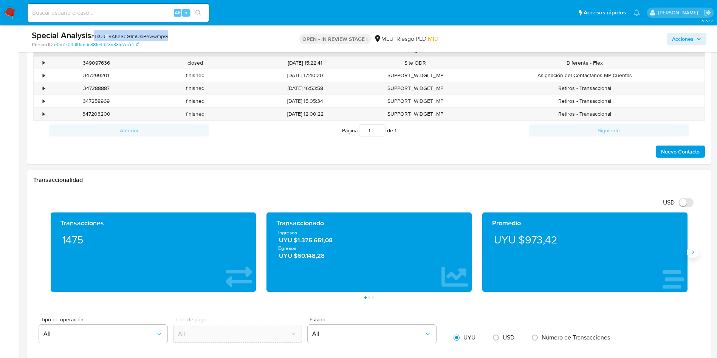
drag, startPoint x: 701, startPoint y: 253, endPoint x: 696, endPoint y: 253, distance: 4.5
click at [700, 253] on div "Transacciones 1475 Transaccionado Ingresos UYU $1.375.651,08 Egresos UYU $60.14…" at bounding box center [369, 256] width 672 height 86
click at [693, 253] on icon "Siguiente" at bounding box center [693, 251] width 2 height 3
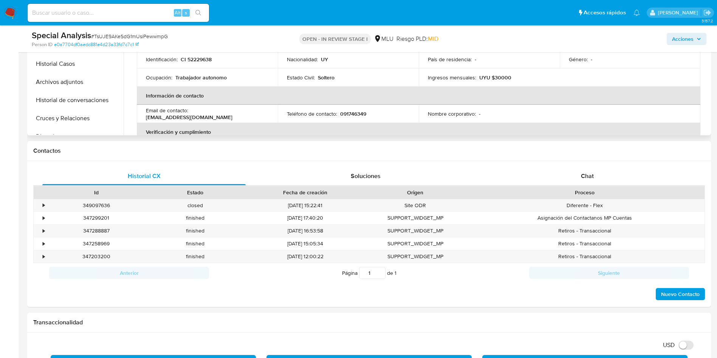
scroll to position [170, 0]
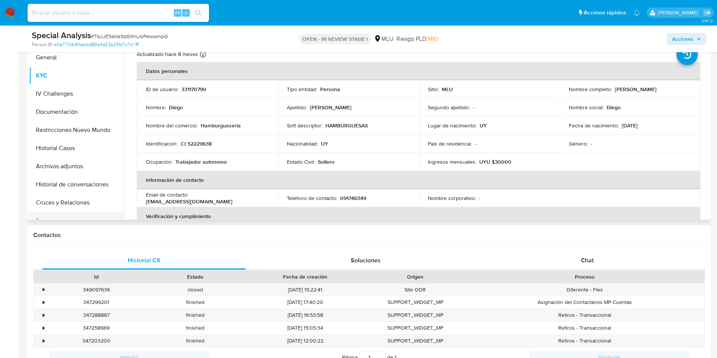
drag, startPoint x: 61, startPoint y: 193, endPoint x: 80, endPoint y: 214, distance: 28.4
click at [61, 194] on button "Cruces y Relaciones" at bounding box center [76, 203] width 95 height 18
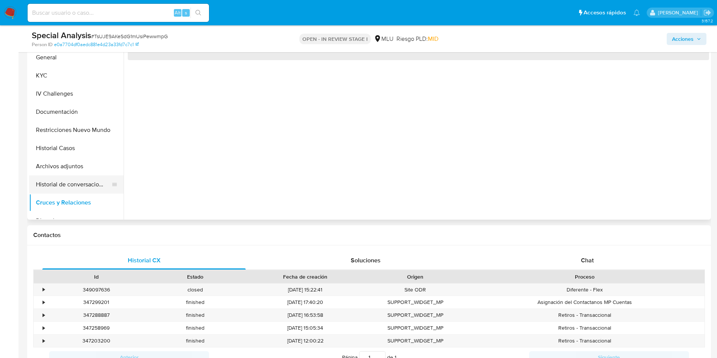
click at [88, 191] on button "Historial de conversaciones" at bounding box center [73, 184] width 88 height 18
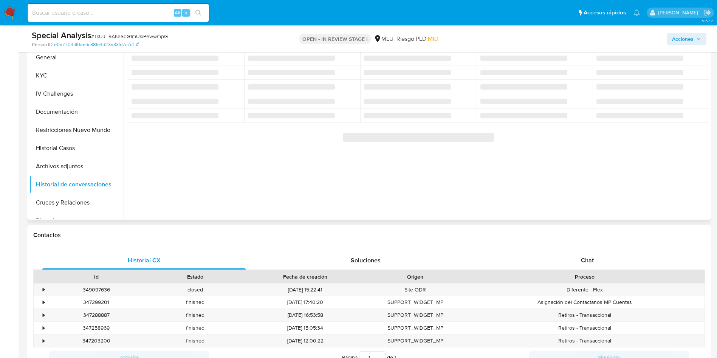
scroll to position [113, 0]
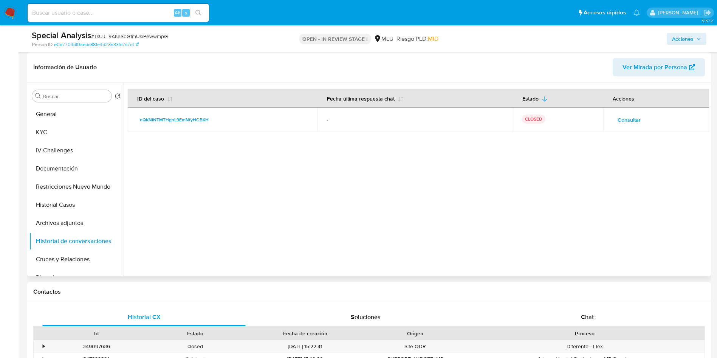
click at [628, 124] on span "Consultar" at bounding box center [629, 120] width 23 height 11
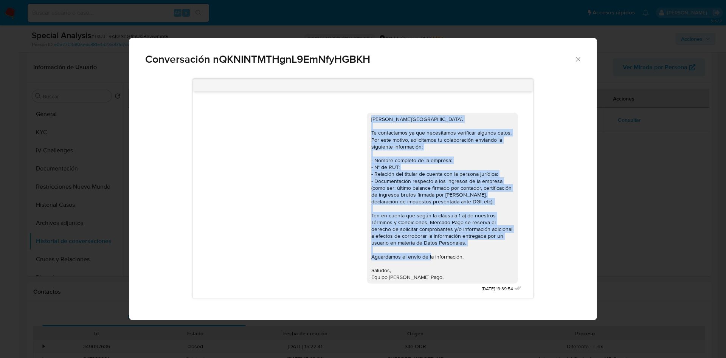
drag, startPoint x: 438, startPoint y: 273, endPoint x: 361, endPoint y: 115, distance: 176.1
click at [361, 115] on div "Hola, Diego. Te contactamos ya que necesitamos verificar algunos datos. Por est…" at bounding box center [363, 200] width 320 height 187
copy div "Hola, Diego. Te contactamos ya que necesitamos verificar algunos datos. Por est…"
click at [680, 203] on div "Conversación nQKNINTMTHgnL9EmNfyHGBKH Hola, Diego. Te contactamos ya que necesi…" at bounding box center [363, 179] width 726 height 358
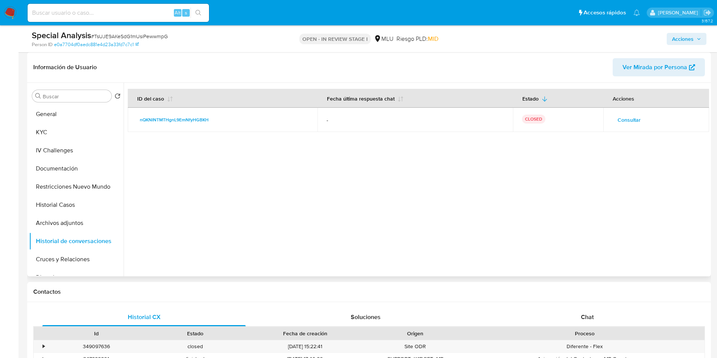
click at [627, 121] on span "Consultar" at bounding box center [629, 120] width 23 height 11
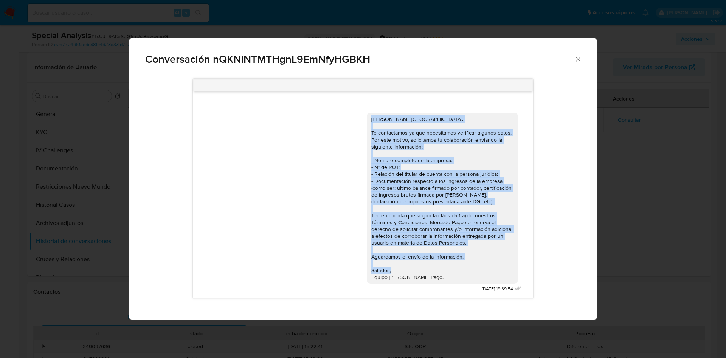
drag, startPoint x: 371, startPoint y: 120, endPoint x: 454, endPoint y: 278, distance: 178.8
click at [454, 278] on div "Hola, Diego. Te contactamos ya que necesitamos verificar algunos datos. Por est…" at bounding box center [442, 198] width 151 height 171
copy div "Hola, Diego. Te contactamos ya que necesitamos verificar algunos datos. Por est…"
click at [666, 192] on div "Conversación nQKNINTMTHgnL9EmNfyHGBKH Hola, Diego. Te contactamos ya que necesi…" at bounding box center [363, 179] width 726 height 358
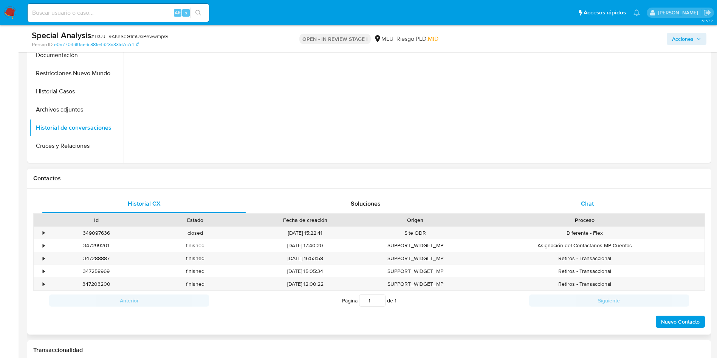
click at [593, 198] on div "Chat" at bounding box center [587, 204] width 203 height 18
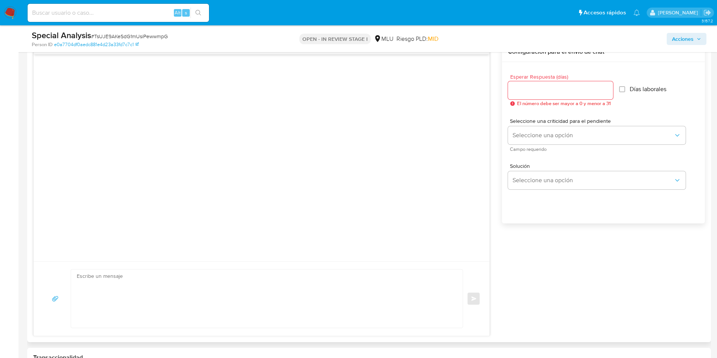
scroll to position [454, 0]
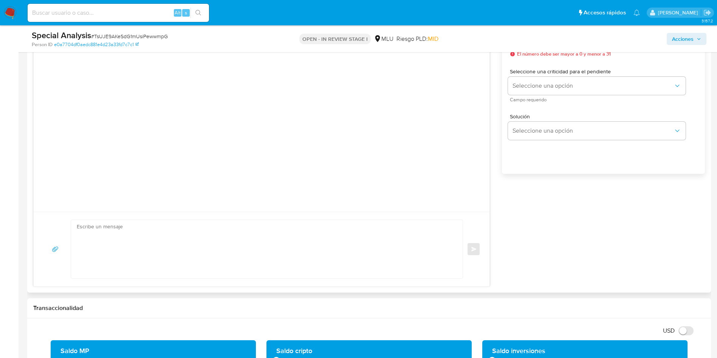
click at [368, 254] on textarea at bounding box center [265, 249] width 377 height 58
paste textarea "Hola, Diego. Te contactamos ya que necesitamos verificar algunos datos. Por est…"
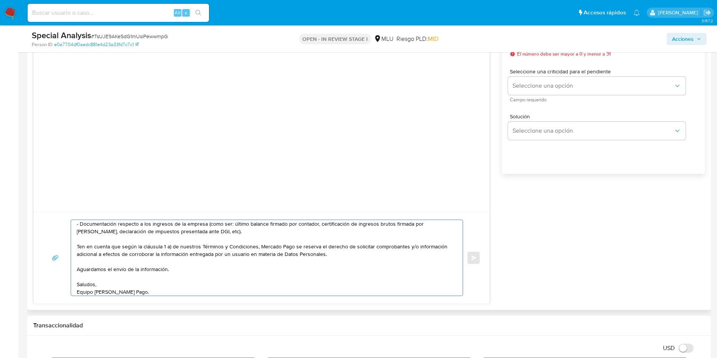
scroll to position [0, 0]
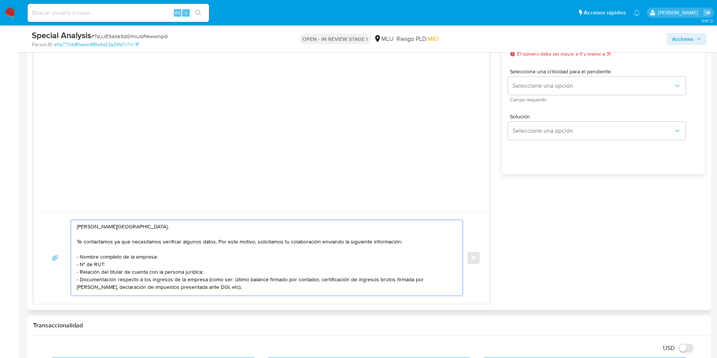
click at [188, 245] on textarea "Hola, Diego. Te contactamos ya que necesitamos verificar algunos datos. Por est…" at bounding box center [265, 258] width 377 height 76
click at [168, 272] on textarea "Hola, Diego. Te contactamos ya que necesitamos verificar algunos datos. Por est…" at bounding box center [265, 258] width 377 height 76
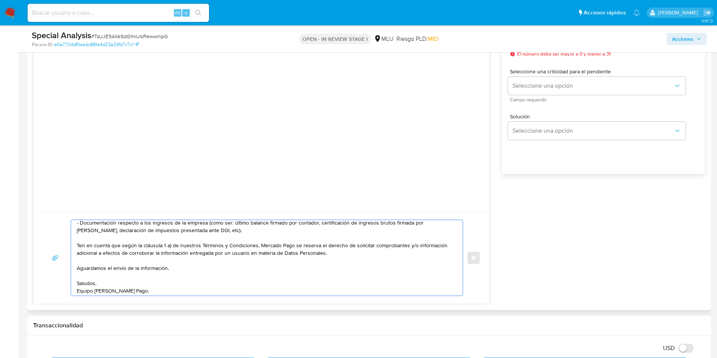
click at [202, 250] on textarea "Hola, Diego. Te contactamos ya que necesitamos verificar algunos datos. Por est…" at bounding box center [265, 258] width 377 height 76
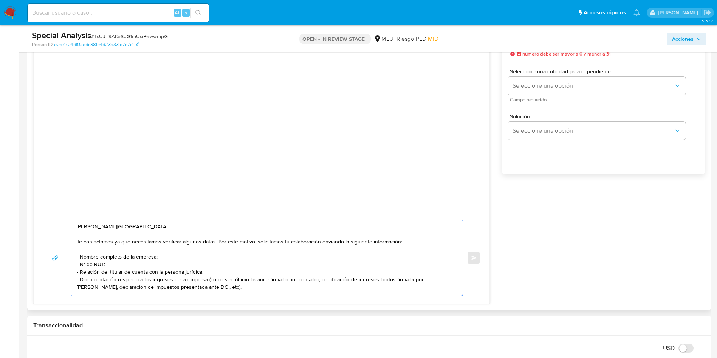
scroll to position [340, 0]
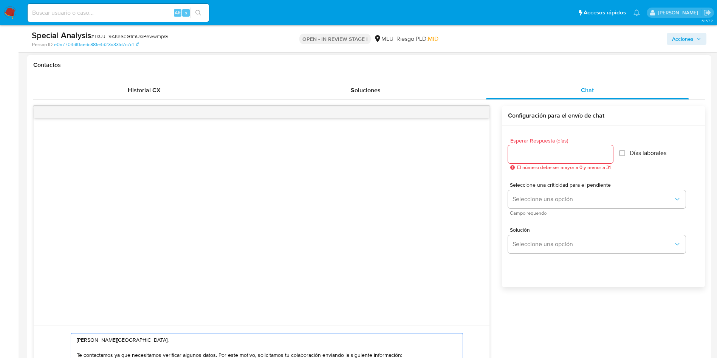
type textarea "Hola, Diego. Te contactamos ya que necesitamos verificar algunos datos. Por est…"
click at [529, 149] on input "Esperar Respuesta (días)" at bounding box center [560, 154] width 105 height 10
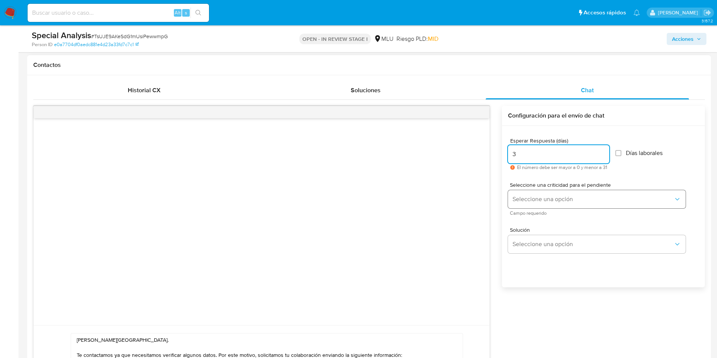
type input "3"
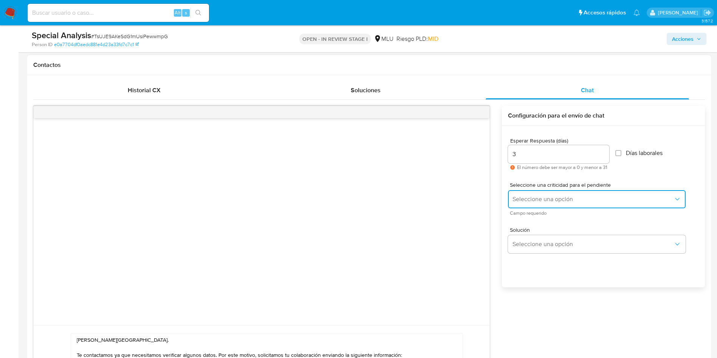
click at [532, 200] on span "Seleccione una opción" at bounding box center [593, 200] width 161 height 8
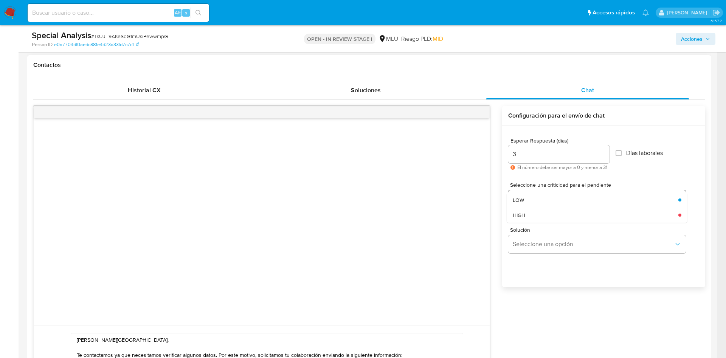
click at [532, 200] on div "LOW" at bounding box center [593, 199] width 161 height 15
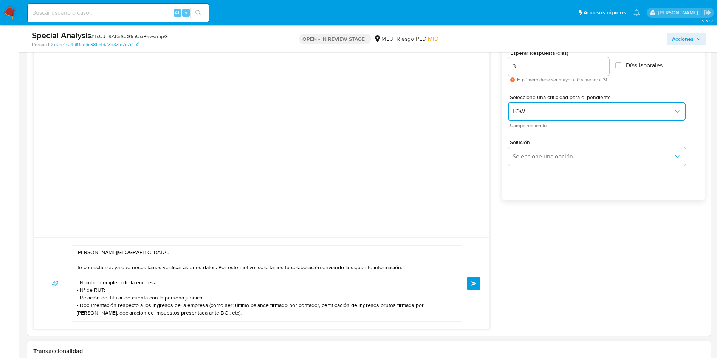
scroll to position [511, 0]
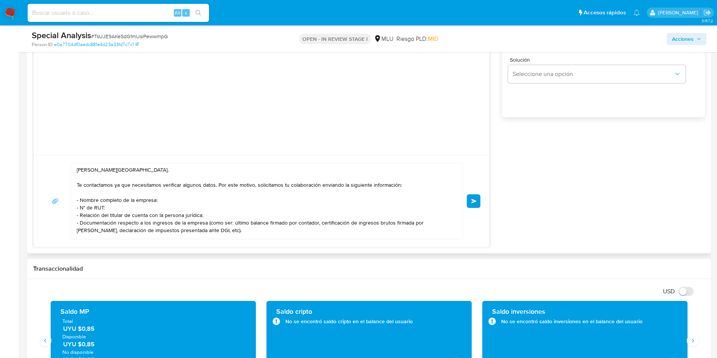
click at [476, 209] on div "Hola, Diego. Te contactamos ya que necesitamos verificar algunos datos. Por est…" at bounding box center [262, 201] width 438 height 76
click at [476, 202] on span "Enviar" at bounding box center [474, 201] width 5 height 5
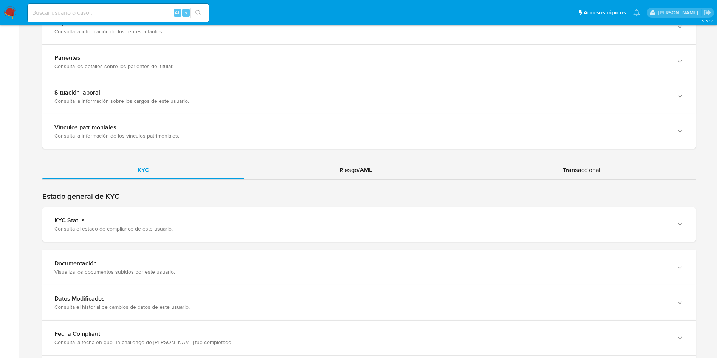
drag, startPoint x: 199, startPoint y: 215, endPoint x: 214, endPoint y: 187, distance: 32.3
click at [199, 214] on div "KYC Status Consulta el estado de compliance de este usuario." at bounding box center [369, 224] width 654 height 34
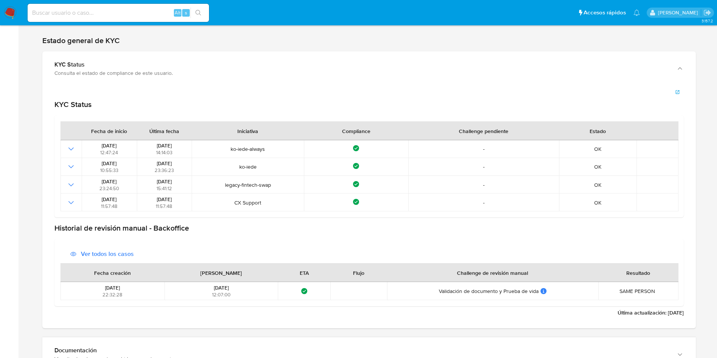
scroll to position [794, 0]
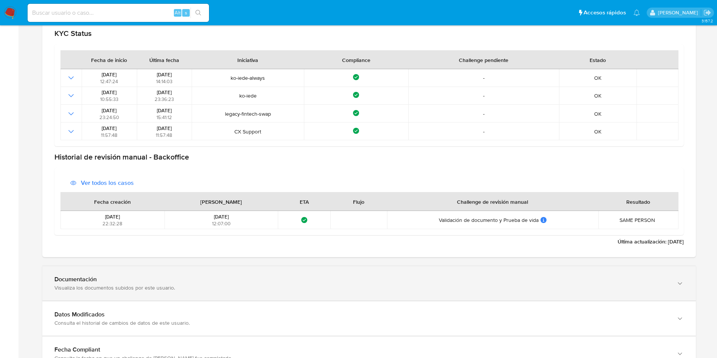
click at [191, 285] on div "Visualiza los documentos subidos por este usuario." at bounding box center [361, 287] width 615 height 7
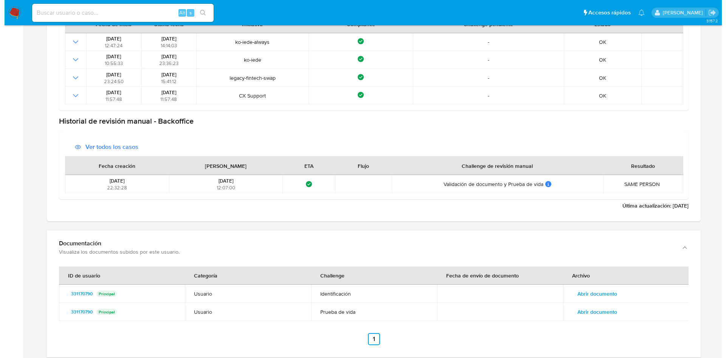
scroll to position [956, 0]
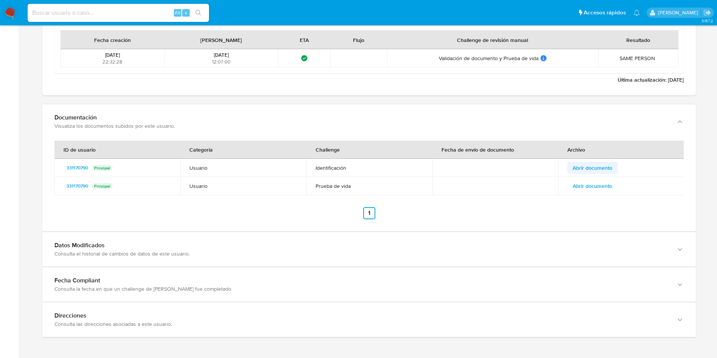
click at [603, 164] on span "Abrir documento" at bounding box center [593, 168] width 40 height 11
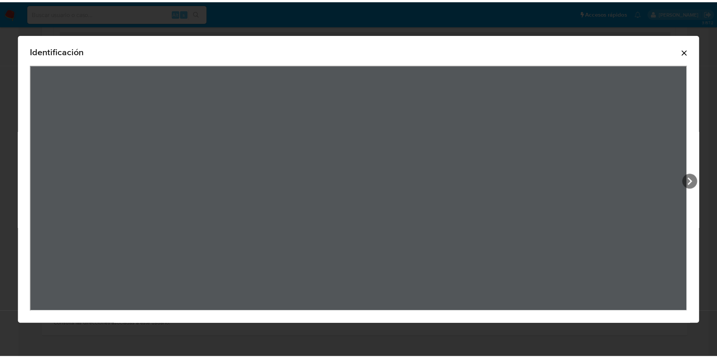
scroll to position [113, 0]
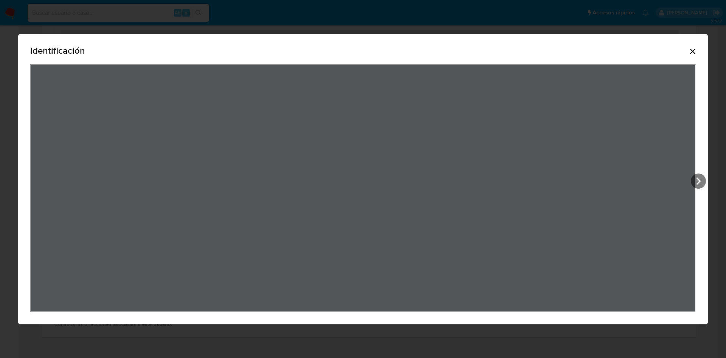
click at [691, 50] on icon "Cerrar" at bounding box center [692, 51] width 9 height 9
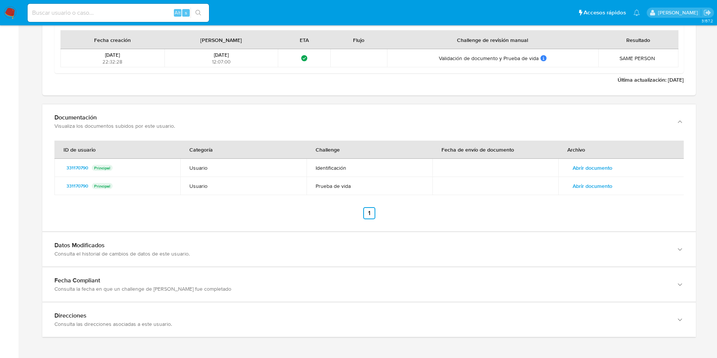
click at [601, 185] on span "Abrir documento" at bounding box center [593, 186] width 40 height 11
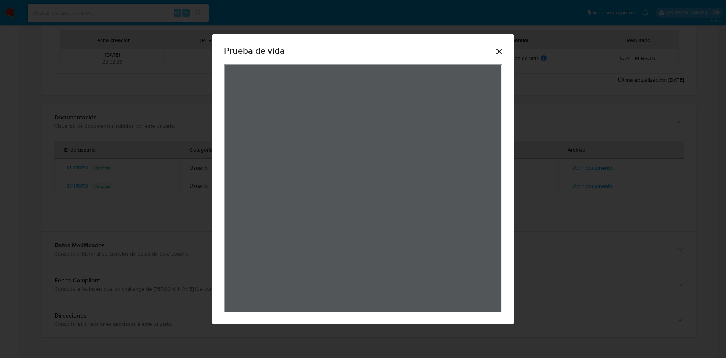
drag, startPoint x: 499, startPoint y: 48, endPoint x: 390, endPoint y: 13, distance: 114.6
click at [499, 47] on icon "Cerrar" at bounding box center [499, 51] width 9 height 9
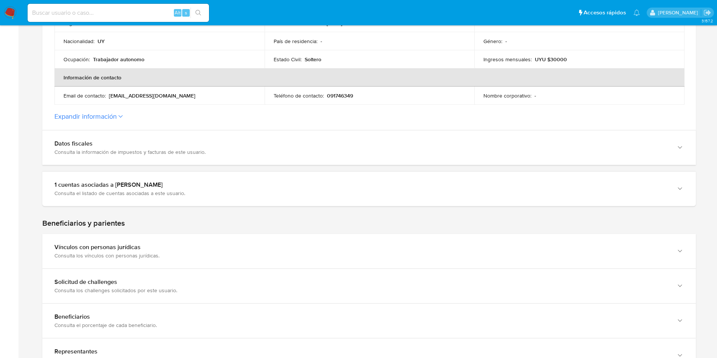
scroll to position [221, 0]
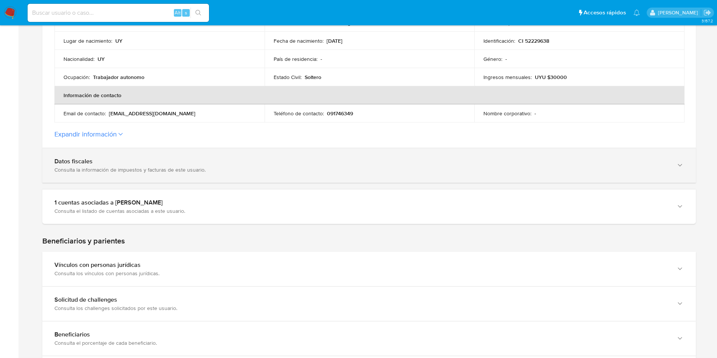
click at [147, 158] on div "Datos fiscales" at bounding box center [361, 162] width 615 height 8
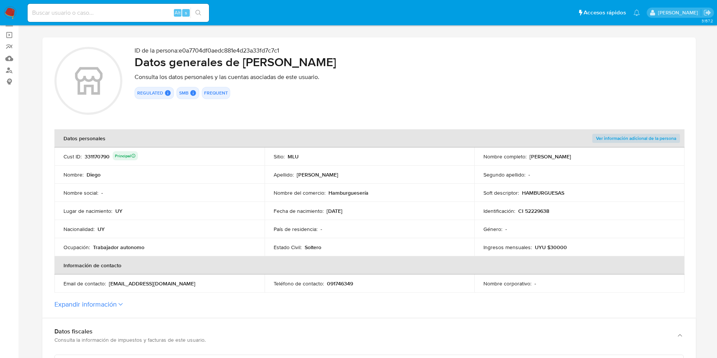
scroll to position [0, 0]
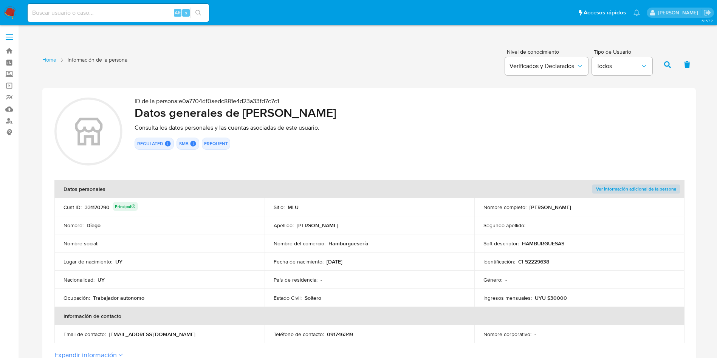
click at [99, 206] on div "331170790 Principal" at bounding box center [111, 207] width 53 height 11
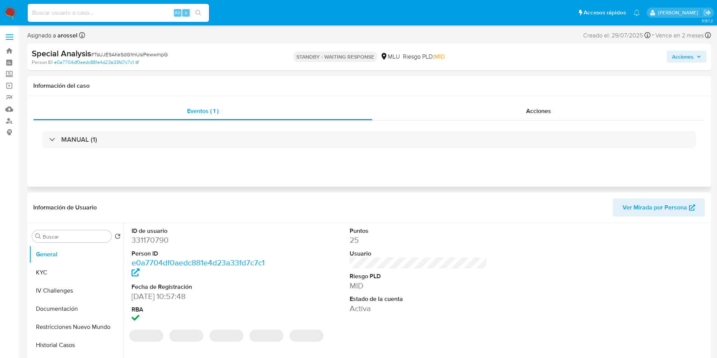
select select "10"
click at [75, 273] on button "KYC" at bounding box center [73, 273] width 88 height 18
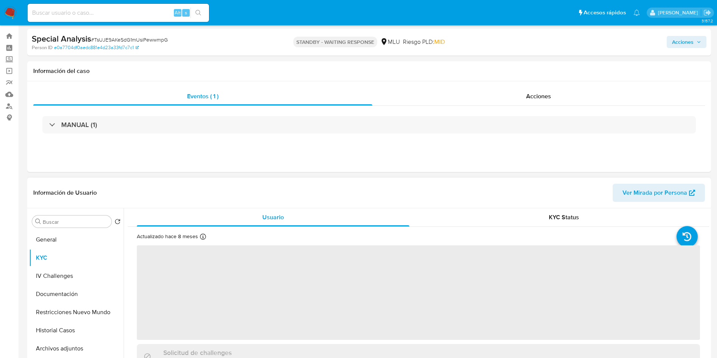
scroll to position [113, 0]
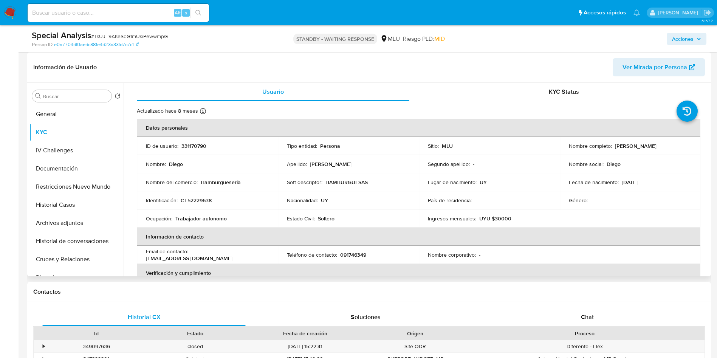
drag, startPoint x: 612, startPoint y: 145, endPoint x: 520, endPoint y: 64, distance: 123.0
click at [672, 143] on div "Nombre completo : [PERSON_NAME]" at bounding box center [630, 146] width 123 height 7
copy div "[PERSON_NAME]"
click at [118, 9] on input at bounding box center [119, 13] width 182 height 10
paste input "x4aH7Dv1i9ONtI0xoe9tEs7N"
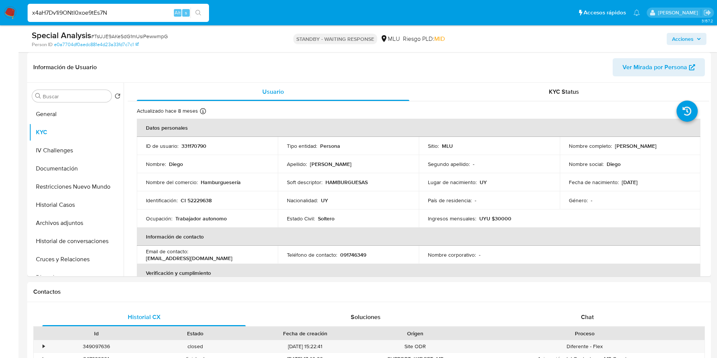
type input "x4aH7Dv1i9ONtI0xoe9tEs7N"
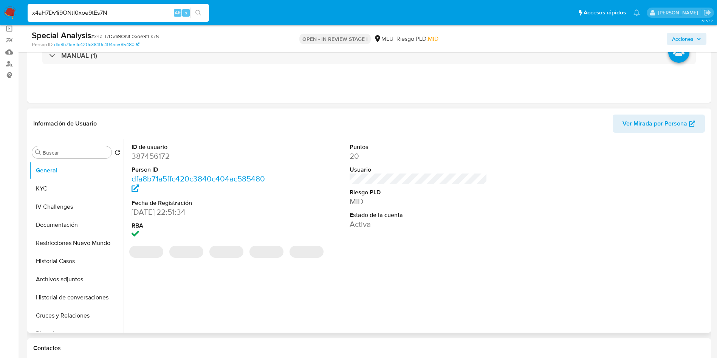
scroll to position [113, 0]
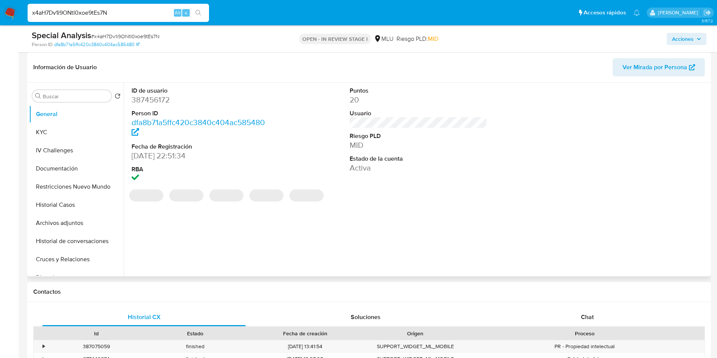
select select "10"
click at [649, 63] on span "Ver Mirada por Persona" at bounding box center [655, 67] width 65 height 18
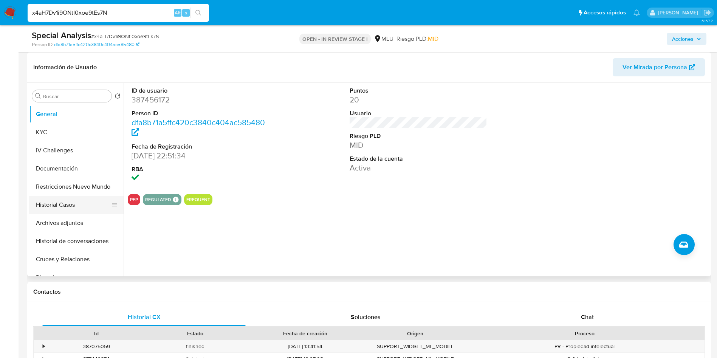
click at [75, 208] on button "Historial Casos" at bounding box center [73, 205] width 88 height 18
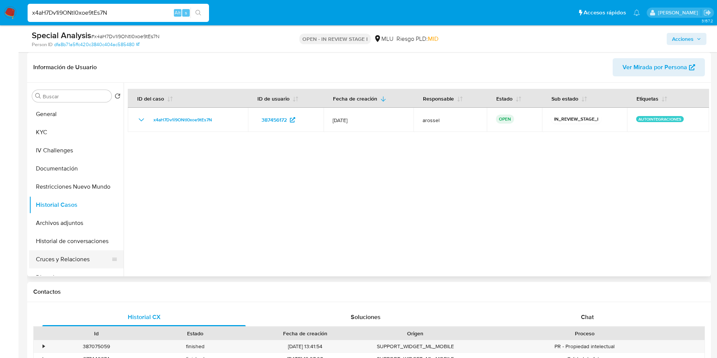
click at [56, 258] on button "Cruces y Relaciones" at bounding box center [73, 259] width 88 height 18
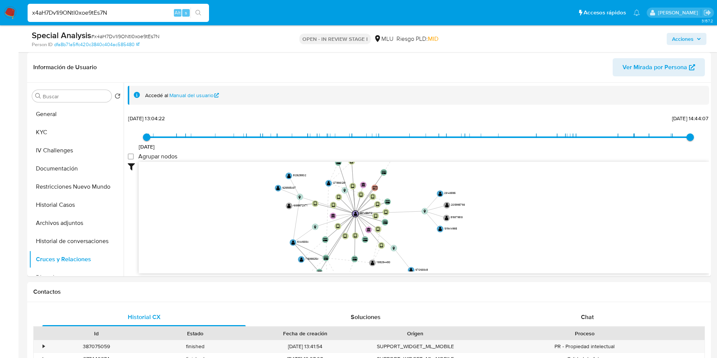
drag, startPoint x: 292, startPoint y: 218, endPoint x: 582, endPoint y: 10, distance: 357.0
click at [284, 217] on icon "user-387456172  387456172 device-68081f2080b85e8d896d2017  device-66ec66a891f…" at bounding box center [424, 217] width 571 height 110
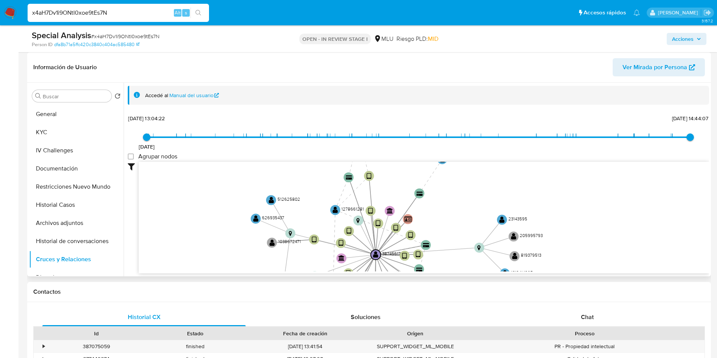
drag, startPoint x: 256, startPoint y: 199, endPoint x: 201, endPoint y: 274, distance: 93.2
click at [202, 275] on div "Accedé al Manual del usuario 2/6/2021 2/6/2021, 13:04:22 16/8/2025, 14:44:07 Ag…" at bounding box center [417, 180] width 586 height 194
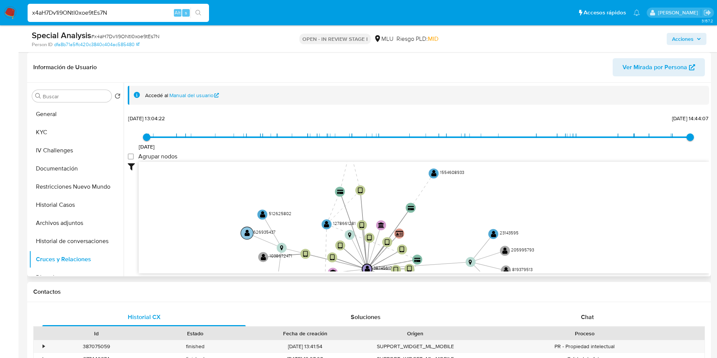
click at [249, 233] on text "" at bounding box center [247, 233] width 5 height 7
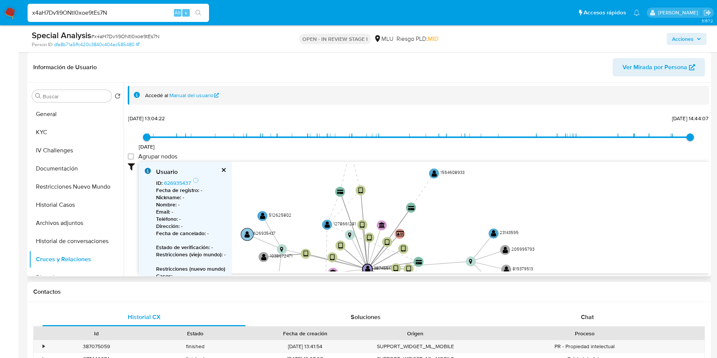
click at [249, 233] on text "" at bounding box center [247, 234] width 5 height 7
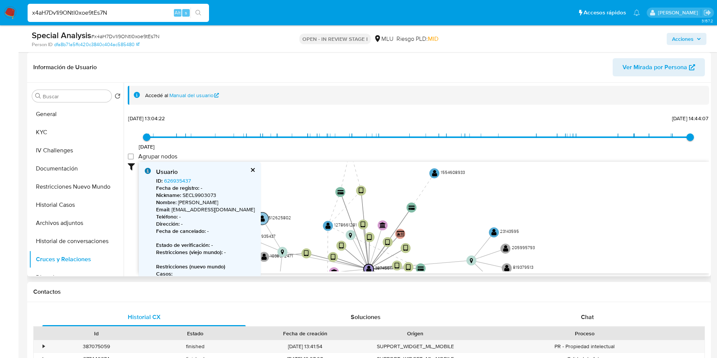
click at [262, 216] on text "" at bounding box center [262, 218] width 5 height 7
click at [262, 216] on text "" at bounding box center [262, 219] width 5 height 7
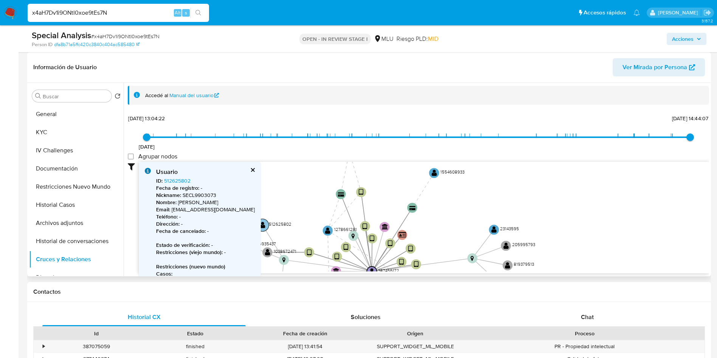
click at [266, 226] on circle at bounding box center [262, 225] width 12 height 12
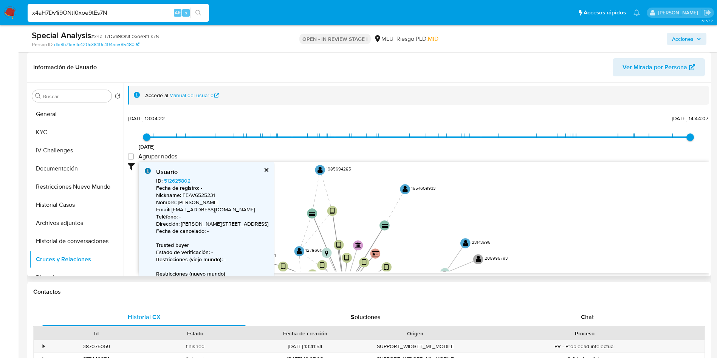
drag, startPoint x: 339, startPoint y: 179, endPoint x: 304, endPoint y: 200, distance: 41.1
click at [304, 200] on icon "user-387456172  387456172 device-68081f2080b85e8d896d2017  device-66ec66a891f…" at bounding box center [424, 217] width 571 height 110
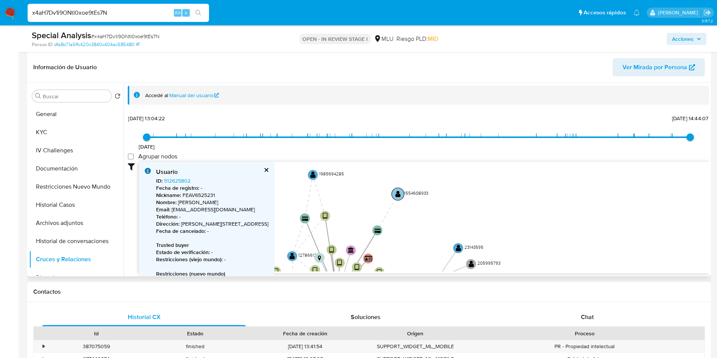
click at [400, 195] on text "" at bounding box center [398, 194] width 5 height 7
click at [400, 195] on text "" at bounding box center [397, 194] width 5 height 7
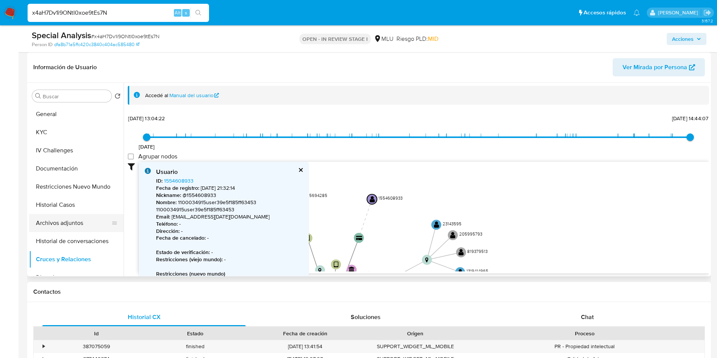
click at [56, 217] on button "Archivos adjuntos" at bounding box center [73, 223] width 88 height 18
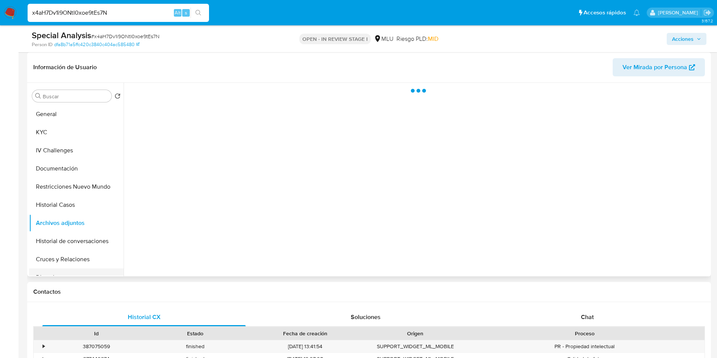
click at [77, 272] on button "Direcciones" at bounding box center [73, 277] width 88 height 18
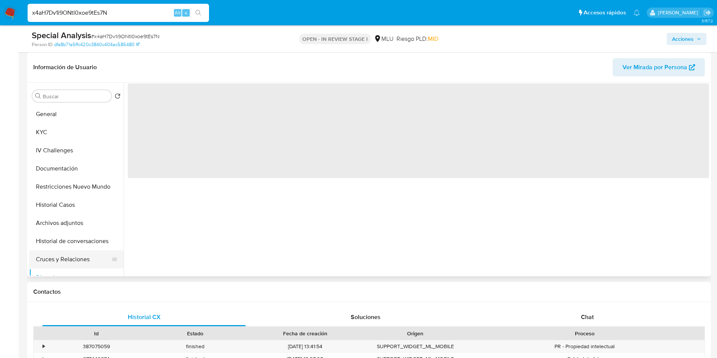
click at [73, 259] on button "Cruces y Relaciones" at bounding box center [73, 259] width 88 height 18
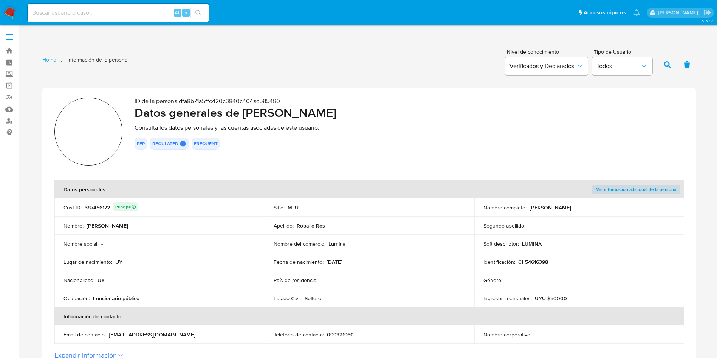
drag, startPoint x: 340, startPoint y: 147, endPoint x: 340, endPoint y: 166, distance: 18.5
click at [344, 155] on div "ID de la persona : dfa8b71a5ffc420c3840c404ac585480 Datos generales de [PERSON_…" at bounding box center [409, 133] width 549 height 71
click at [319, 168] on section "ID de la persona : dfa8b71a5ffc420c3840c404ac585480 Datos generales de [PERSON_…" at bounding box center [369, 228] width 654 height 281
click at [291, 175] on section "ID de la persona : dfa8b71a5ffc420c3840c404ac585480 Datos generales de [PERSON_…" at bounding box center [369, 228] width 654 height 281
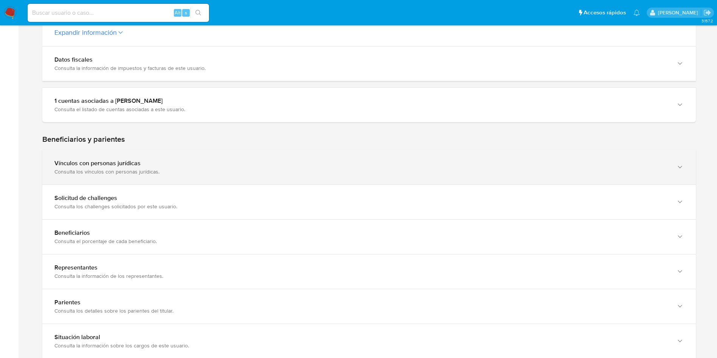
scroll to position [340, 0]
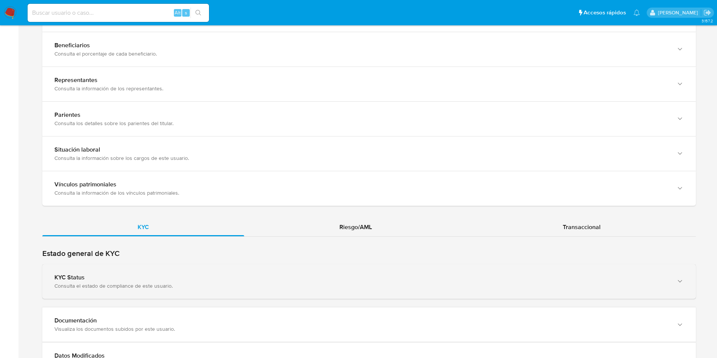
click at [177, 287] on div "Consulta el estado de compliance de este usuario." at bounding box center [361, 285] width 615 height 7
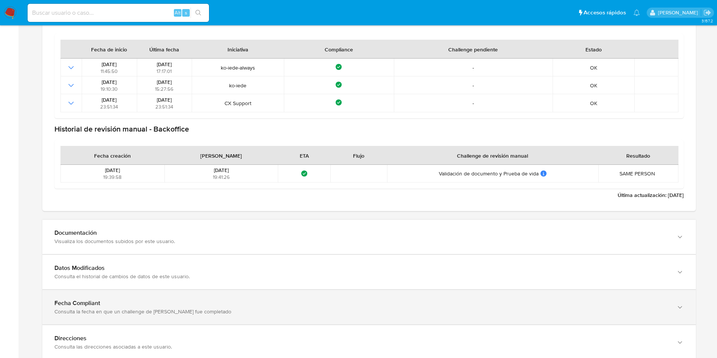
scroll to position [850, 0]
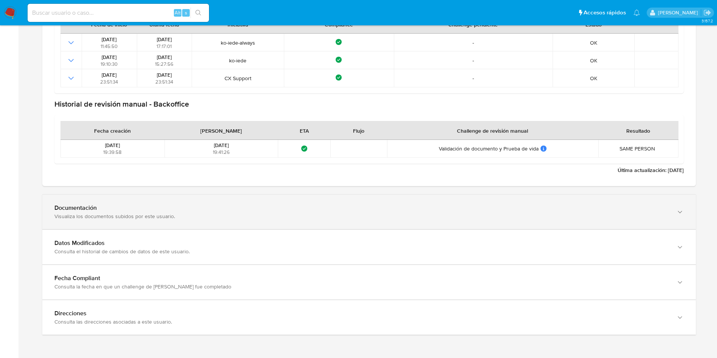
click at [186, 223] on div "Documentación Visualiza los documentos subidos por este usuario." at bounding box center [369, 212] width 654 height 34
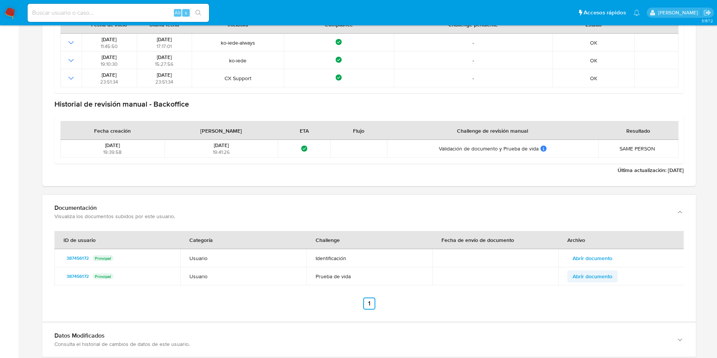
click at [587, 275] on span "Abrir documento" at bounding box center [593, 276] width 40 height 11
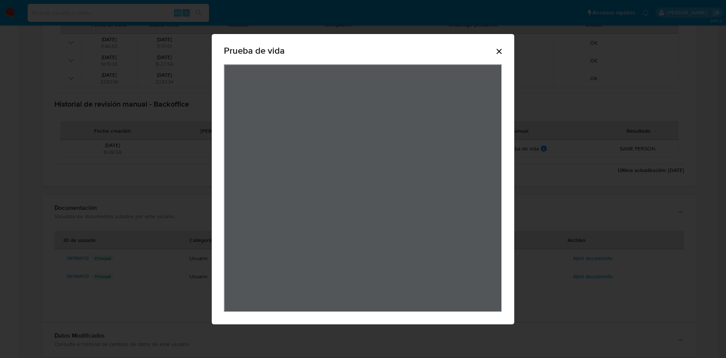
click at [502, 52] on icon "Cerrar" at bounding box center [499, 51] width 9 height 9
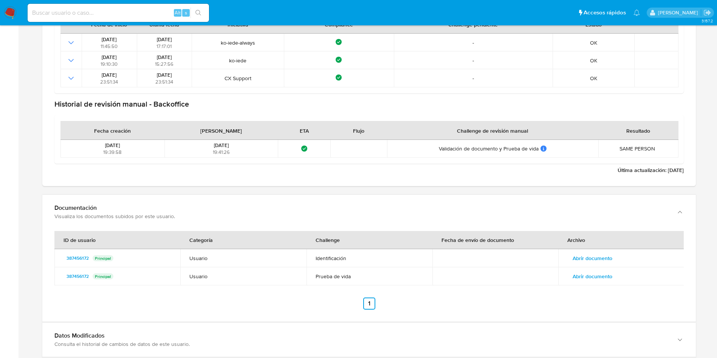
click at [611, 258] on span "Abrir documento" at bounding box center [593, 258] width 40 height 11
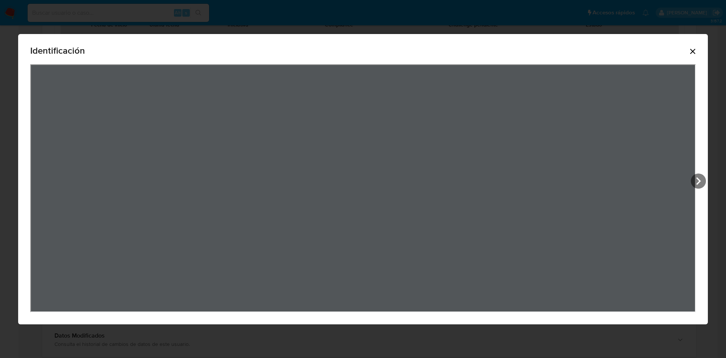
click at [691, 48] on icon "Cerrar" at bounding box center [692, 51] width 9 height 9
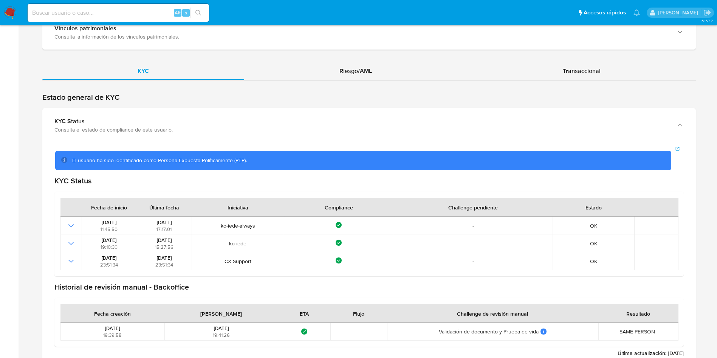
scroll to position [566, 0]
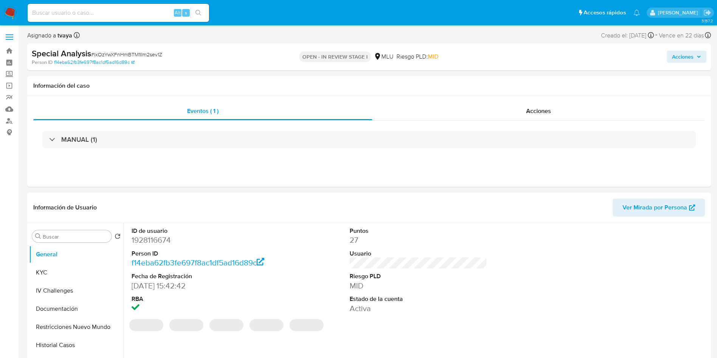
select select "10"
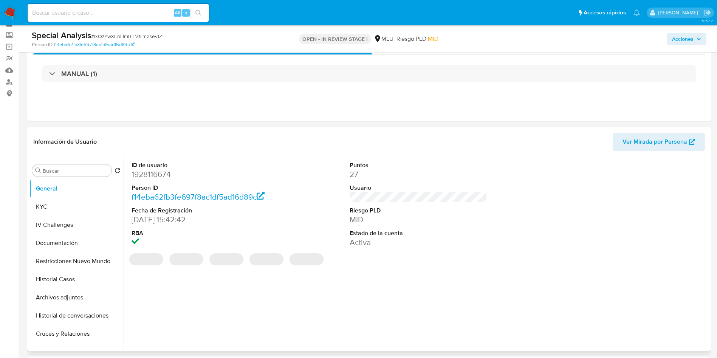
scroll to position [57, 0]
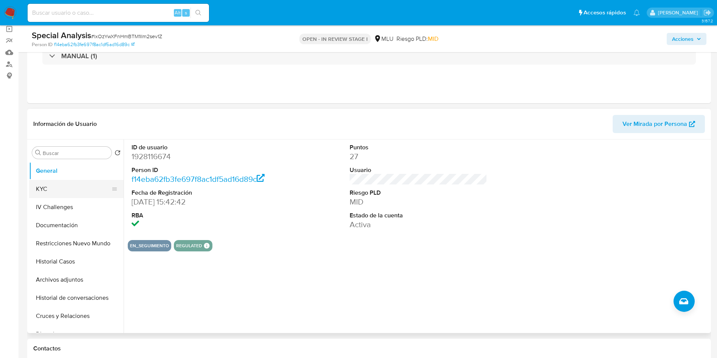
click at [64, 193] on button "KYC" at bounding box center [73, 189] width 88 height 18
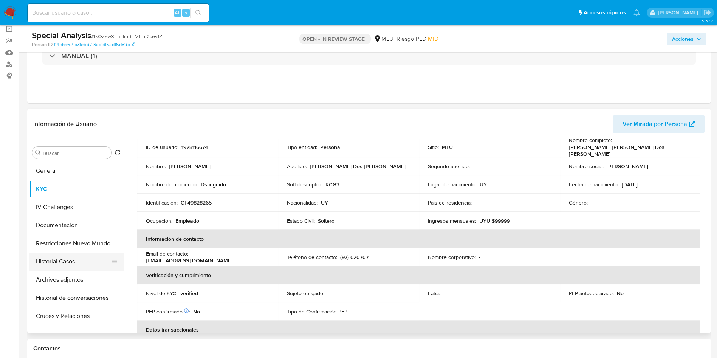
click at [70, 262] on button "Historial Casos" at bounding box center [73, 262] width 88 height 18
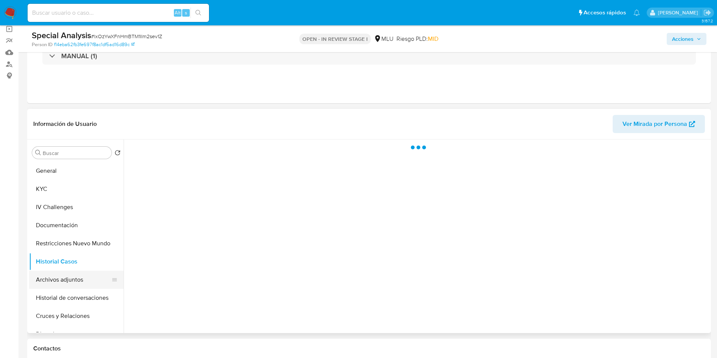
scroll to position [0, 0]
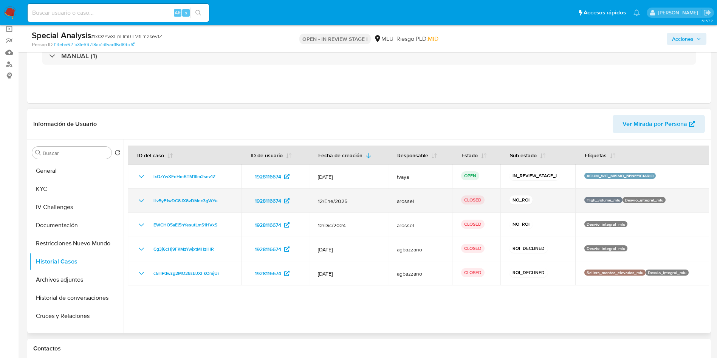
click at [138, 200] on icon "Mostrar/Ocultar" at bounding box center [141, 200] width 9 height 9
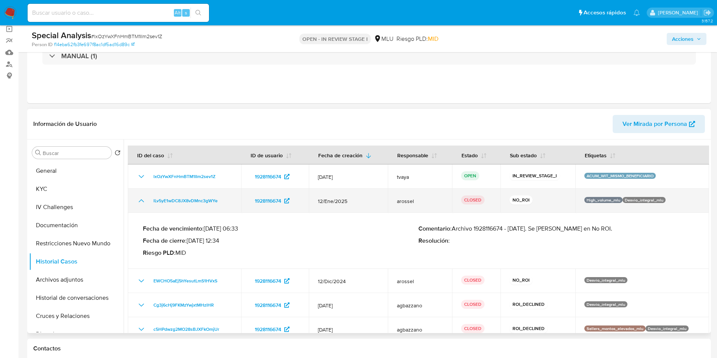
scroll to position [12, 0]
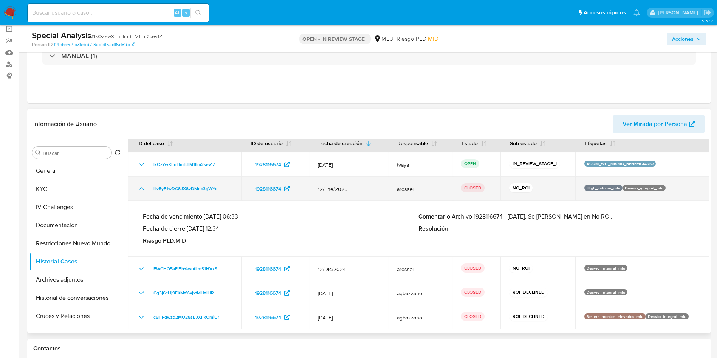
click at [144, 190] on icon "Mostrar/Ocultar" at bounding box center [141, 188] width 9 height 9
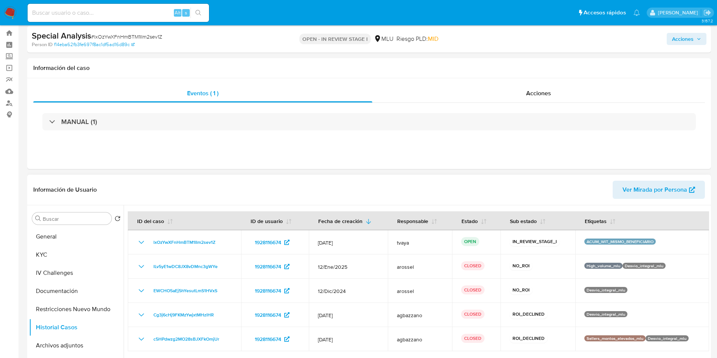
scroll to position [0, 0]
